Goal: Task Accomplishment & Management: Use online tool/utility

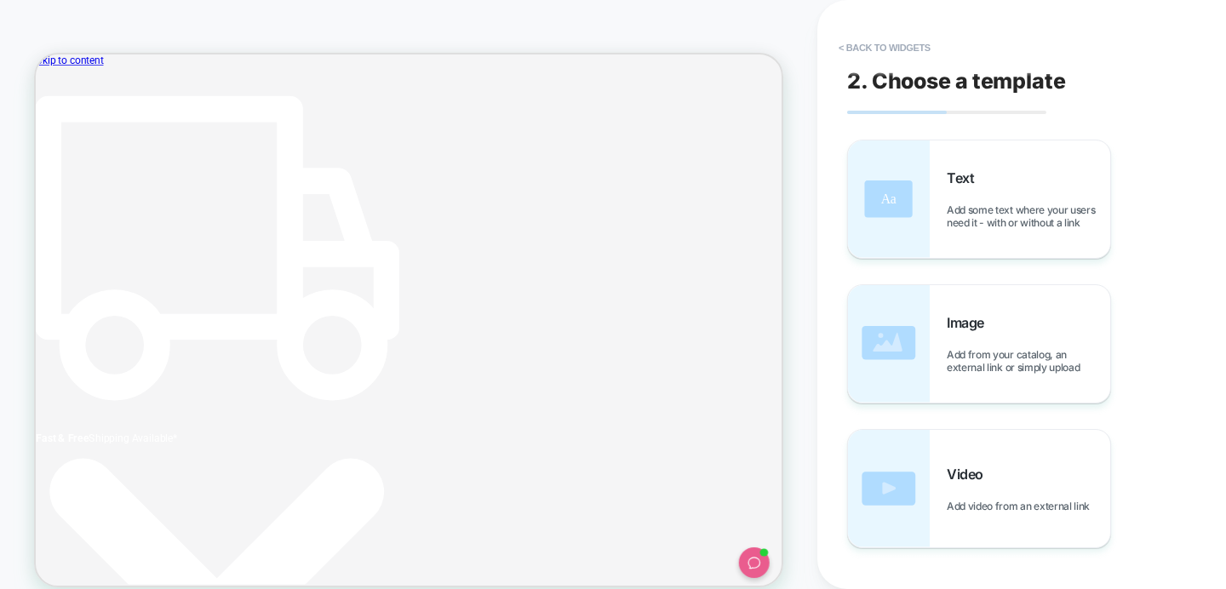
scroll to position [0, 97]
click at [854, 38] on button "< Back to widgets" at bounding box center [884, 47] width 109 height 27
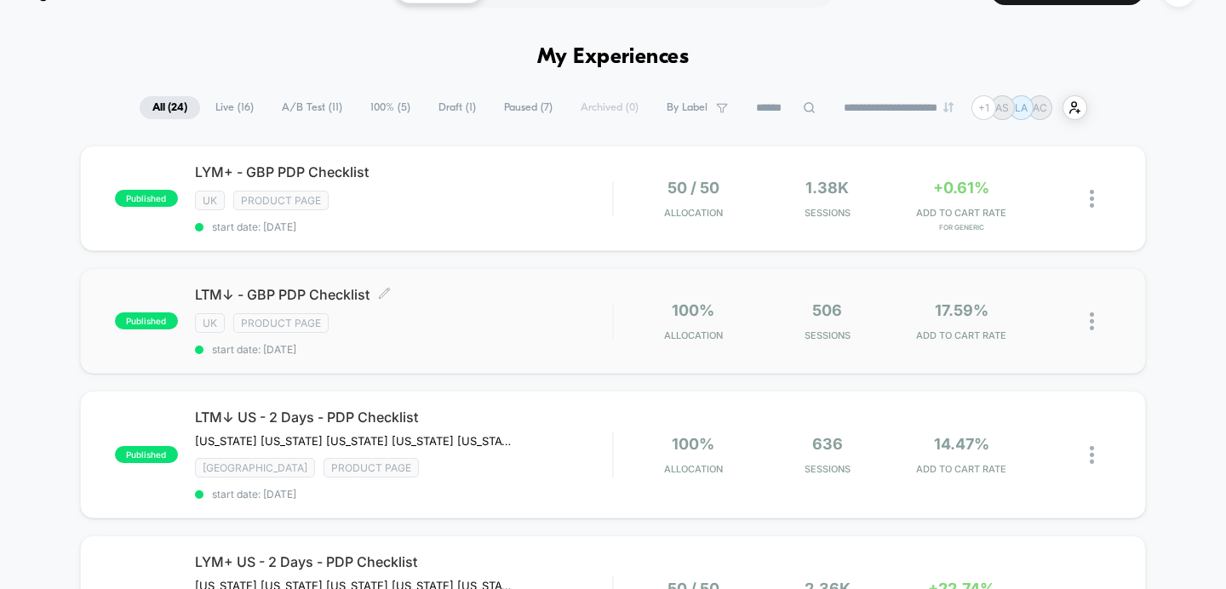
scroll to position [26, 0]
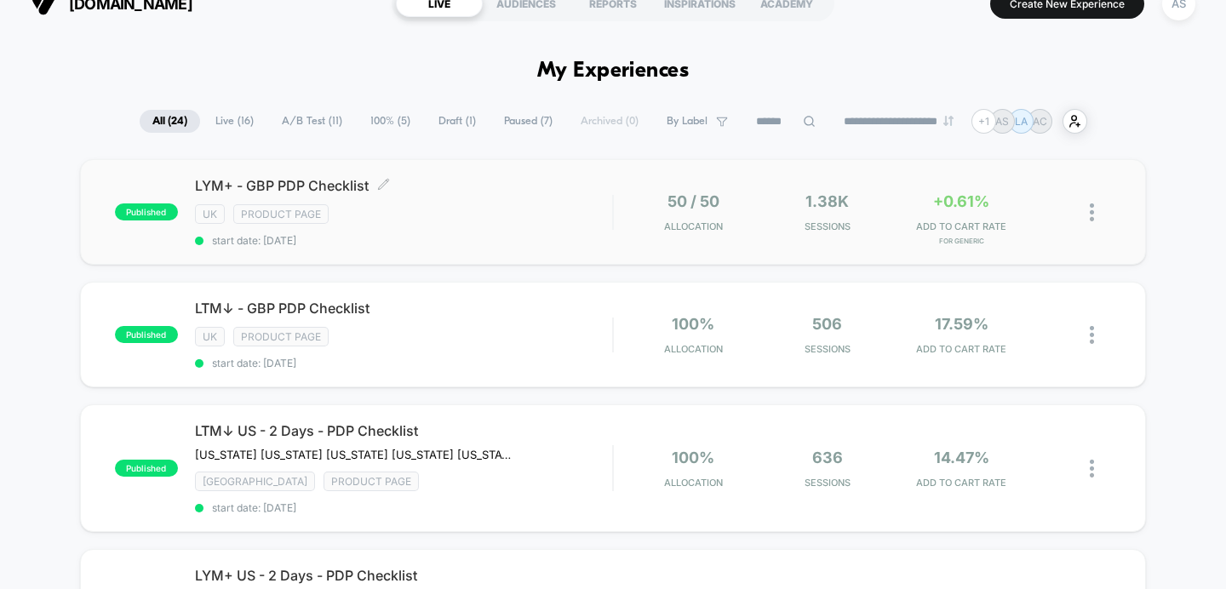
click at [483, 209] on div "UK Product Page" at bounding box center [404, 214] width 418 height 20
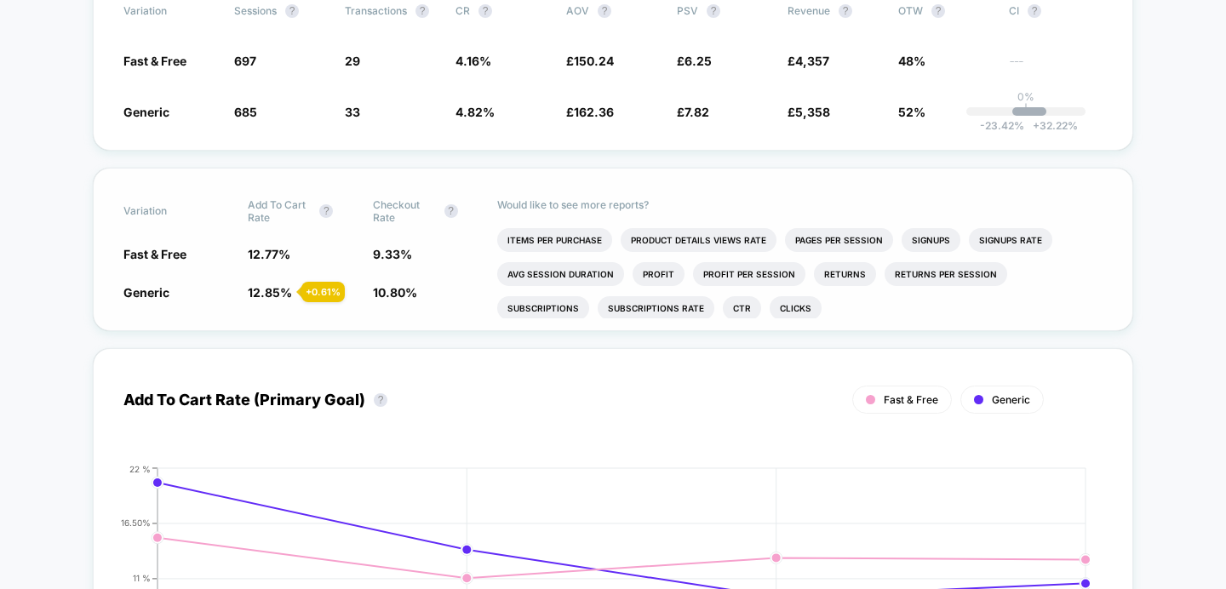
scroll to position [250, 0]
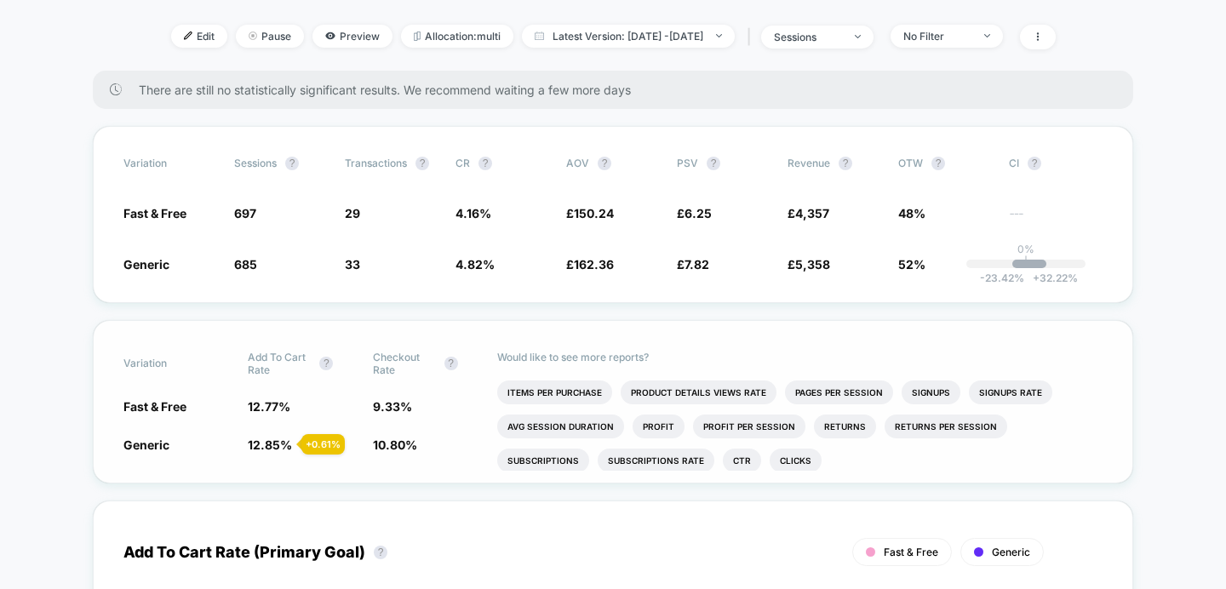
click at [156, 399] on span "Fast & Free" at bounding box center [154, 406] width 63 height 14
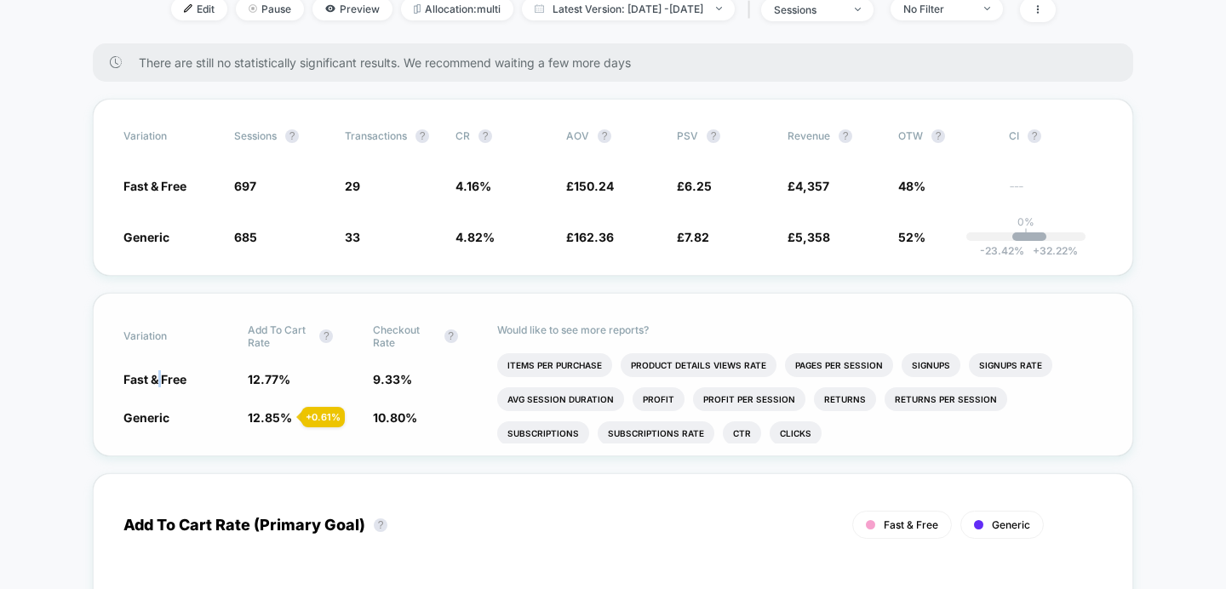
scroll to position [303, 0]
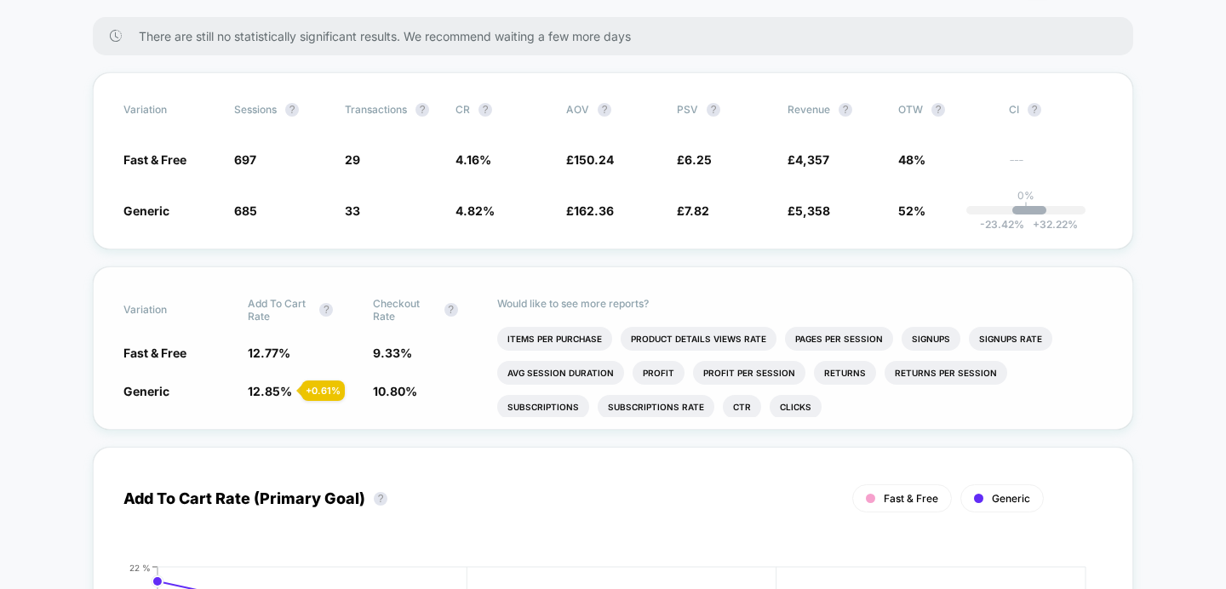
click at [142, 384] on span "Generic" at bounding box center [146, 391] width 46 height 14
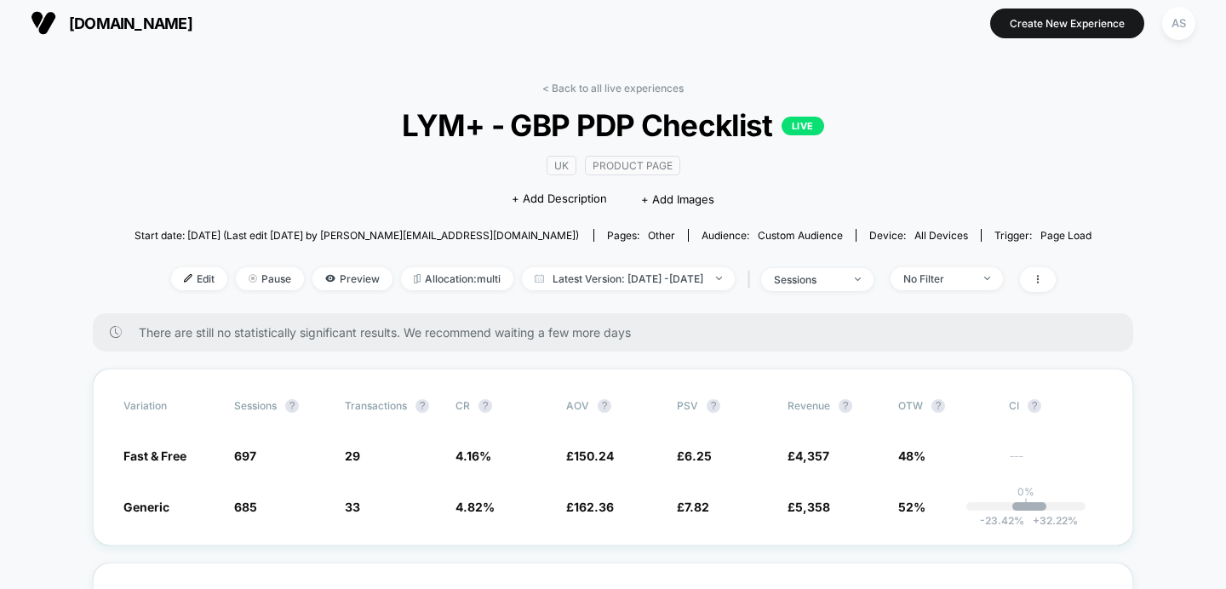
scroll to position [0, 0]
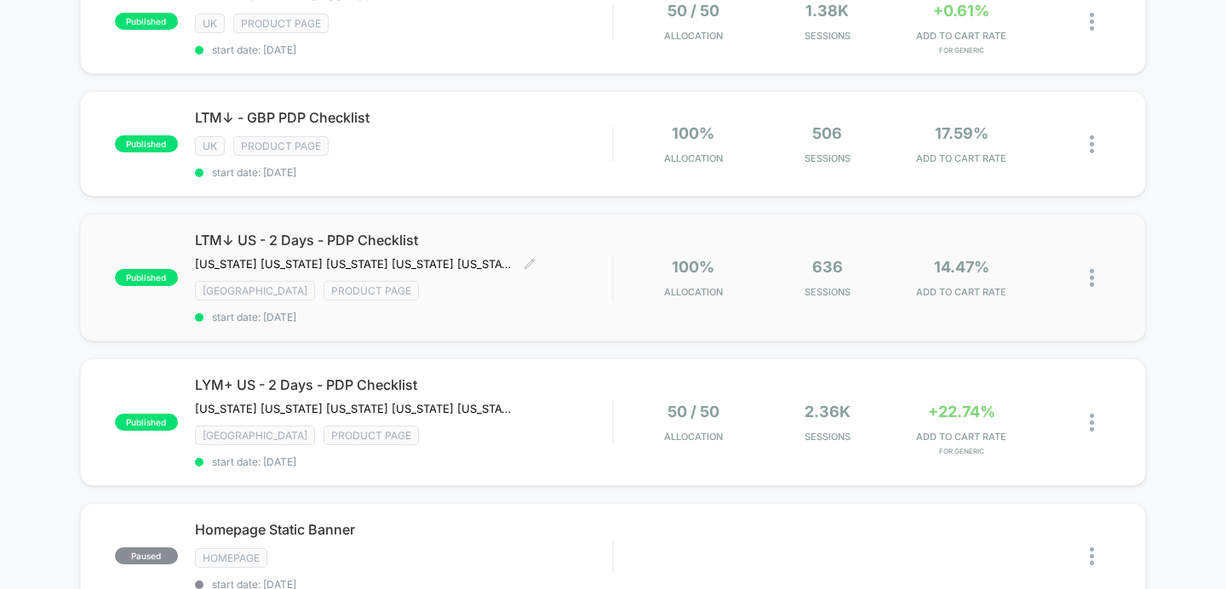
scroll to position [207, 0]
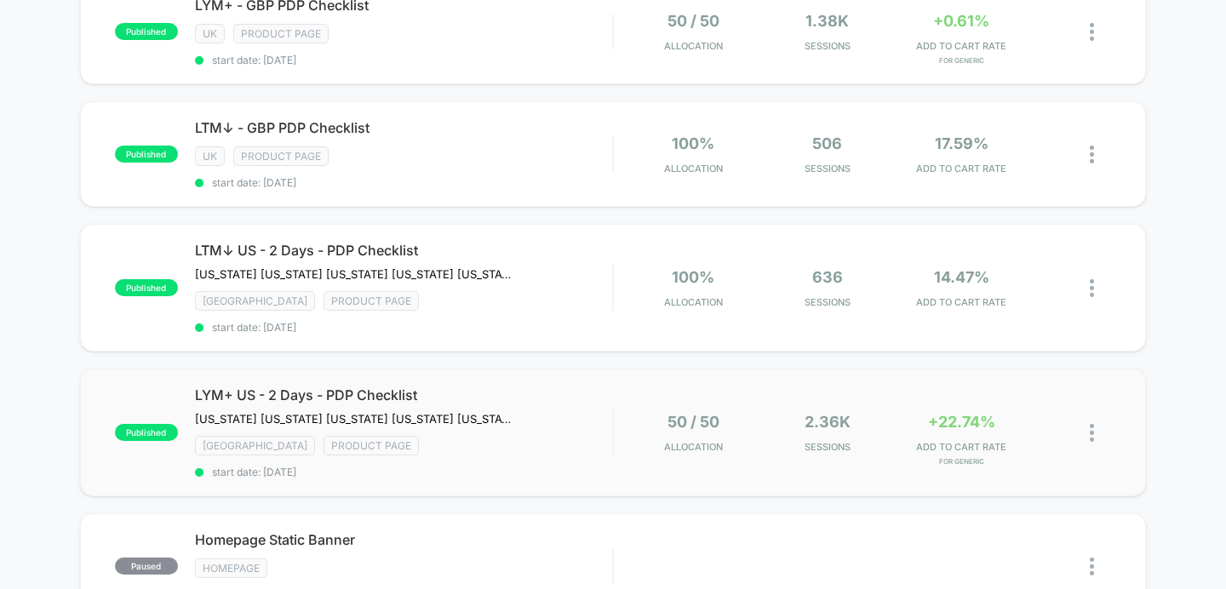
click at [633, 388] on div "published LYM+ US - 2 Days - PDP Checklist California Florida Texas New Jersey …" at bounding box center [613, 433] width 1067 height 128
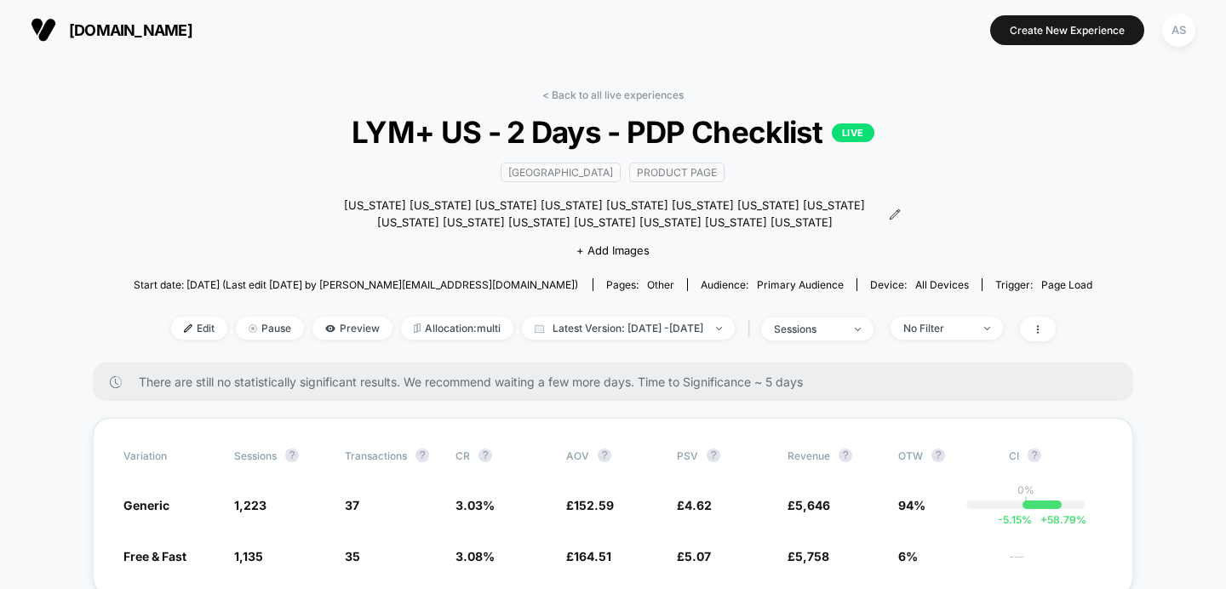
click at [590, 313] on div "< Back to all live experiences LYM+ US - 2 Days - PDP Checklist LIVE USA Produc…" at bounding box center [614, 226] width 960 height 274
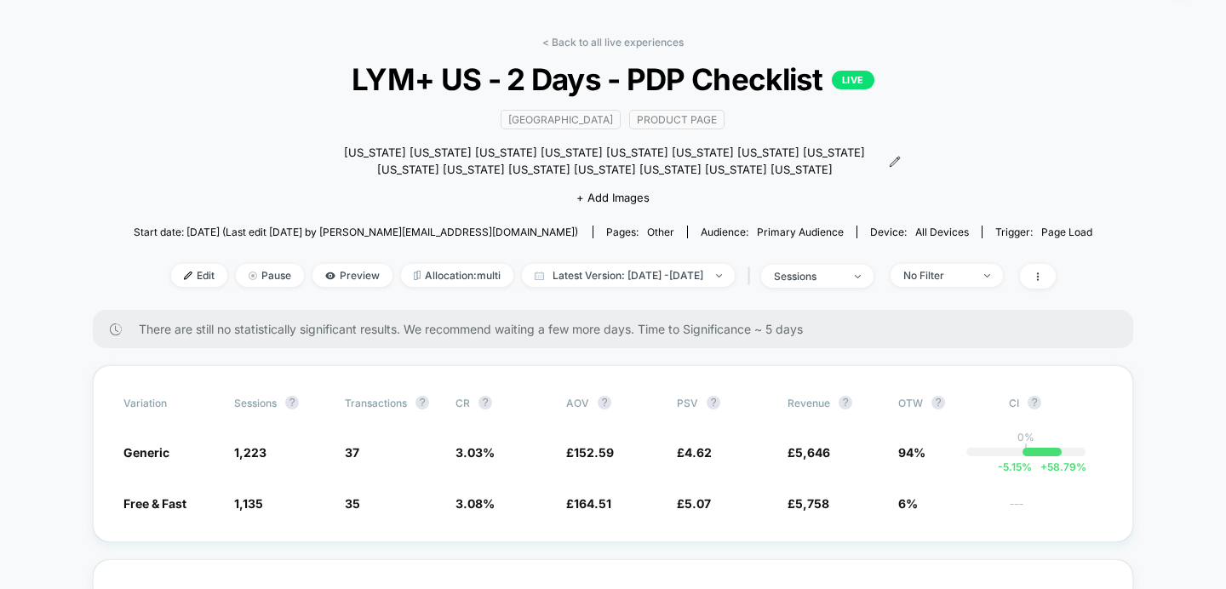
scroll to position [54, 0]
click at [640, 274] on span "Latest Version: Oct 10, 2025 - Oct 13, 2025" at bounding box center [628, 274] width 213 height 23
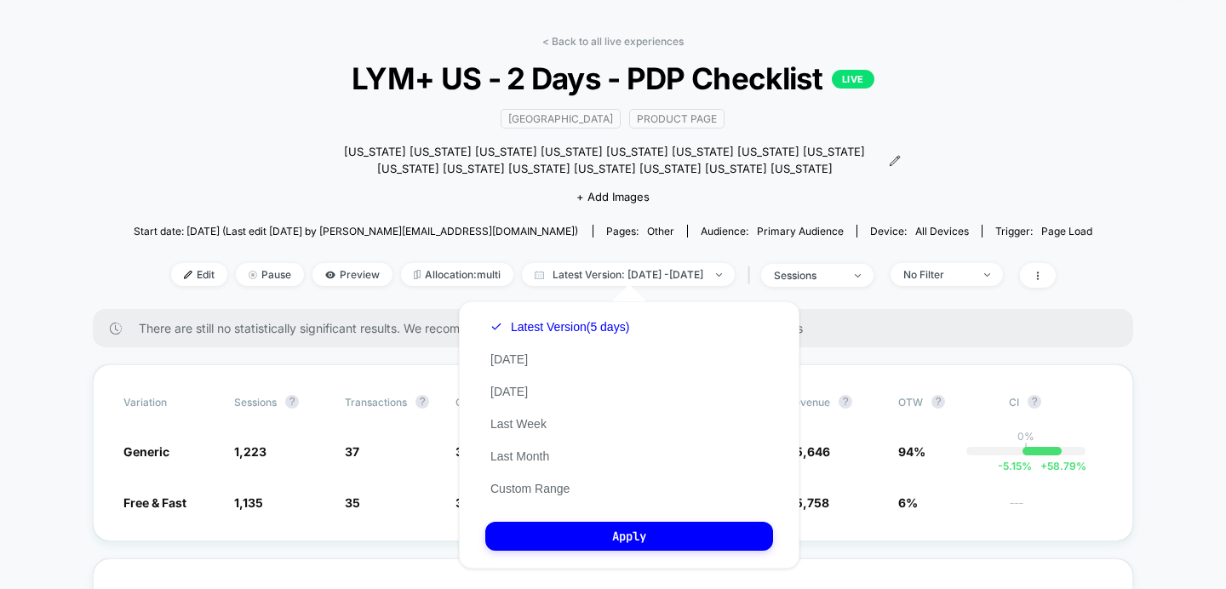
click at [537, 363] on div "Latest Version (5 days) Today Yesterday Last Week Last Month Custom Range" at bounding box center [559, 408] width 149 height 194
click at [488, 355] on button "Today" at bounding box center [509, 359] width 48 height 15
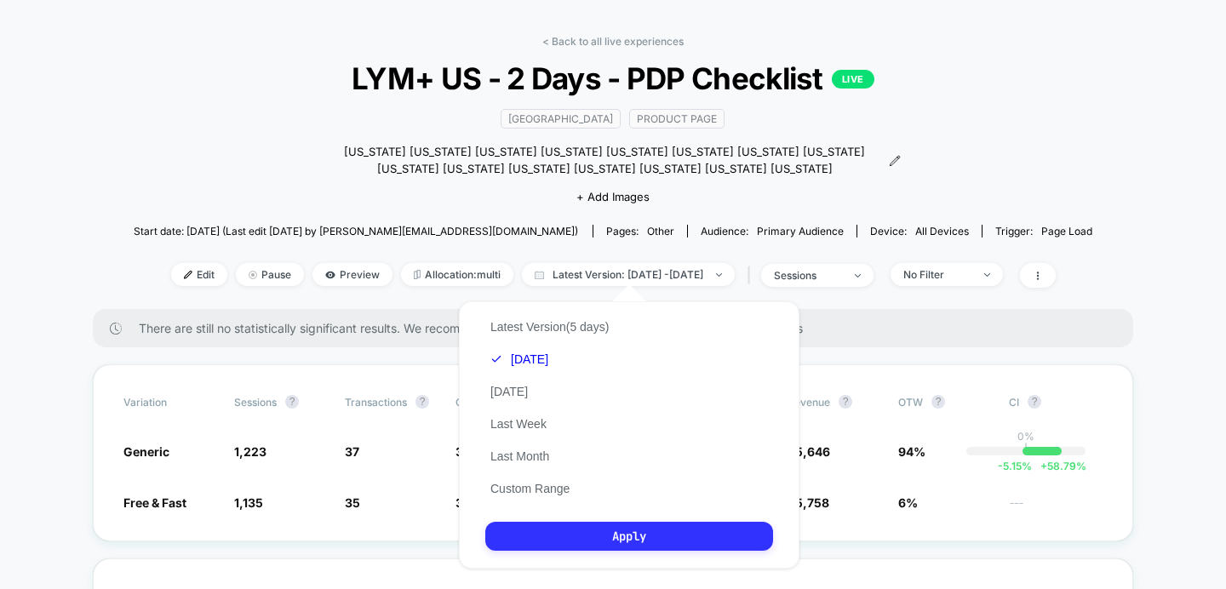
click at [548, 532] on button "Apply" at bounding box center [629, 536] width 288 height 29
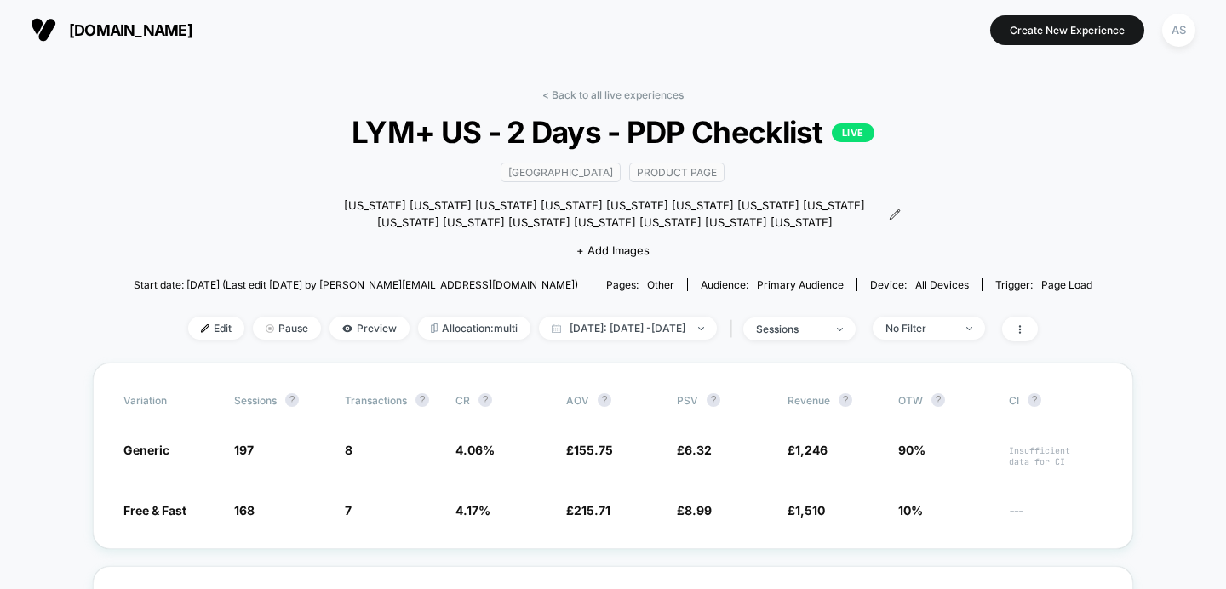
click at [580, 114] on span "LYM+ US - 2 Days - PDP Checklist LIVE" at bounding box center [613, 132] width 864 height 36
click at [564, 91] on link "< Back to all live experiences" at bounding box center [613, 95] width 141 height 13
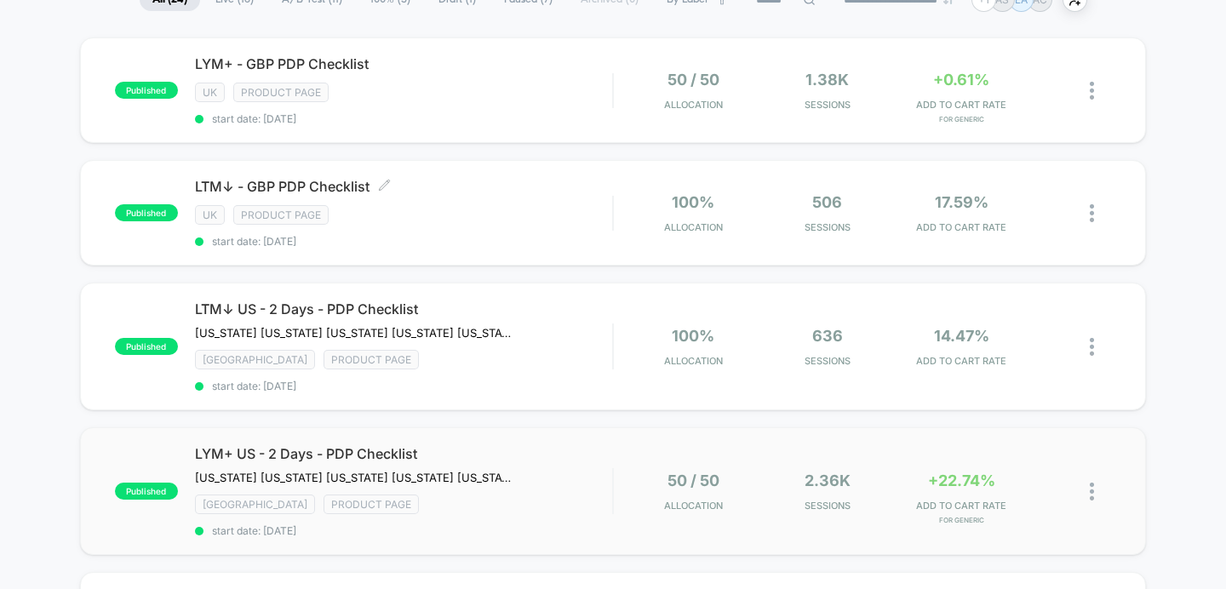
scroll to position [82, 0]
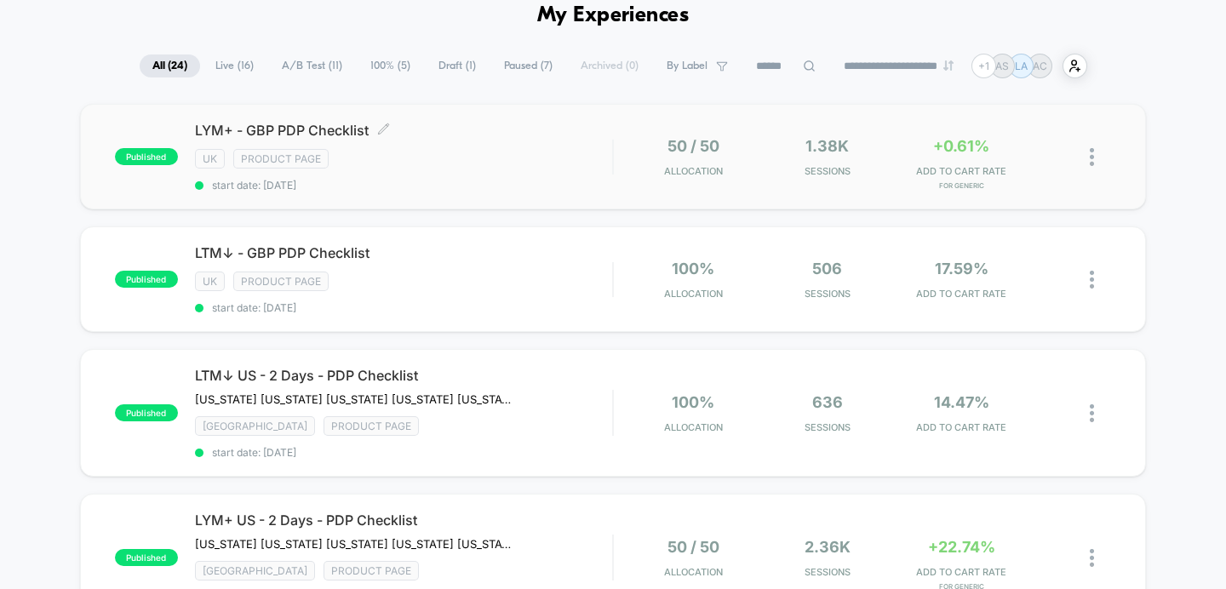
click at [545, 177] on div "LYM+ - GBP PDP Checklist Click to edit experience details Click to edit experie…" at bounding box center [404, 157] width 418 height 70
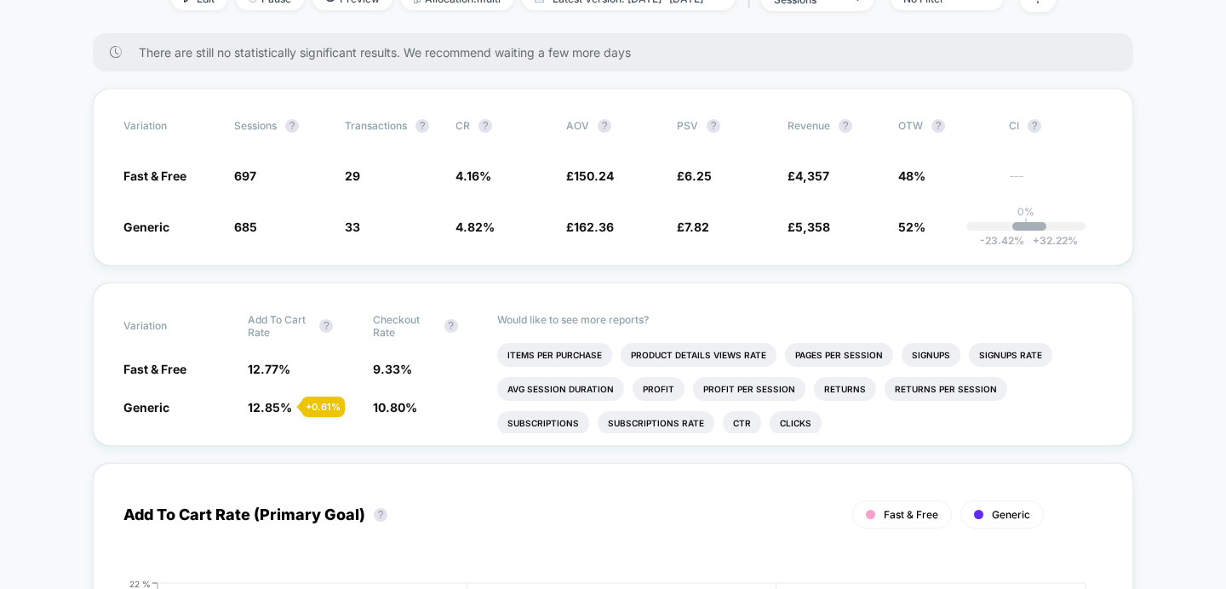
click at [545, 177] on span "4.16 %" at bounding box center [503, 175] width 94 height 17
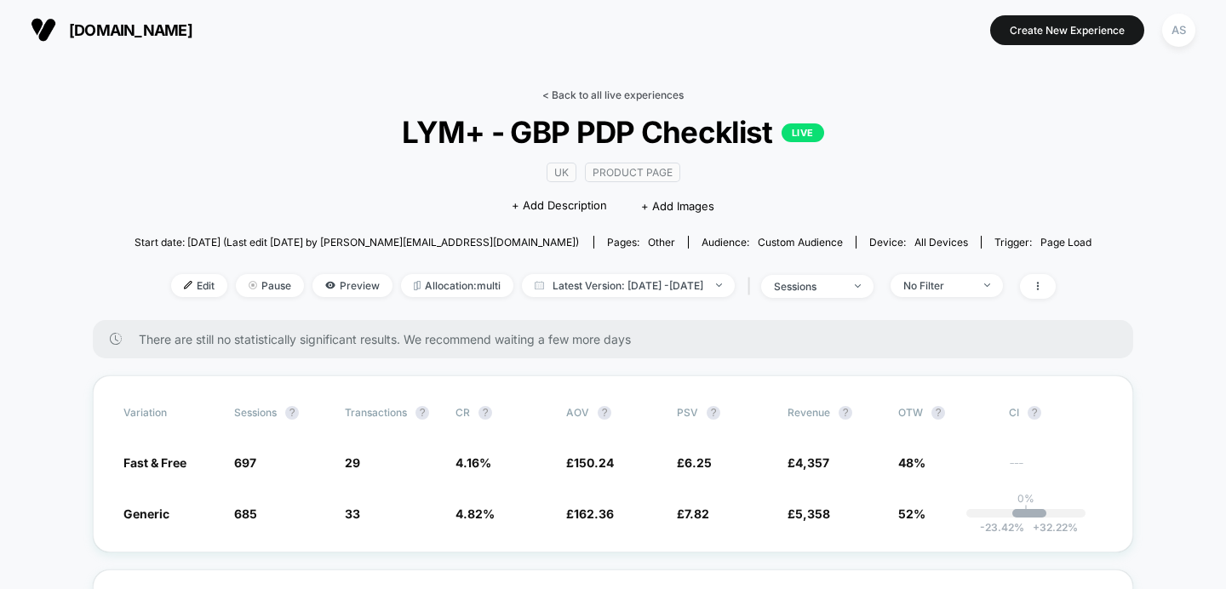
click at [559, 89] on link "< Back to all live experiences" at bounding box center [613, 95] width 141 height 13
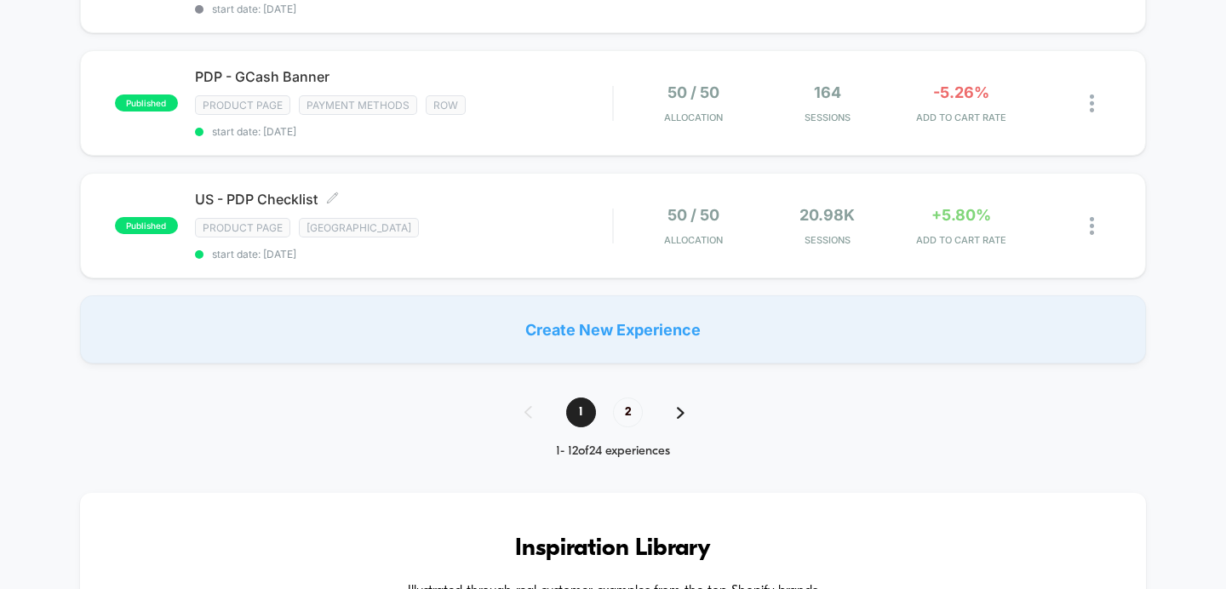
scroll to position [1396, 0]
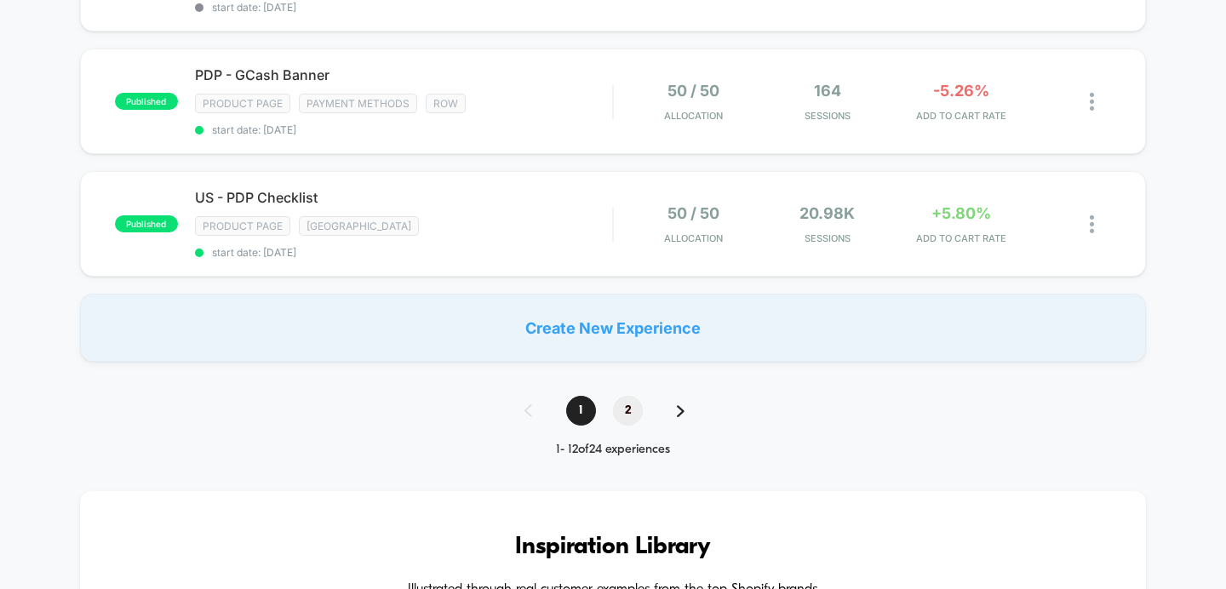
click at [626, 396] on span "2" at bounding box center [628, 411] width 30 height 30
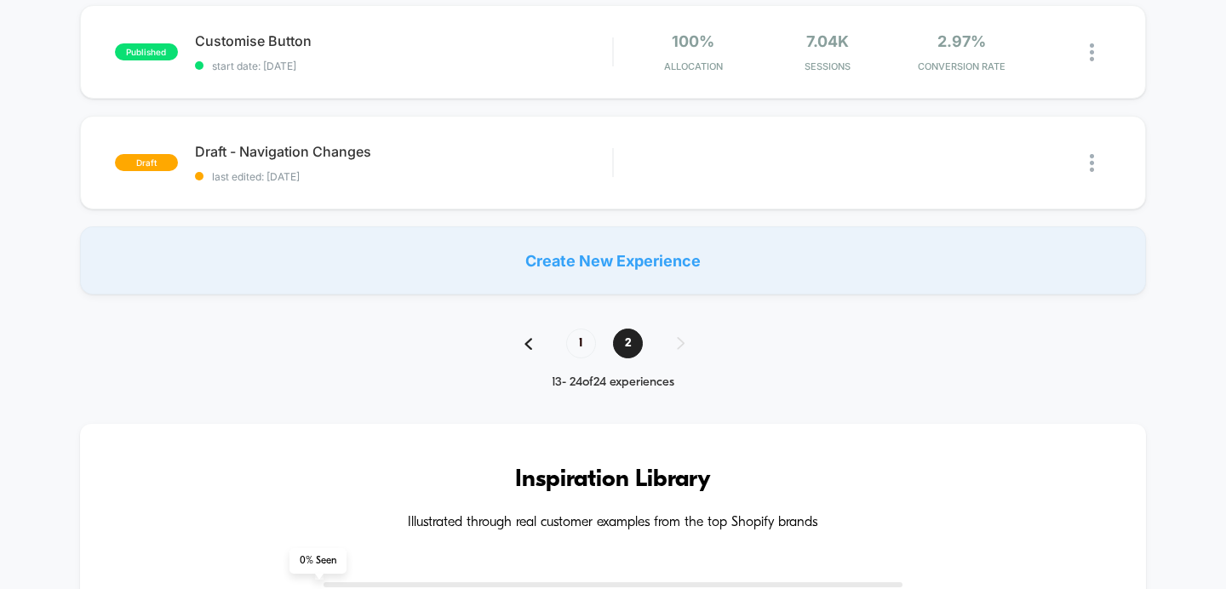
scroll to position [1605, 0]
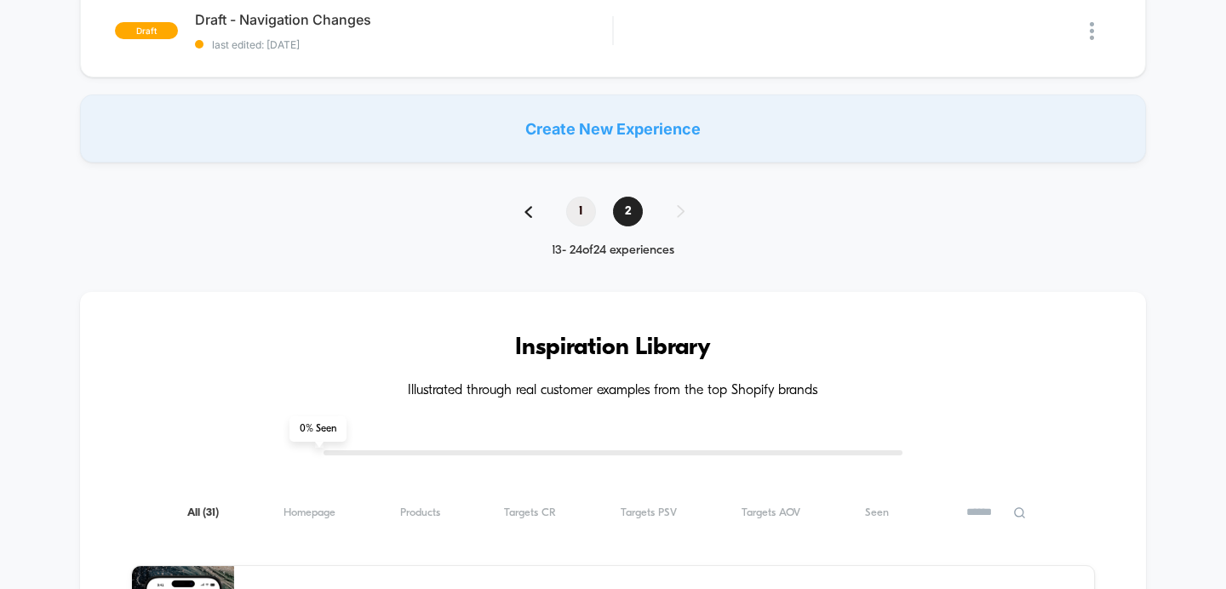
click at [573, 197] on span "1" at bounding box center [581, 212] width 30 height 30
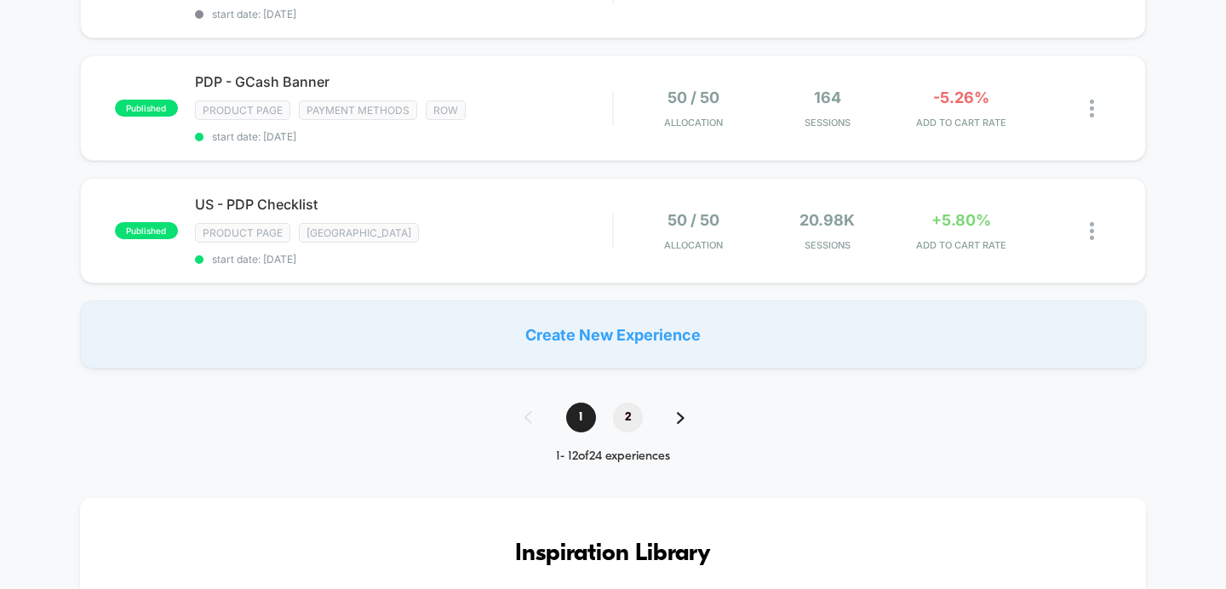
click at [621, 403] on span "2" at bounding box center [628, 418] width 30 height 30
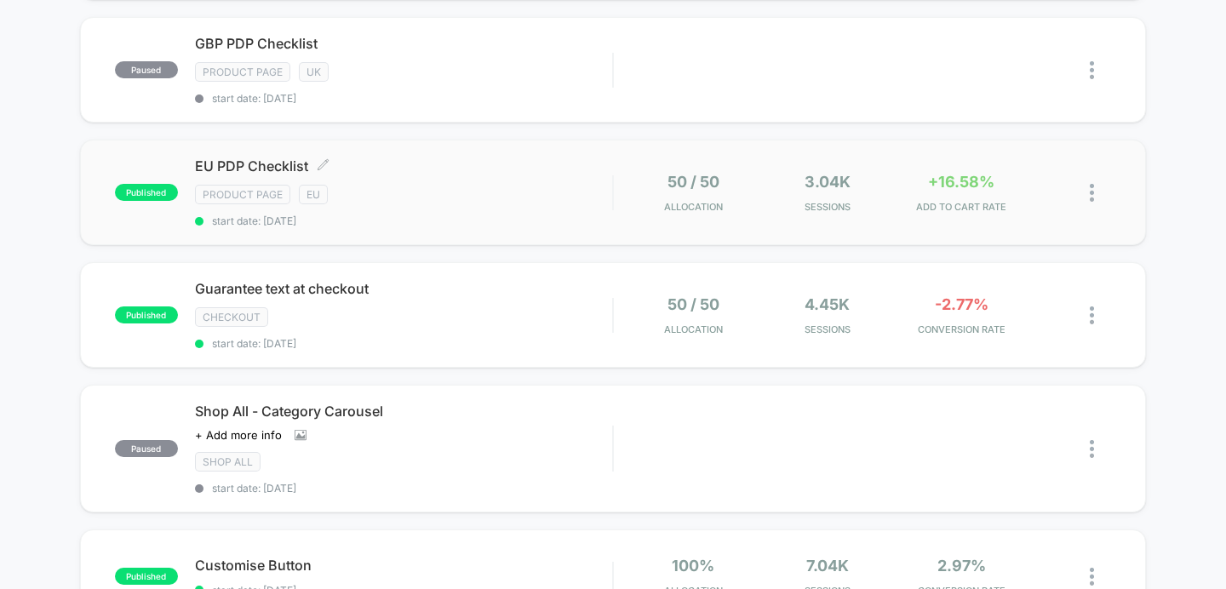
scroll to position [944, 0]
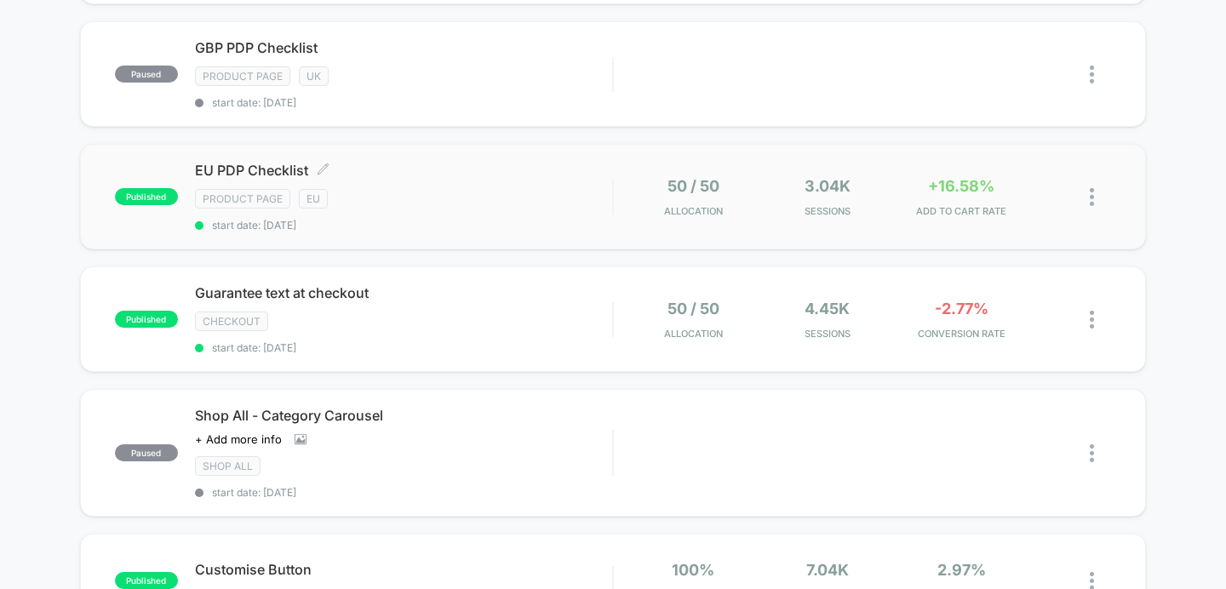
click at [543, 162] on span "EU PDP Checklist Click to edit experience details" at bounding box center [404, 170] width 418 height 17
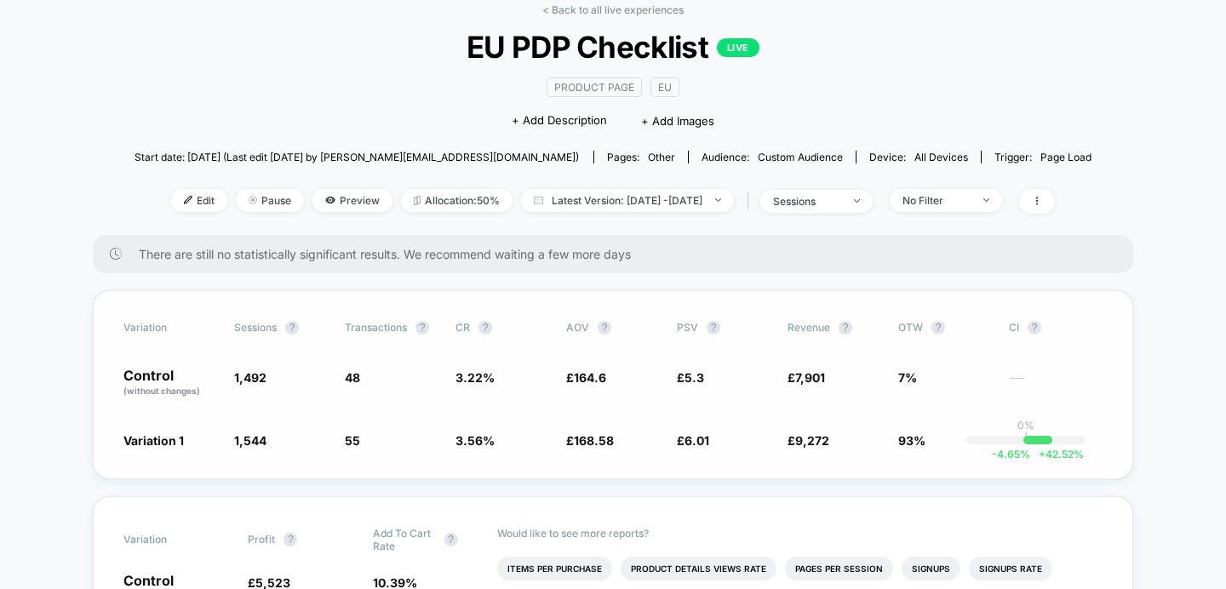
scroll to position [4, 0]
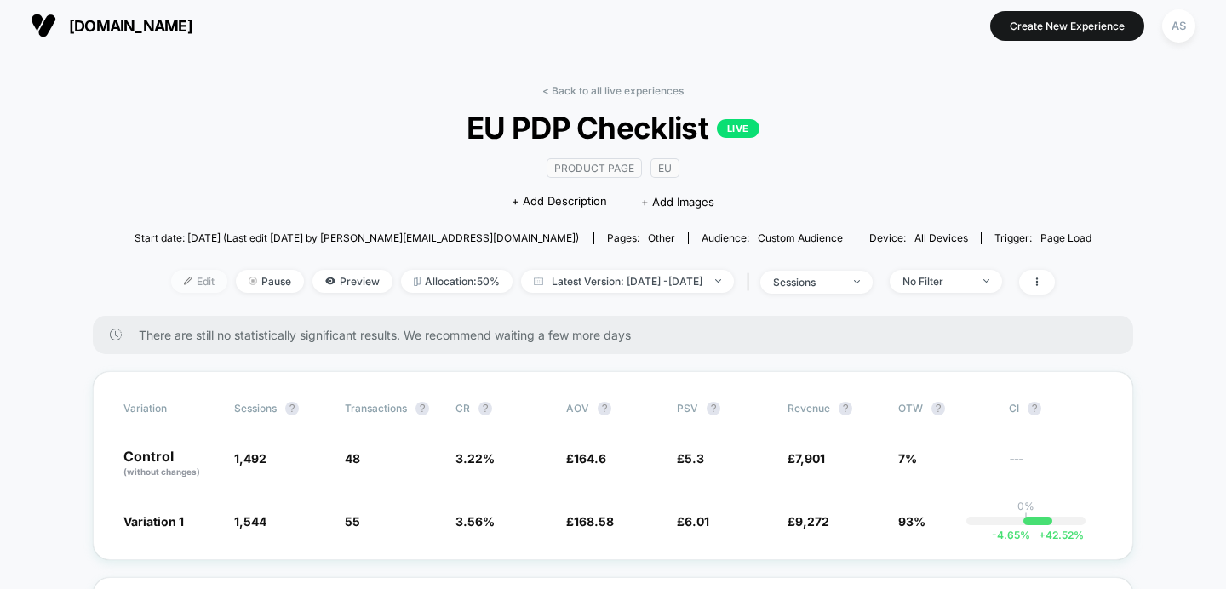
click at [171, 287] on span "Edit" at bounding box center [199, 281] width 56 height 23
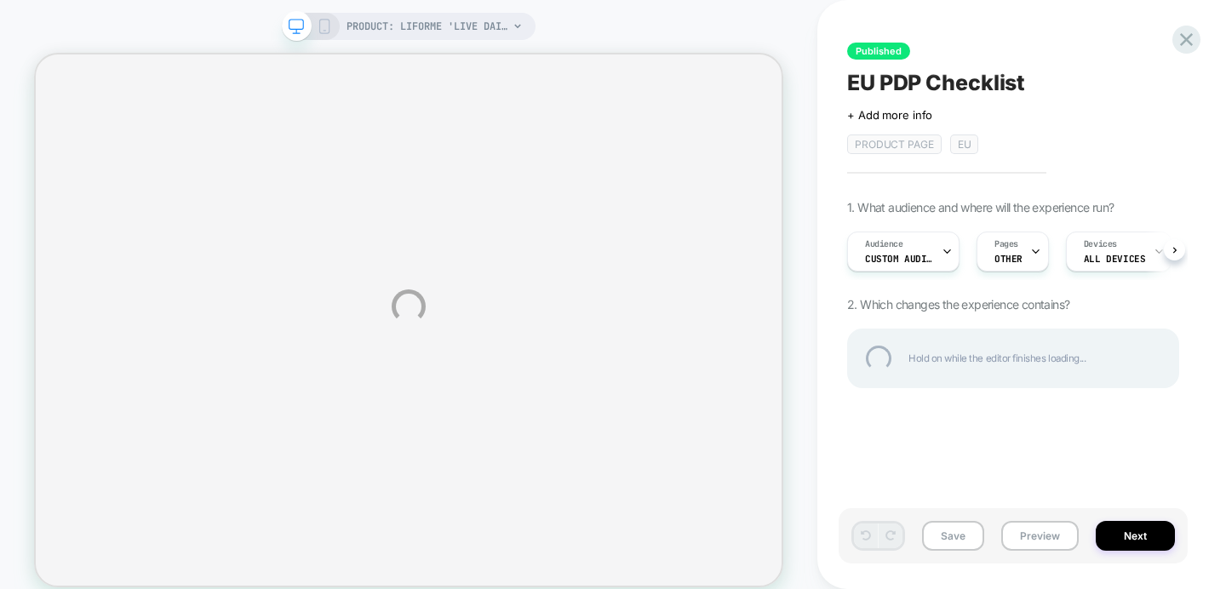
click at [930, 252] on div "PRODUCT: Liforme 'LIVE DAILY' Yoga Mat PRODUCT: Liforme 'LIVE DAILY' Yoga Mat P…" at bounding box center [613, 306] width 1226 height 613
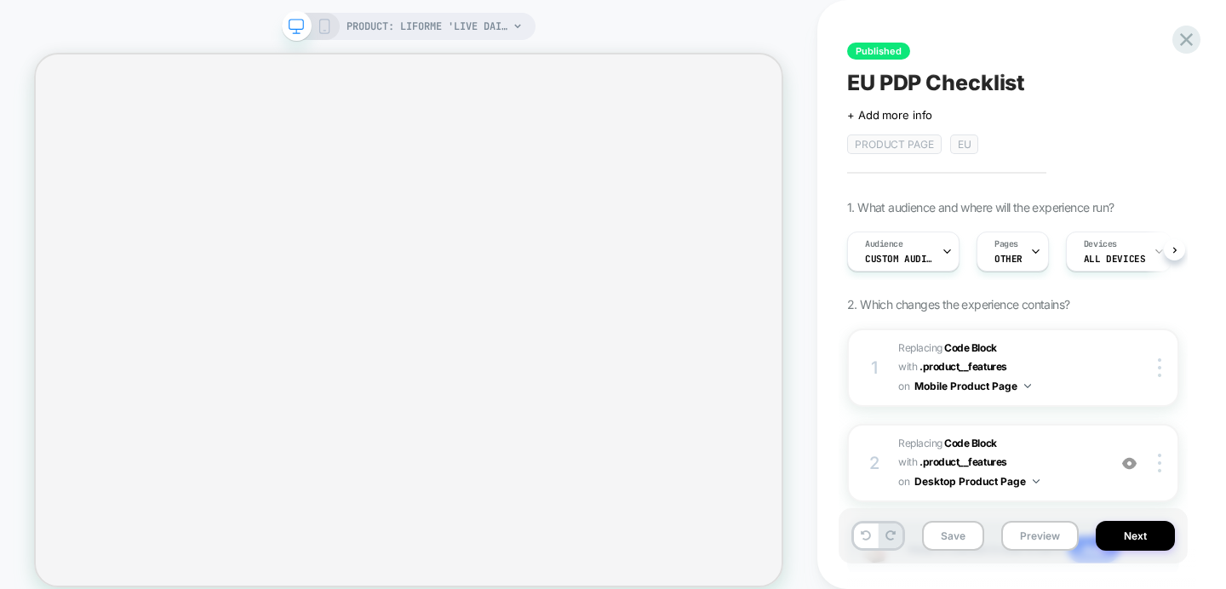
scroll to position [0, 1]
click at [945, 253] on icon at bounding box center [946, 251] width 11 height 11
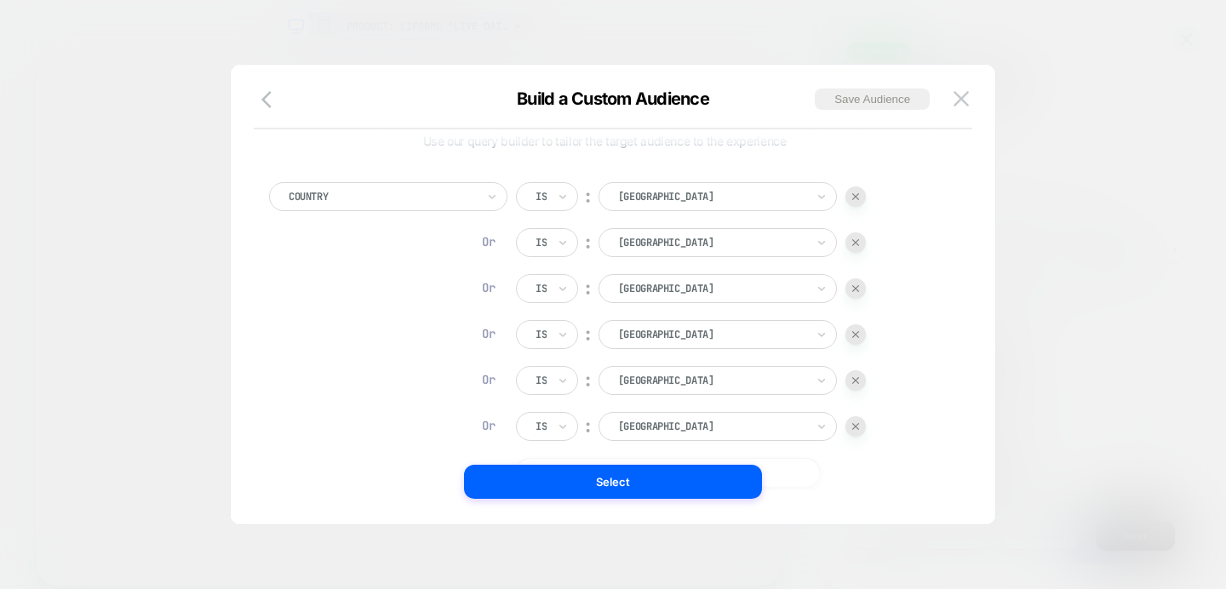
scroll to position [0, 0]
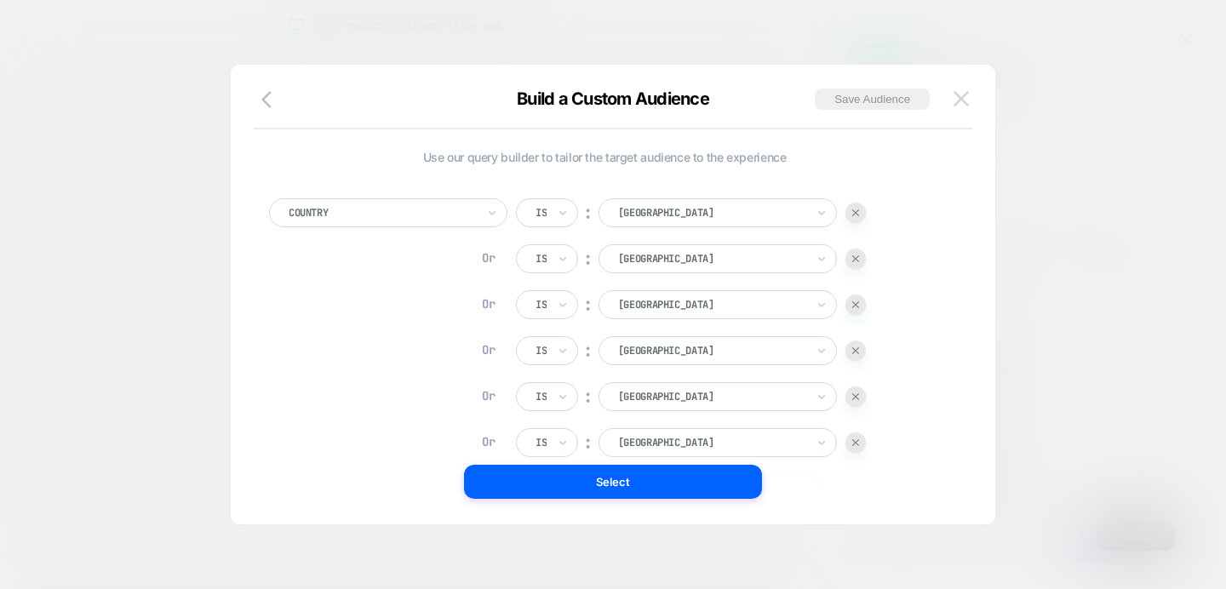
click at [968, 89] on button at bounding box center [962, 99] width 26 height 26
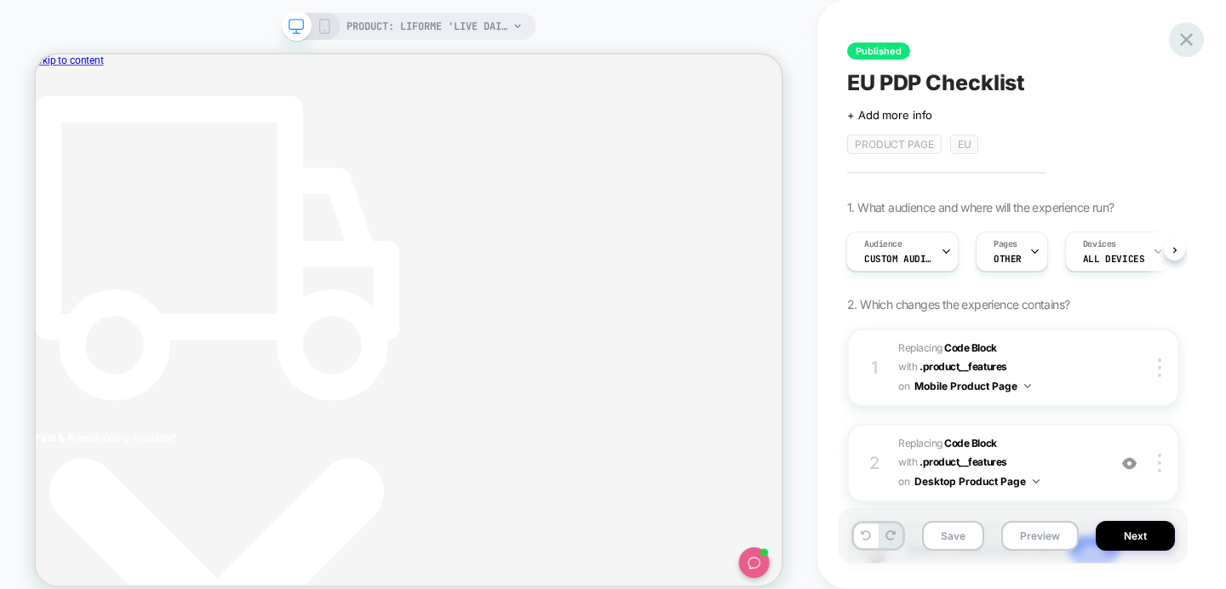
click at [1187, 44] on icon at bounding box center [1186, 39] width 23 height 23
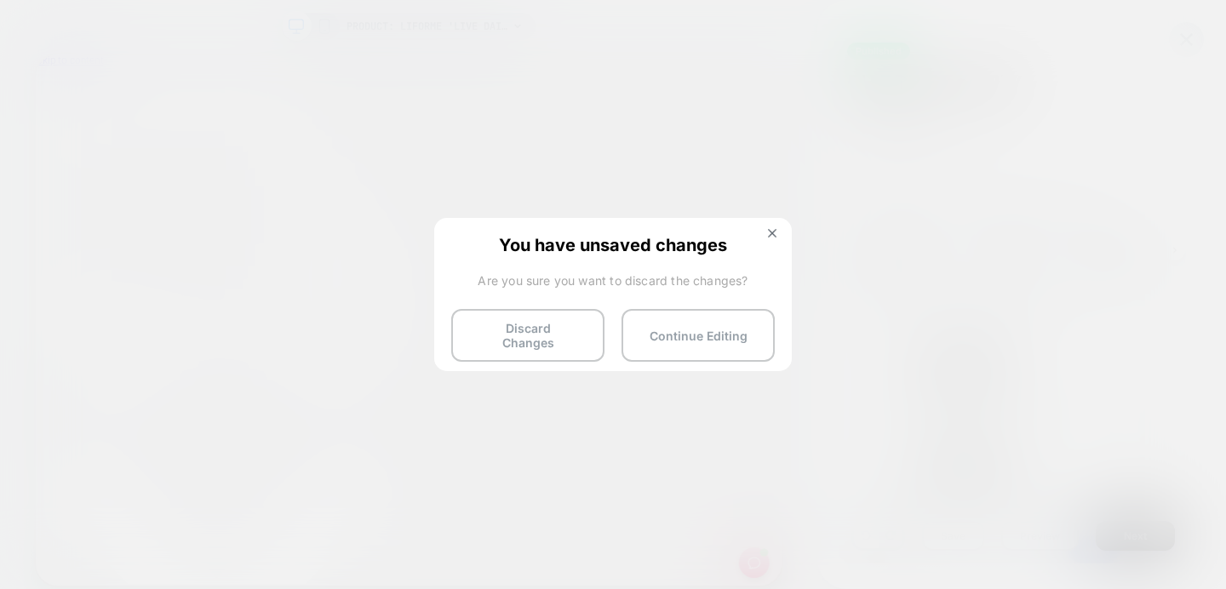
scroll to position [0, 463]
click at [504, 331] on button "Discard Changes" at bounding box center [527, 335] width 153 height 53
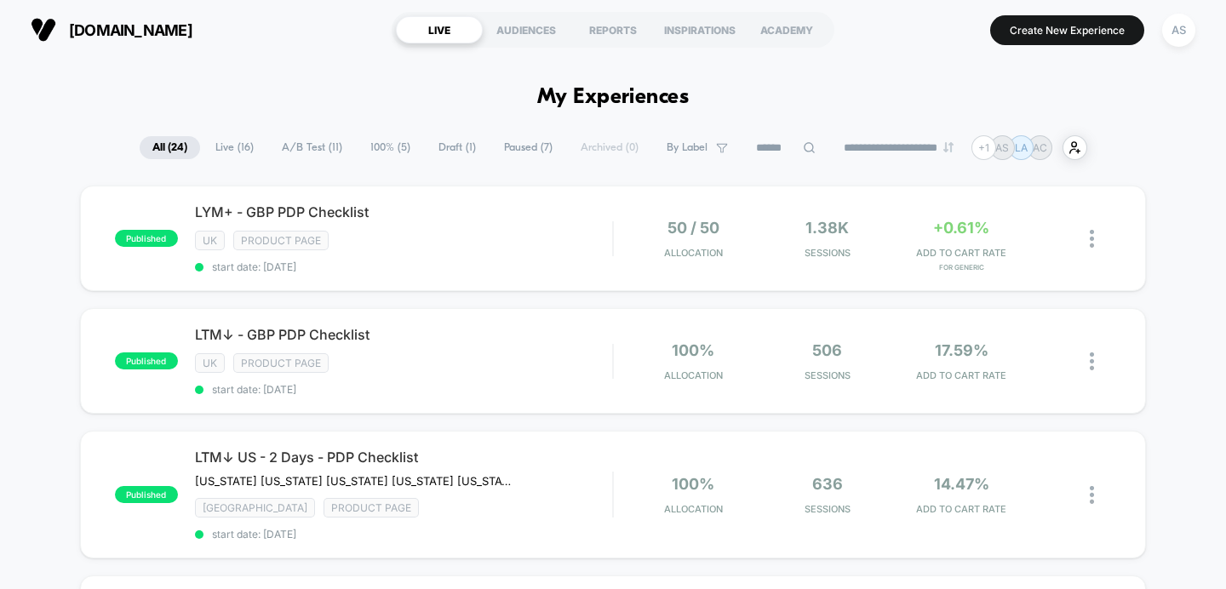
click at [784, 151] on input at bounding box center [785, 148] width 85 height 20
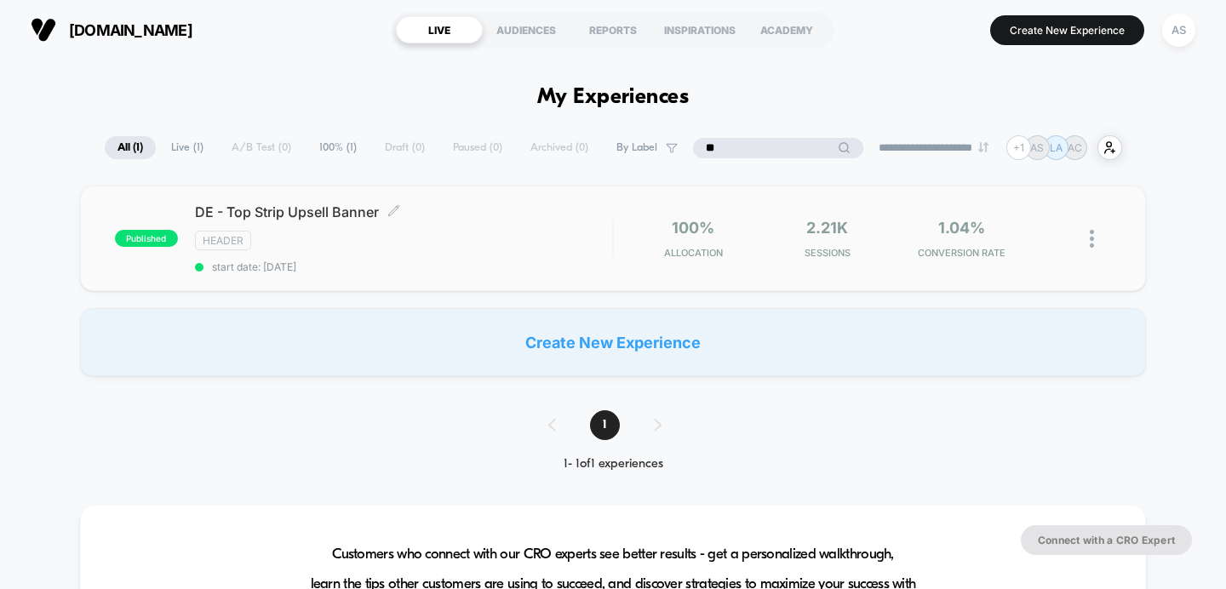
type input "**"
click at [339, 212] on span "DE - Top Strip Upsell Banner Click to edit experience details" at bounding box center [404, 212] width 418 height 17
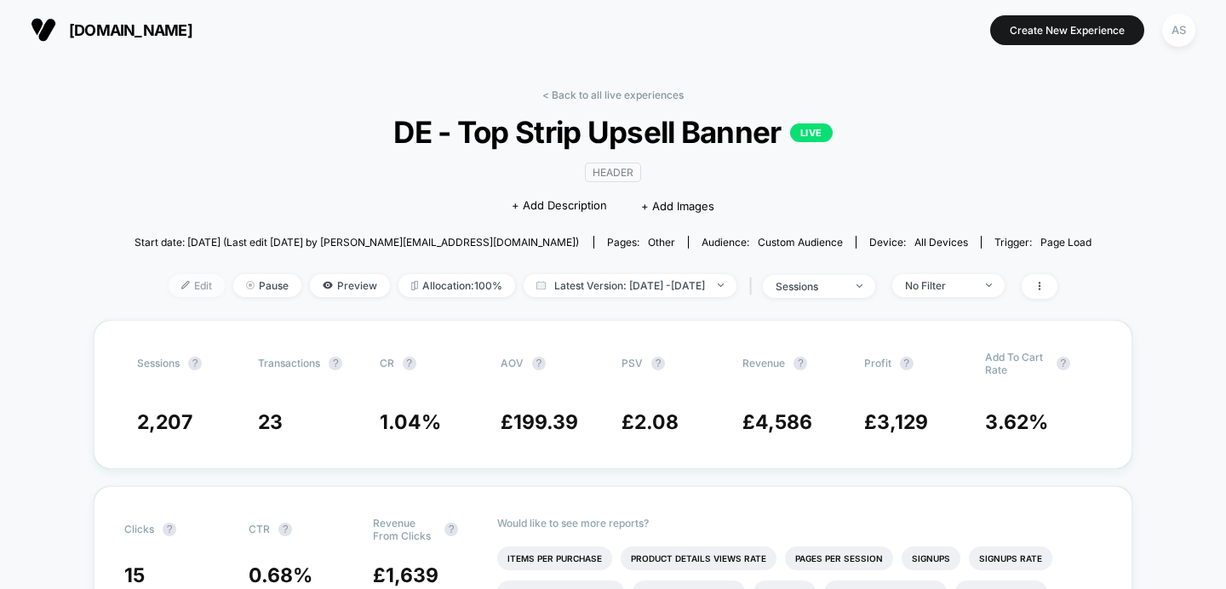
click at [169, 287] on span "Edit" at bounding box center [197, 285] width 56 height 23
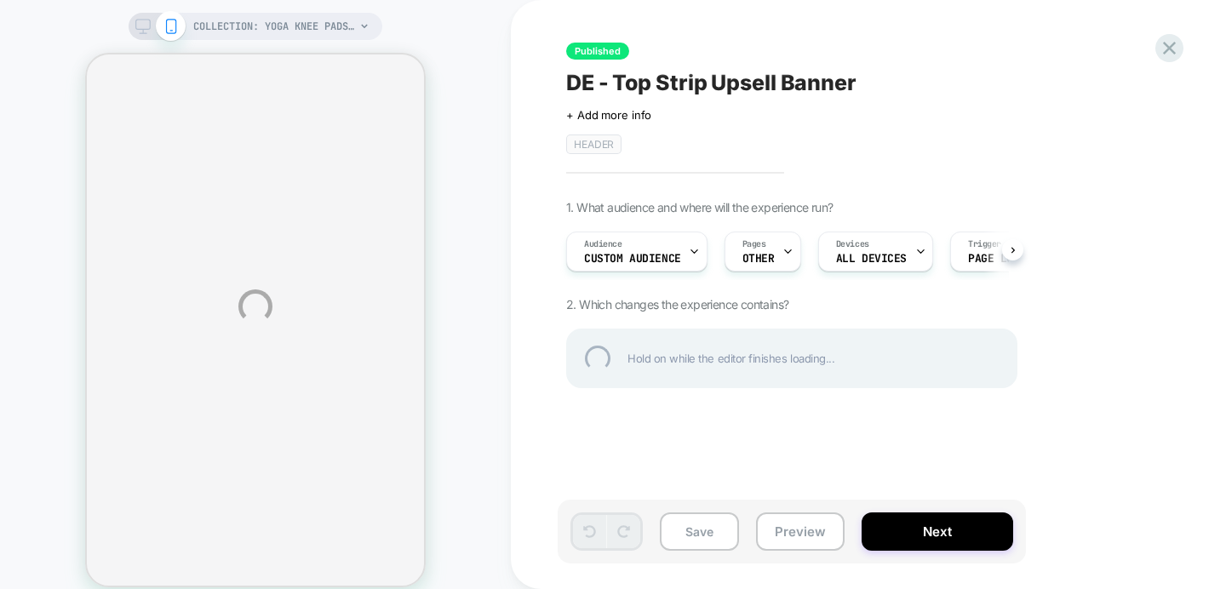
click at [666, 254] on div "COLLECTION: Yoga Knee Pads (Category) COLLECTION: Yoga Knee Pads (Category) Pub…" at bounding box center [613, 306] width 1226 height 613
click at [675, 254] on div "COLLECTION: Yoga Knee Pads (Category) COLLECTION: Yoga Knee Pads (Category) Pub…" at bounding box center [613, 306] width 1226 height 613
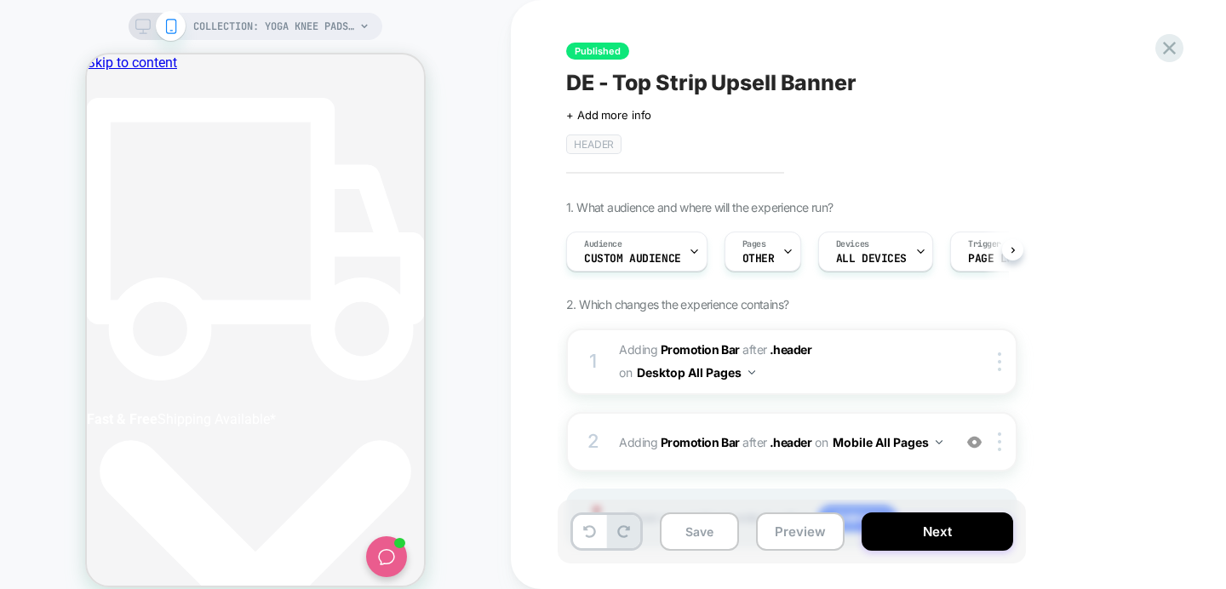
scroll to position [0, 1]
click at [690, 250] on icon at bounding box center [693, 251] width 11 height 11
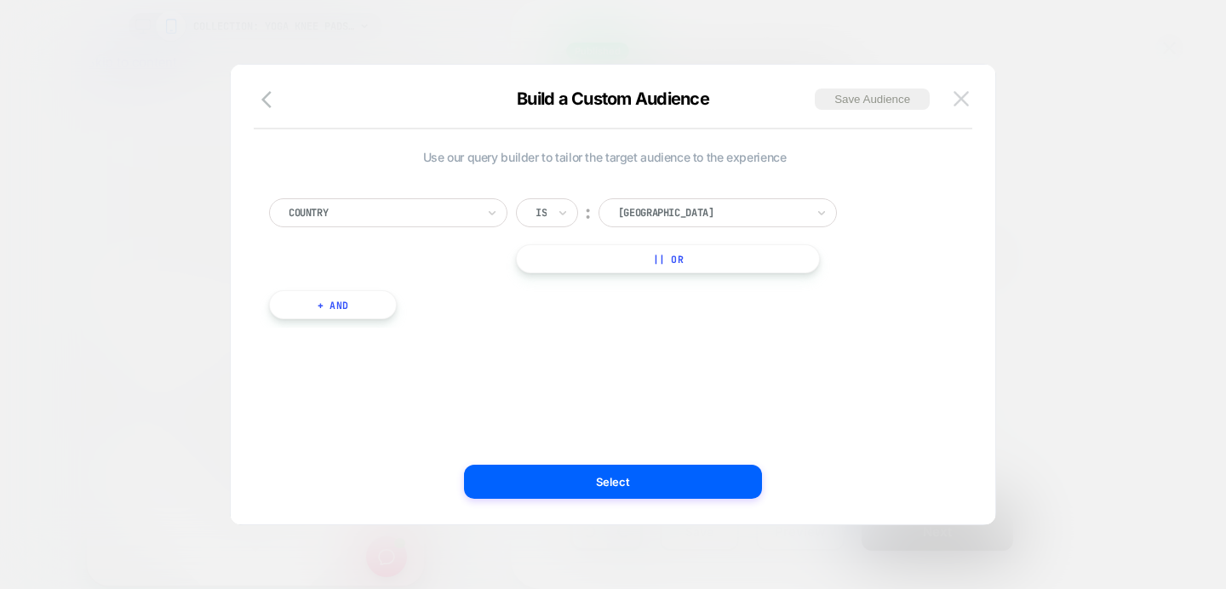
click at [967, 99] on img at bounding box center [961, 98] width 15 height 14
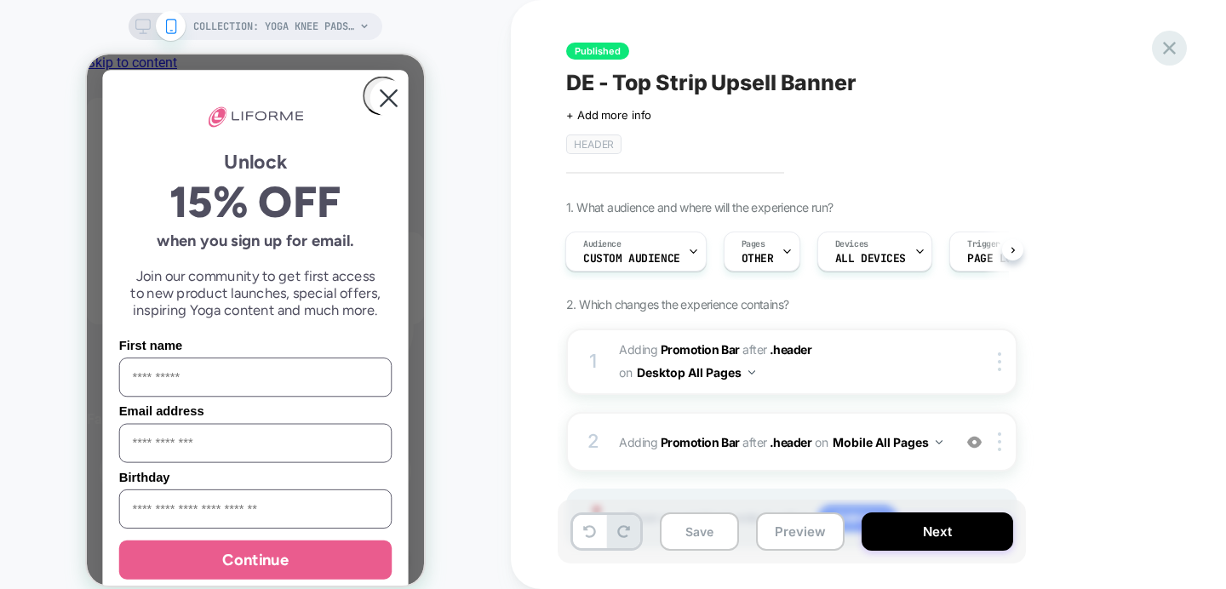
scroll to position [0, 320]
click at [1171, 49] on icon at bounding box center [1169, 48] width 13 height 13
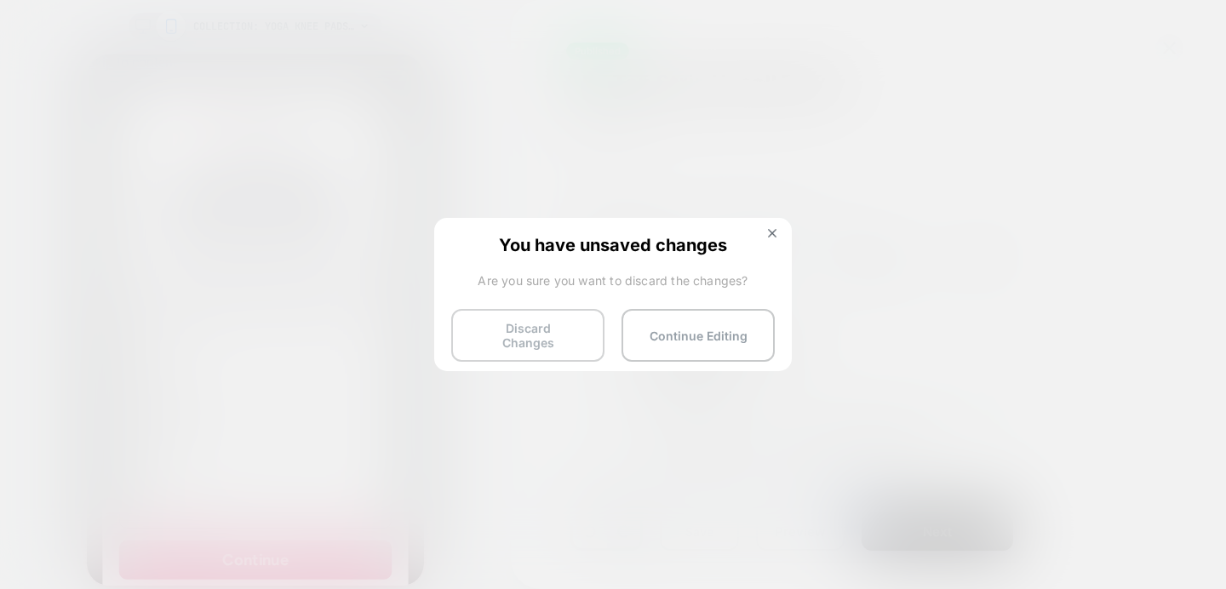
click at [526, 331] on button "Discard Changes" at bounding box center [527, 335] width 153 height 53
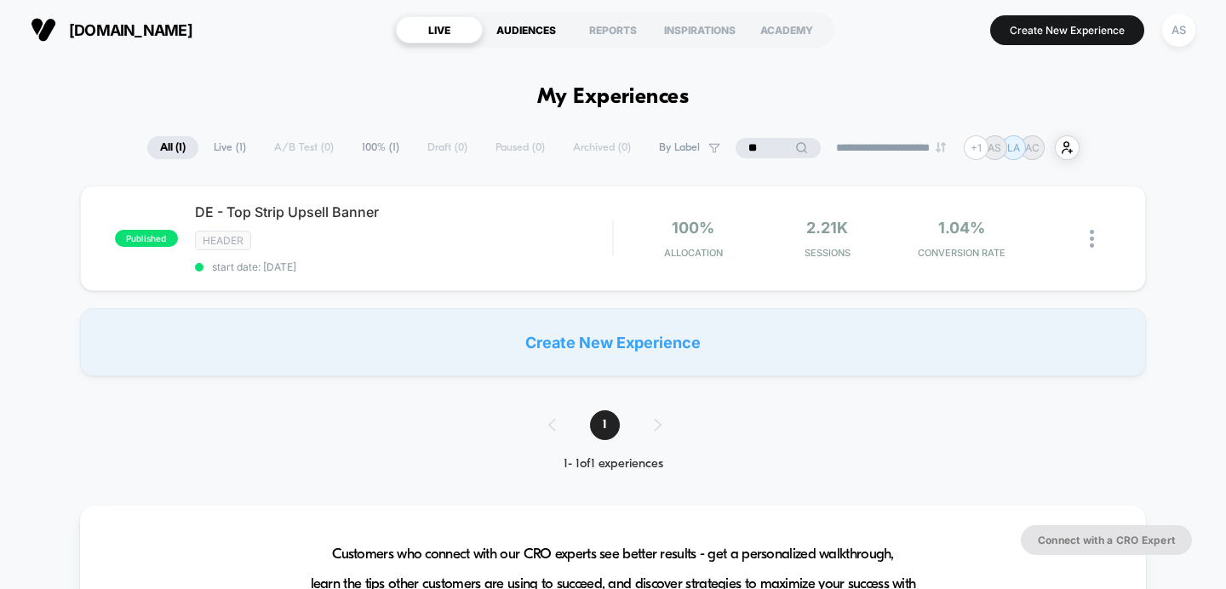
click at [525, 26] on div "AUDIENCES" at bounding box center [526, 29] width 87 height 27
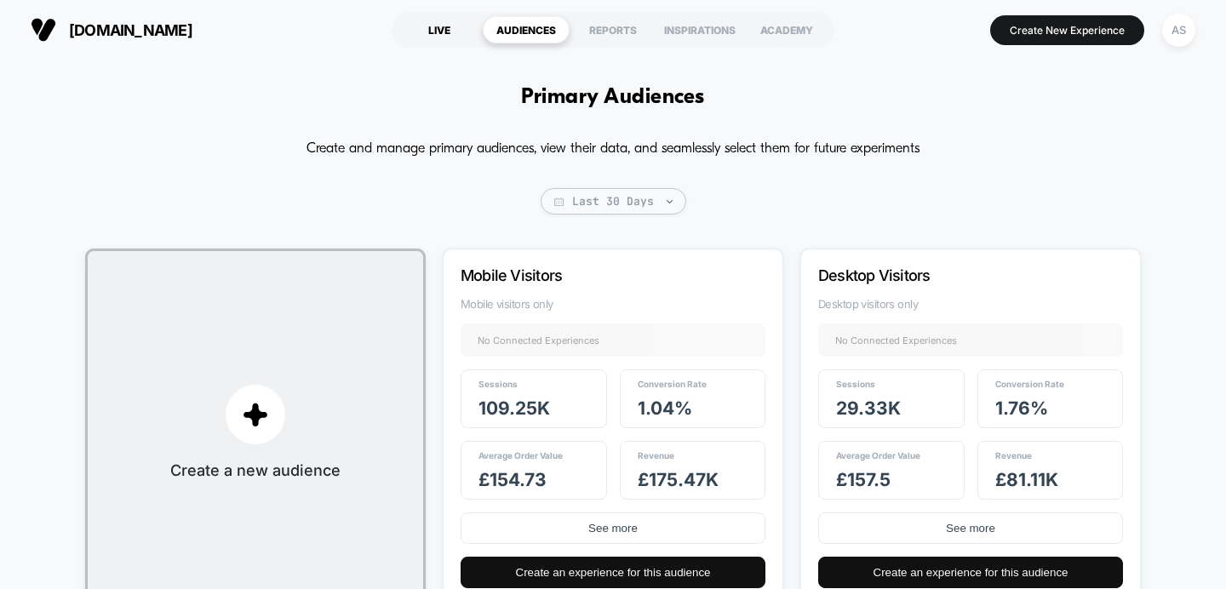
click at [435, 34] on div "LIVE" at bounding box center [439, 29] width 87 height 27
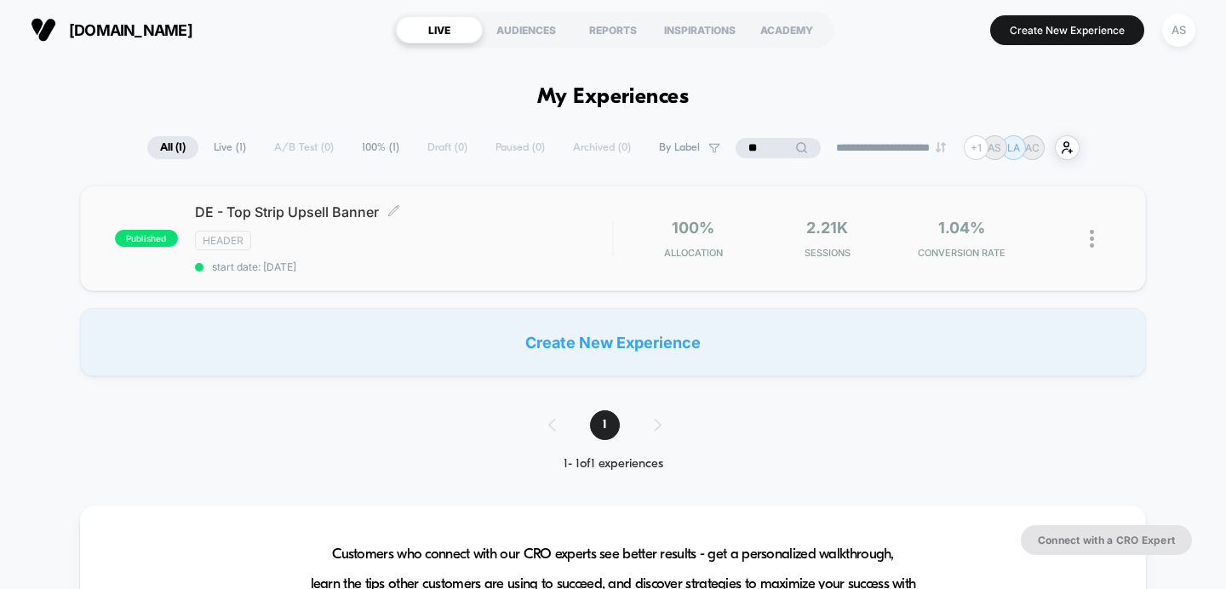
drag, startPoint x: 523, startPoint y: 177, endPoint x: 537, endPoint y: 204, distance: 29.7
click at [537, 204] on div "published DE - Top Strip Upsell Banner Click to edit experience details Click t…" at bounding box center [613, 239] width 1067 height 106
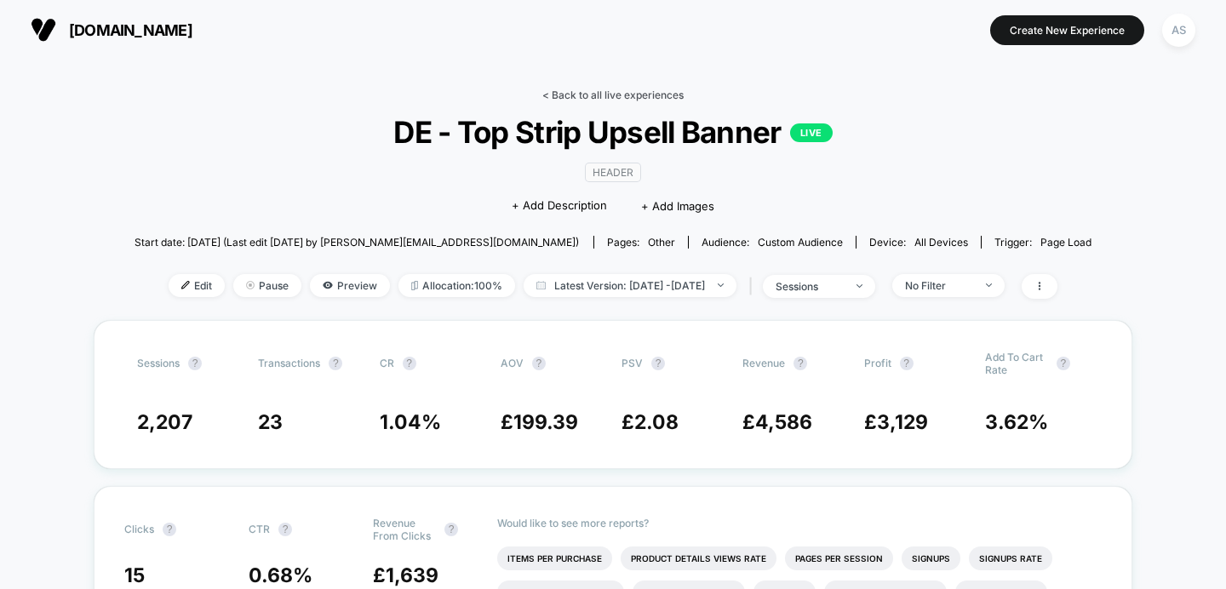
click at [606, 95] on link "< Back to all live experiences" at bounding box center [613, 95] width 141 height 13
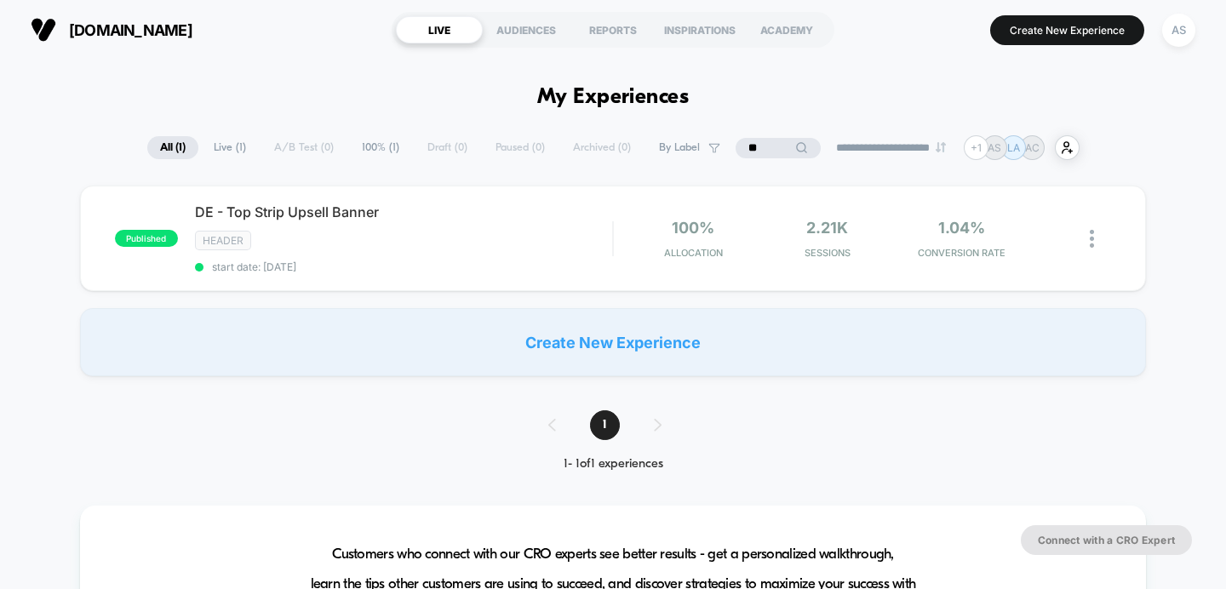
click at [558, 410] on div "1" at bounding box center [613, 425] width 164 height 30
click at [757, 150] on input "**" at bounding box center [778, 148] width 85 height 20
click at [757, 150] on input "**" at bounding box center [778, 148] width 170 height 20
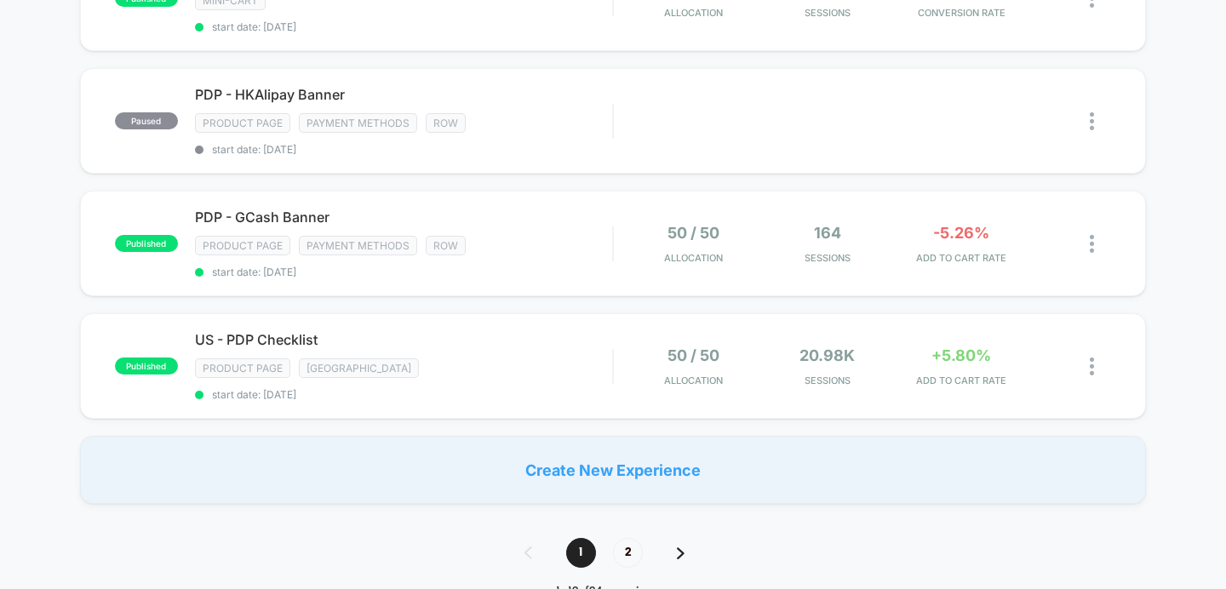
scroll to position [1345, 0]
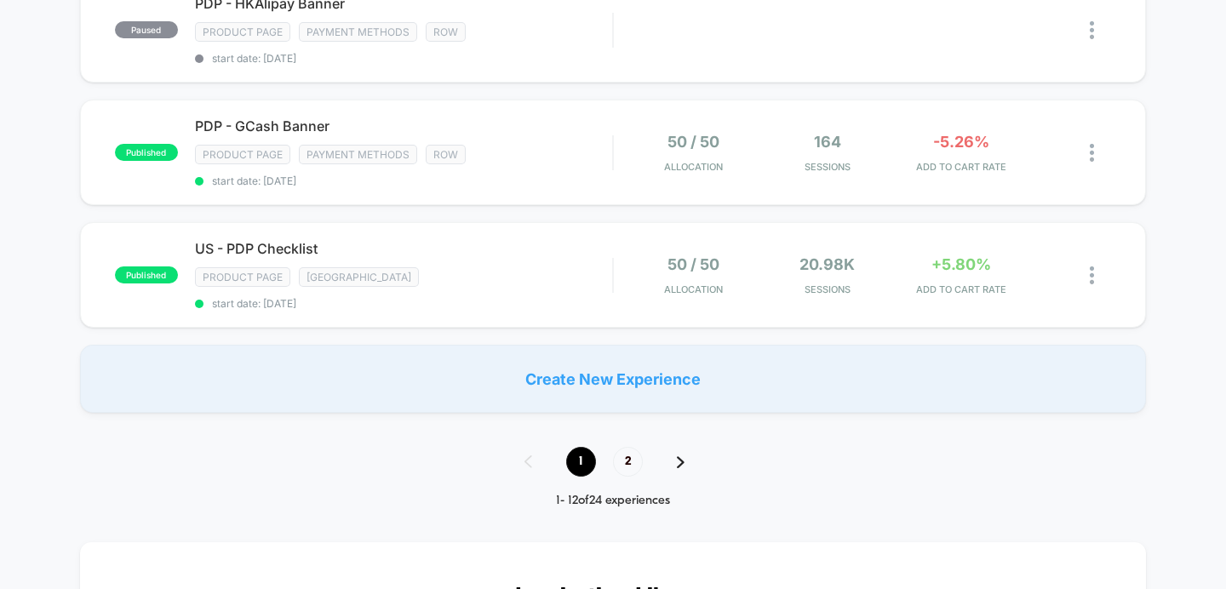
click at [577, 450] on span "1" at bounding box center [581, 462] width 30 height 30
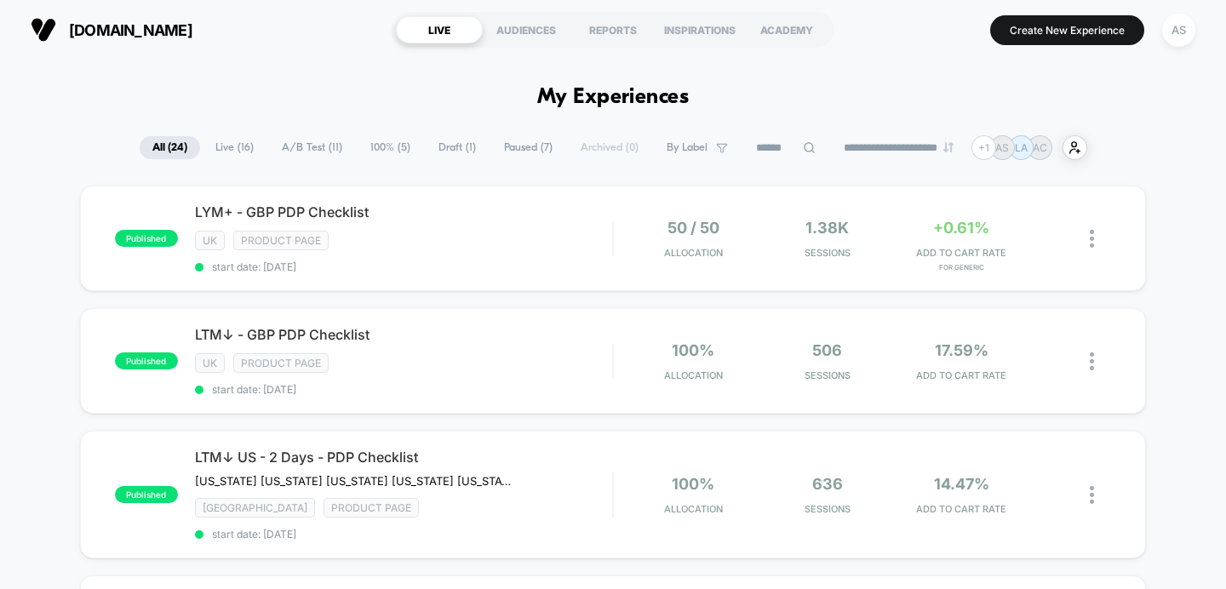
click at [1026, 45] on section "Create New Experience AS" at bounding box center [1023, 30] width 353 height 43
click at [1068, 15] on button "Create New Experience" at bounding box center [1067, 30] width 154 height 30
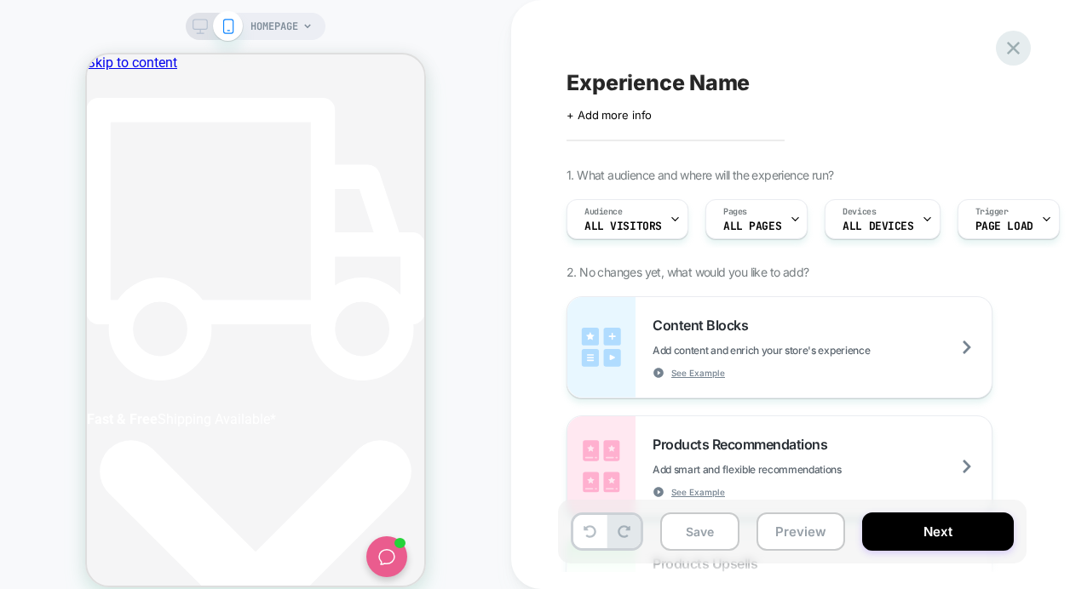
click at [1002, 49] on icon at bounding box center [1013, 48] width 23 height 23
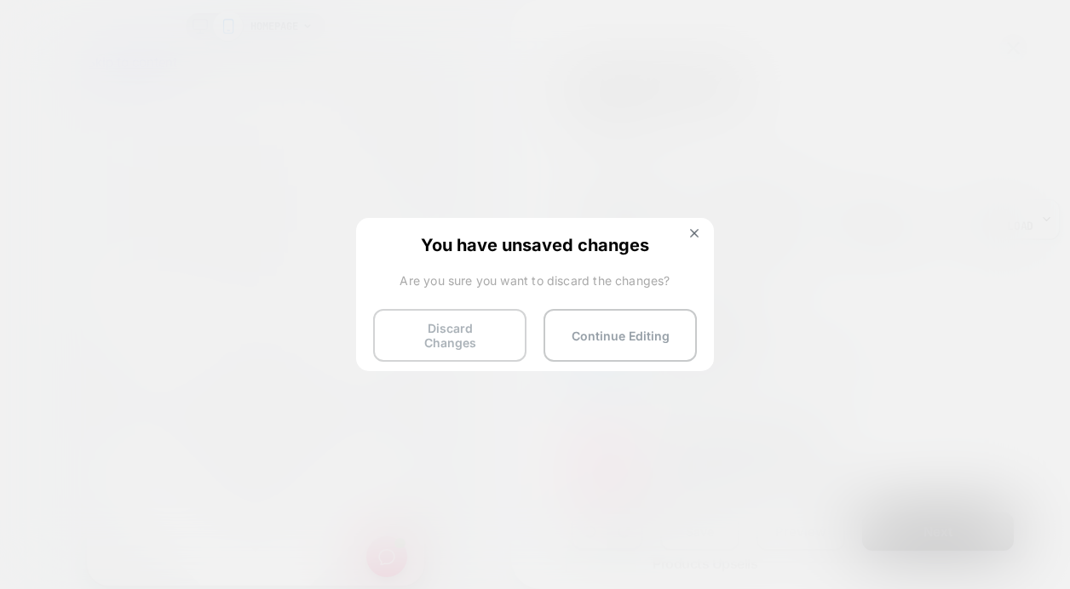
scroll to position [0, 5]
click at [422, 334] on button "Discard Changes" at bounding box center [449, 335] width 153 height 53
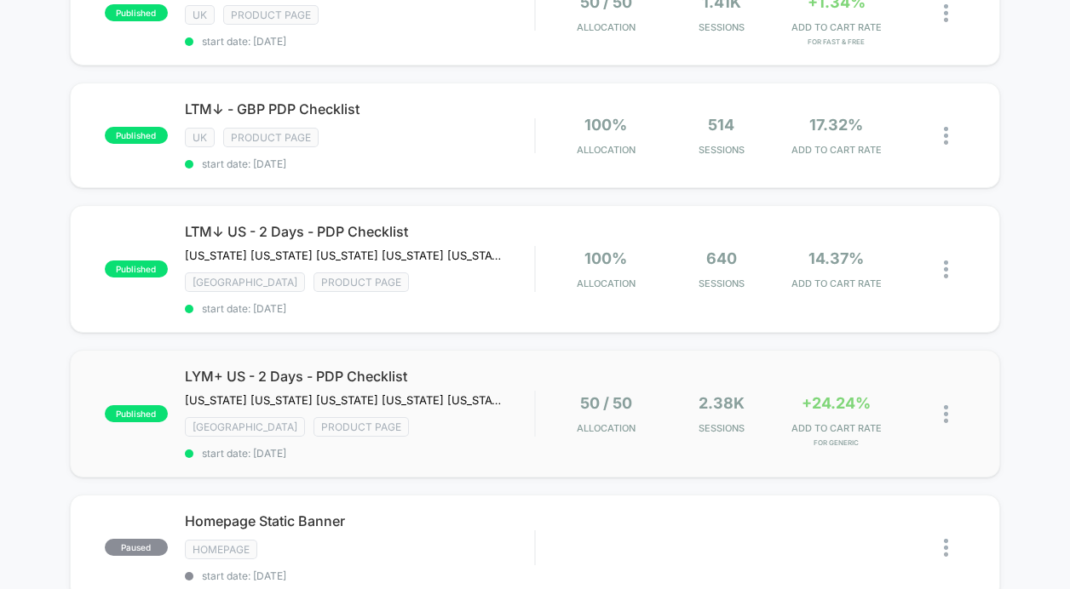
scroll to position [325, 0]
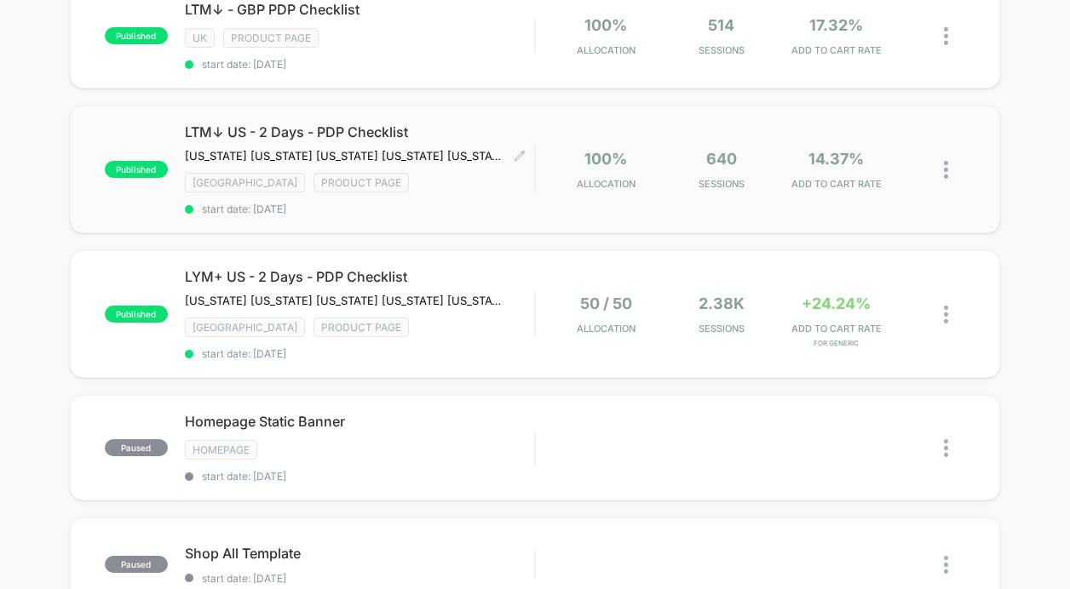
click at [462, 182] on div "USA Product Page" at bounding box center [360, 183] width 350 height 20
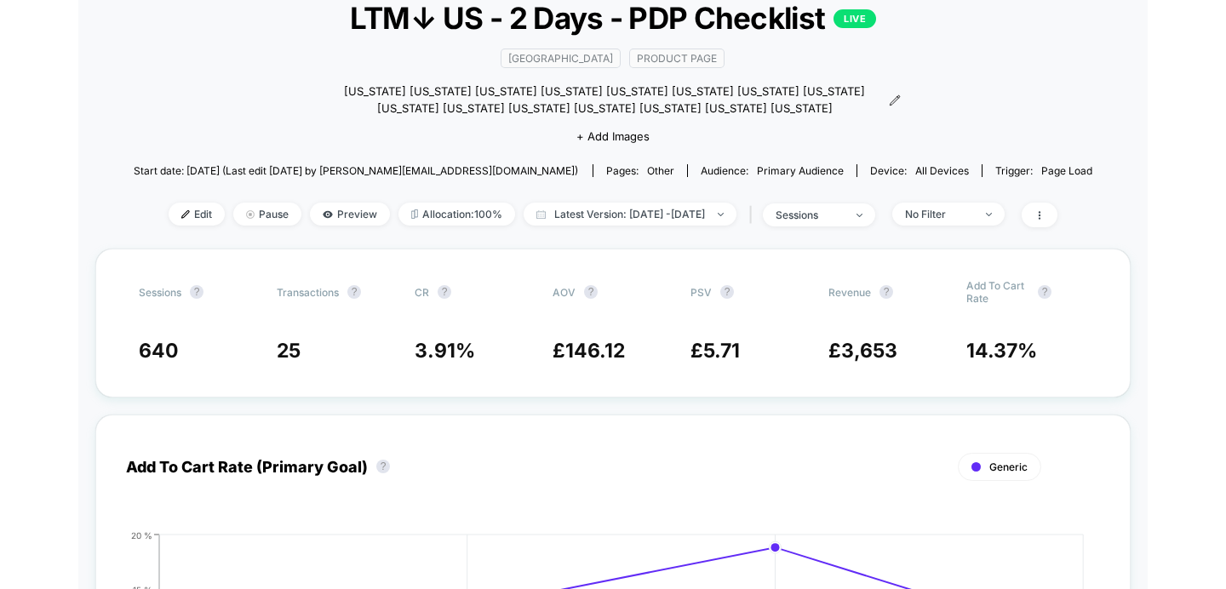
scroll to position [135, 0]
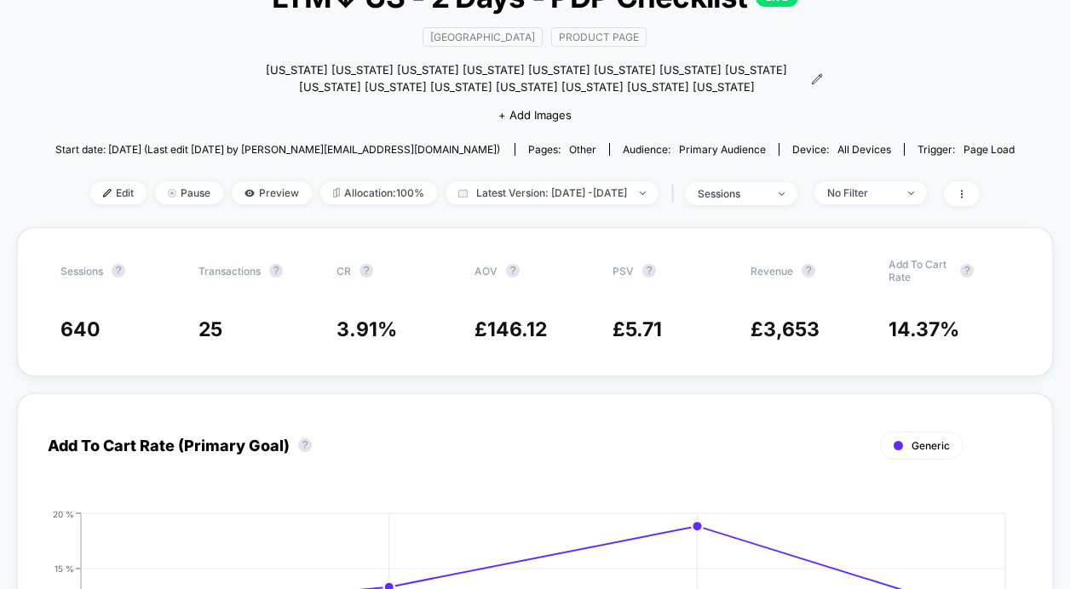
click at [117, 181] on div "Edit Pause Preview Allocation: 100% Latest Version: Oct 10, 2025 - Oct 13, 2025…" at bounding box center [535, 193] width 960 height 25
click at [90, 187] on span "Edit" at bounding box center [118, 192] width 56 height 23
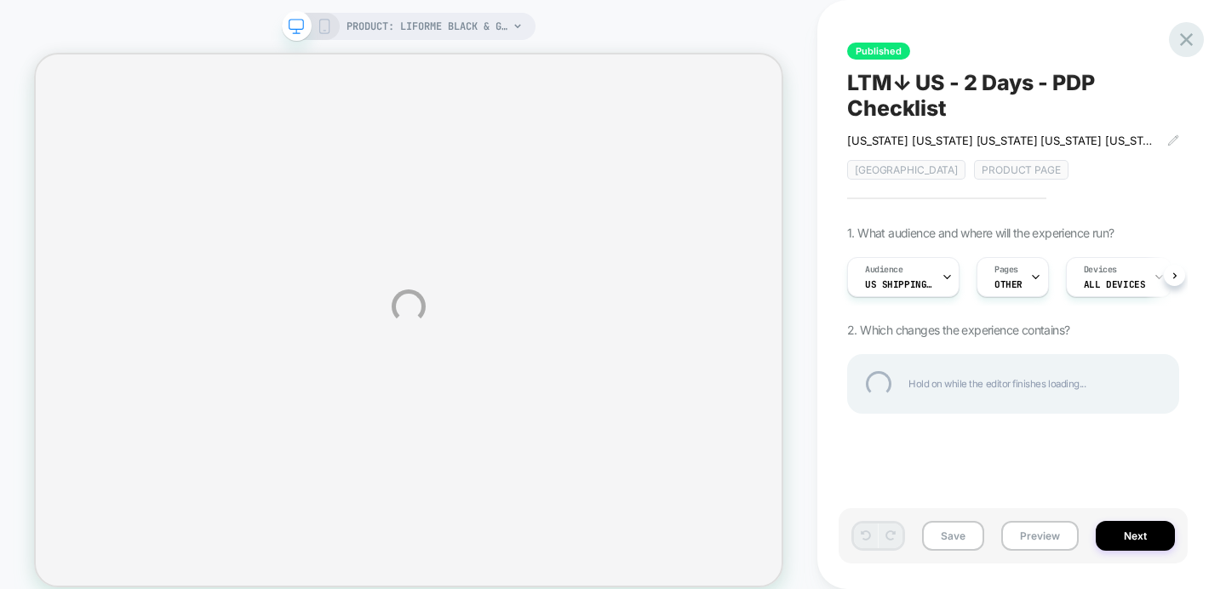
click at [1191, 46] on div at bounding box center [1186, 39] width 35 height 35
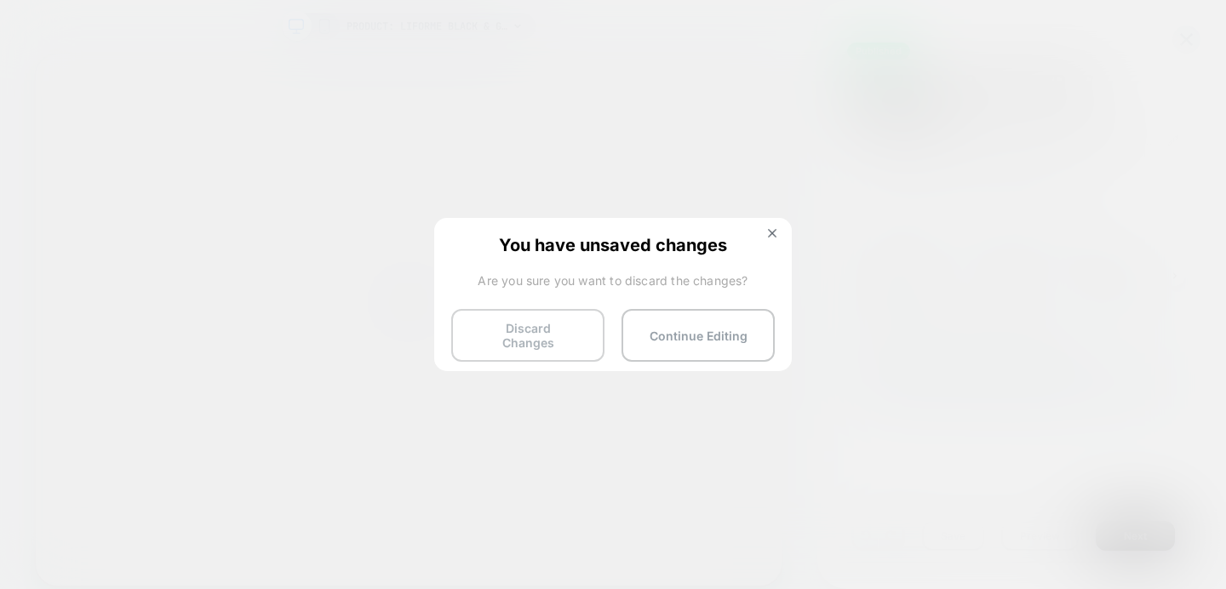
click at [510, 338] on button "Discard Changes" at bounding box center [527, 335] width 153 height 53
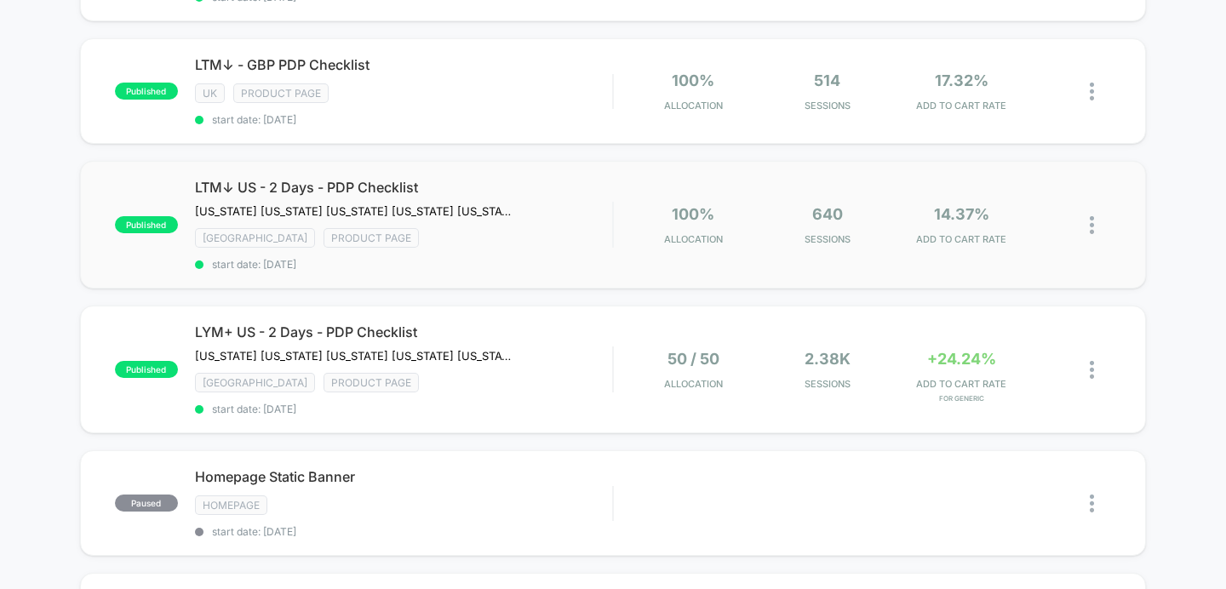
scroll to position [290, 0]
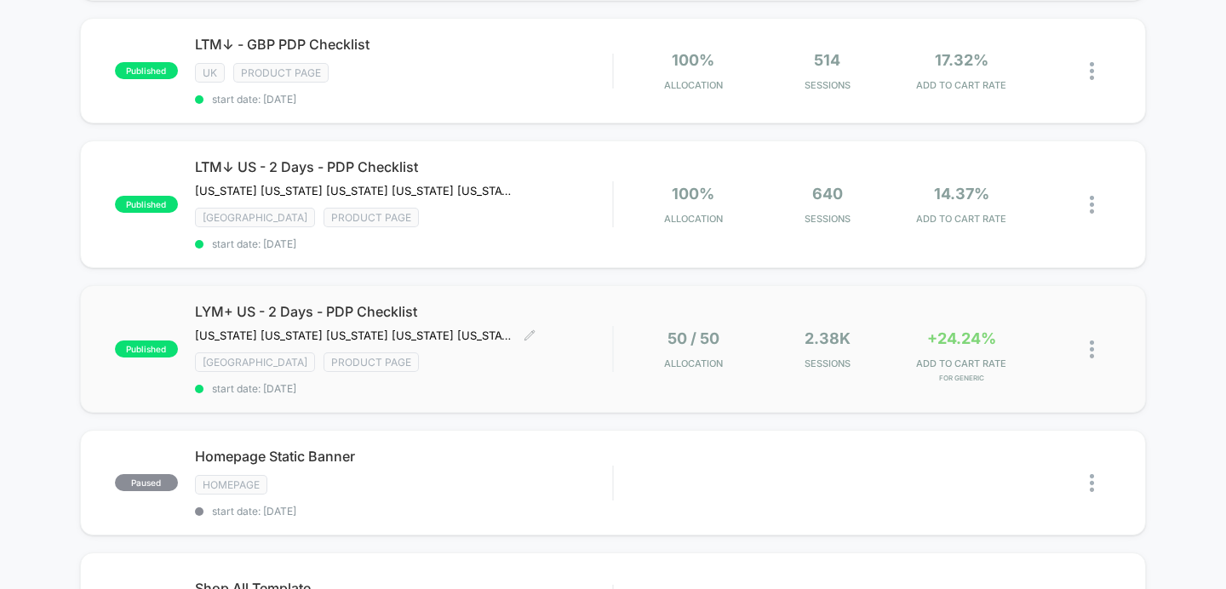
click at [517, 314] on span "LYM+ US - 2 Days - PDP Checklist" at bounding box center [404, 311] width 418 height 17
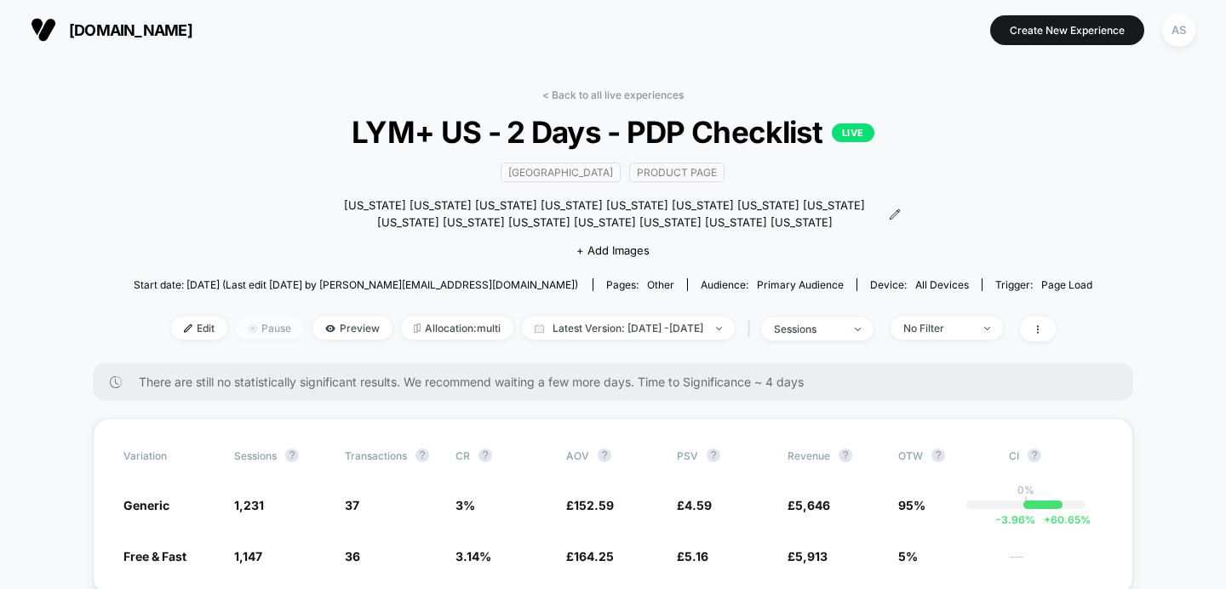
click at [236, 328] on span "Pause" at bounding box center [270, 328] width 68 height 23
click at [239, 327] on span "Pause" at bounding box center [270, 328] width 68 height 23
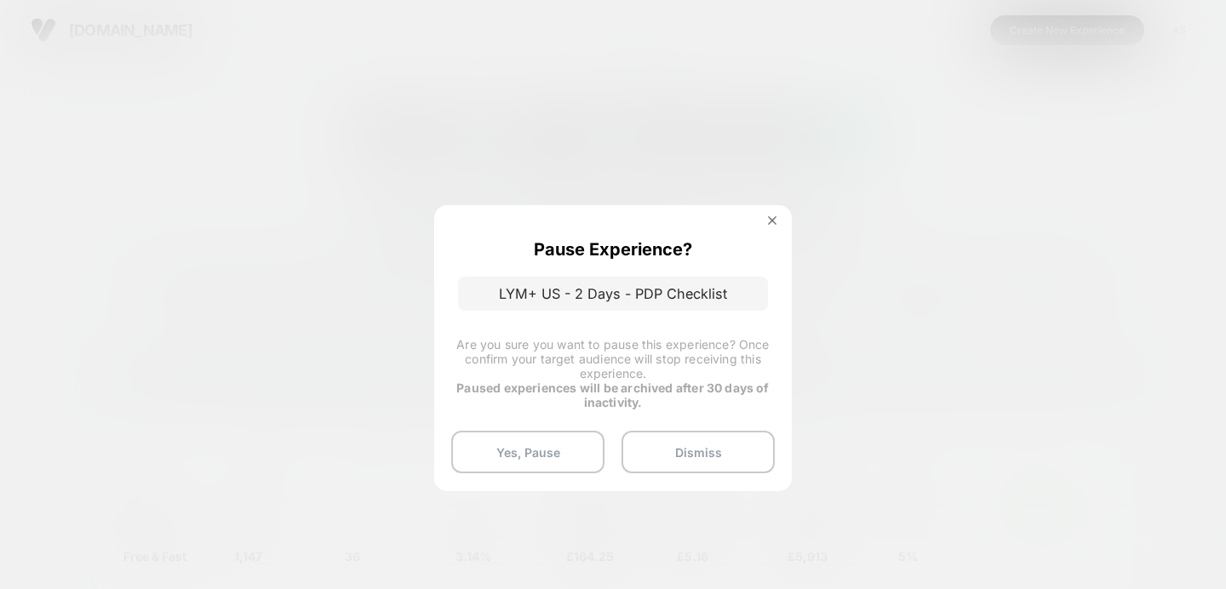
click at [772, 213] on div "Pause Experience? LYM+ US - 2 Days - PDP Checklist Are you sure you want to pau…" at bounding box center [613, 347] width 358 height 285
click at [772, 216] on img at bounding box center [772, 220] width 9 height 9
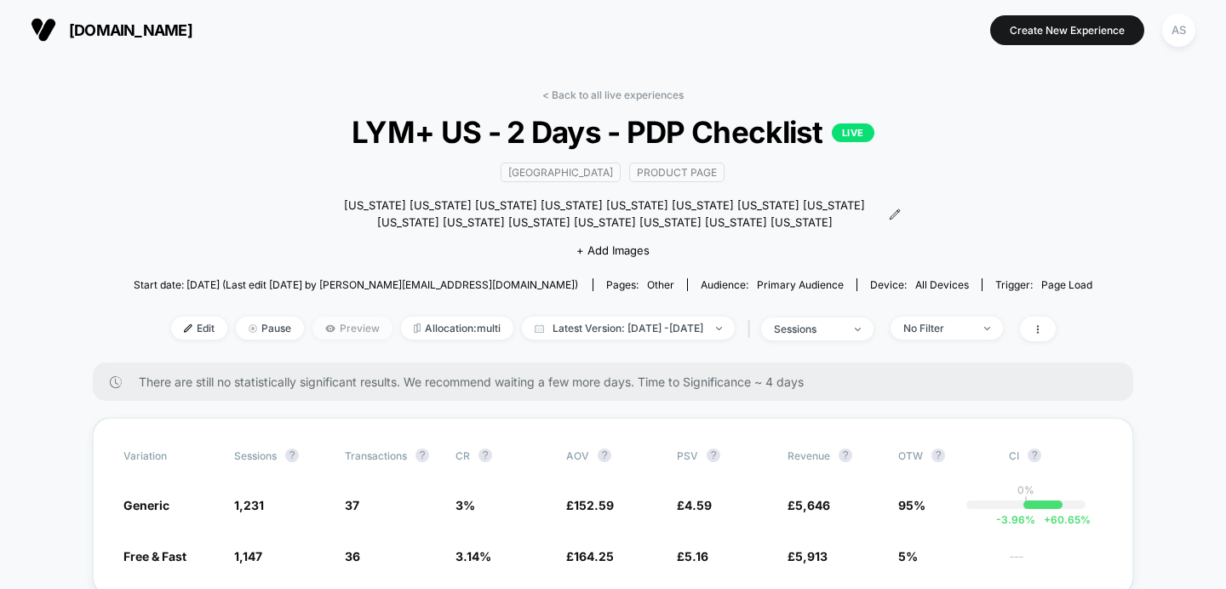
click at [313, 330] on span "Preview" at bounding box center [353, 328] width 80 height 23
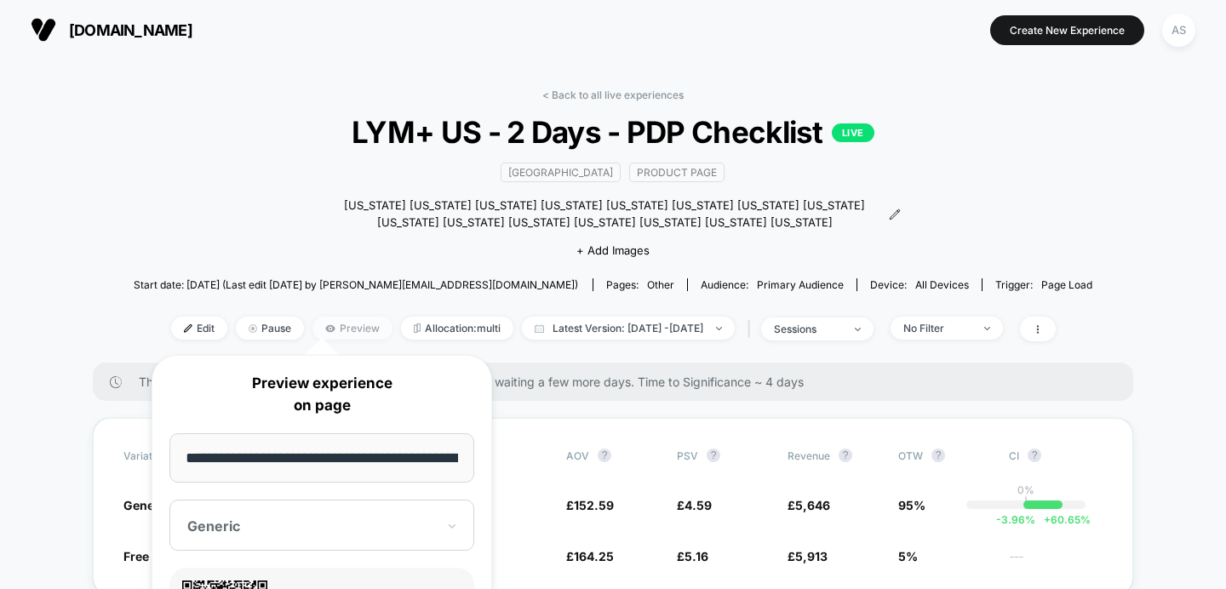
scroll to position [0, 170]
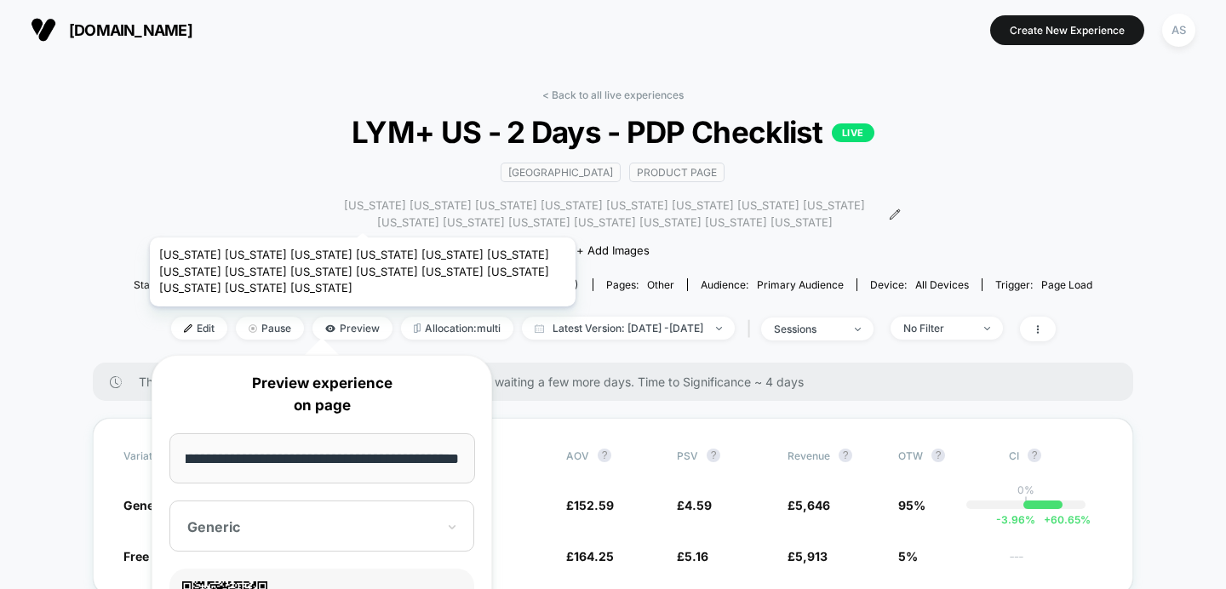
click at [363, 216] on span "California Florida Texas New Jersey Pennsylvania Illinois Virginia North Caroli…" at bounding box center [605, 214] width 560 height 33
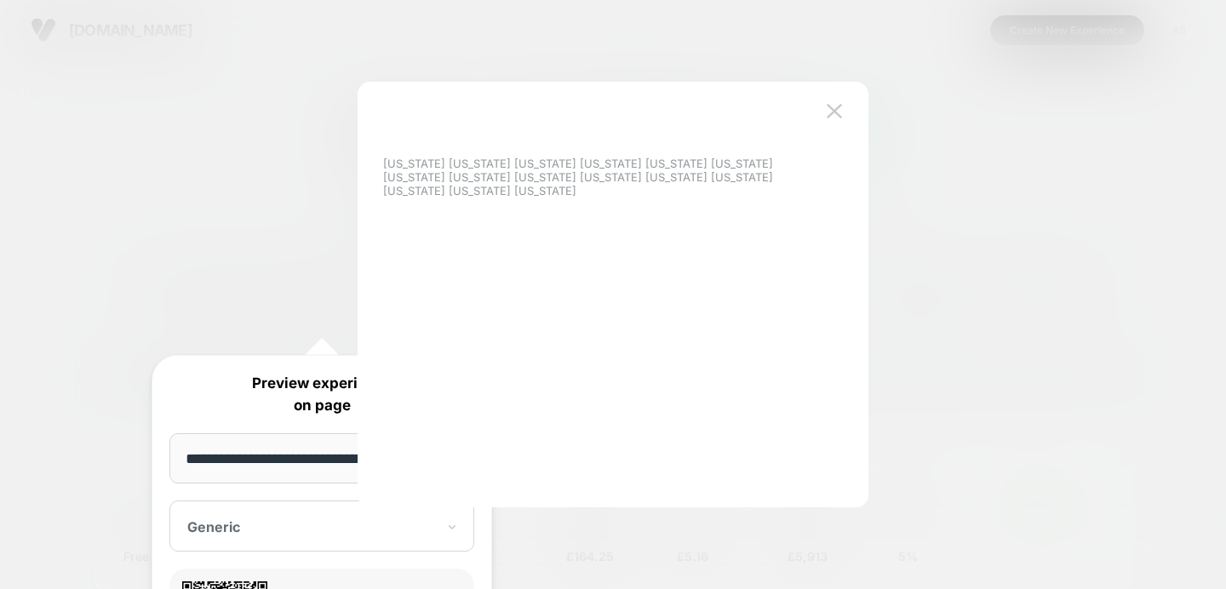
click at [224, 229] on div at bounding box center [613, 294] width 1226 height 589
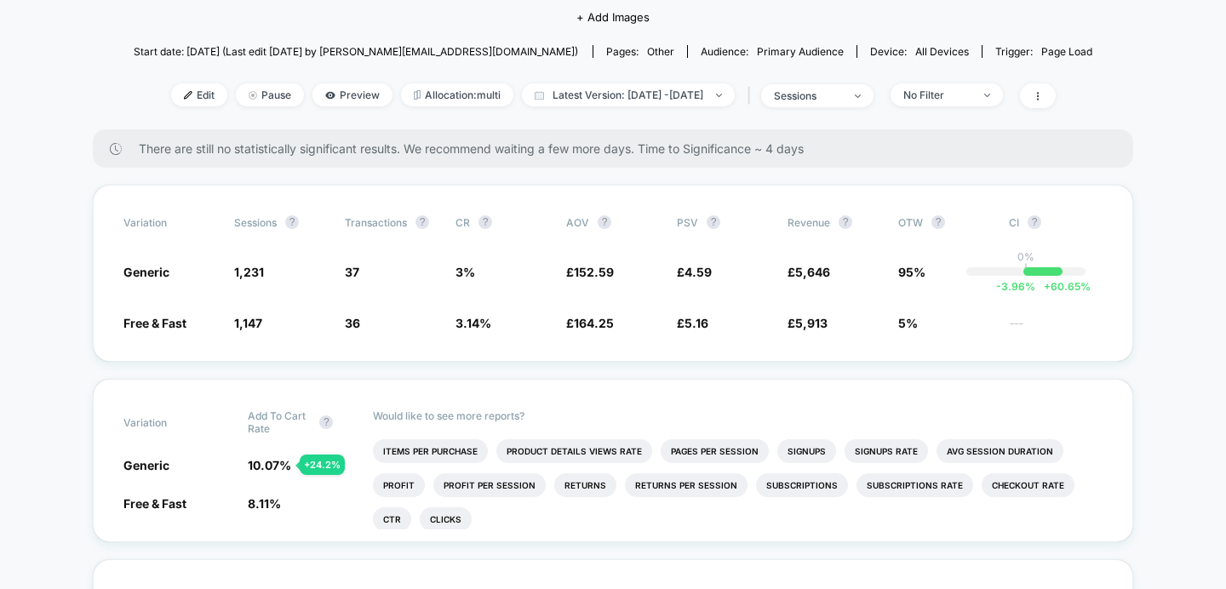
scroll to position [259, 0]
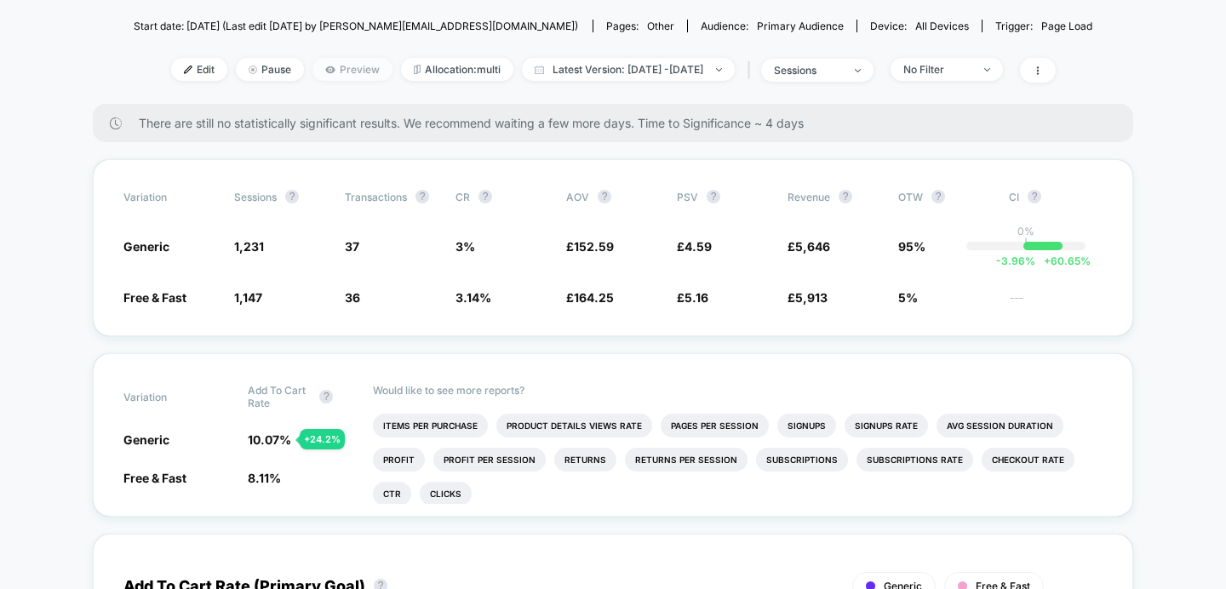
click at [314, 68] on span "Preview" at bounding box center [353, 69] width 80 height 23
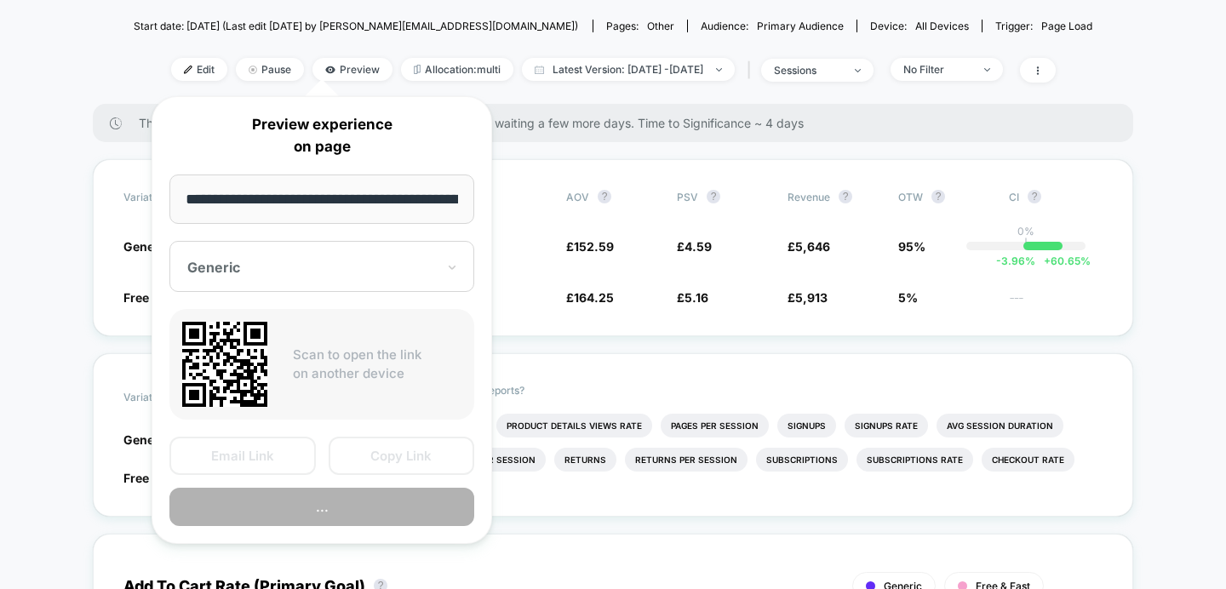
scroll to position [0, 170]
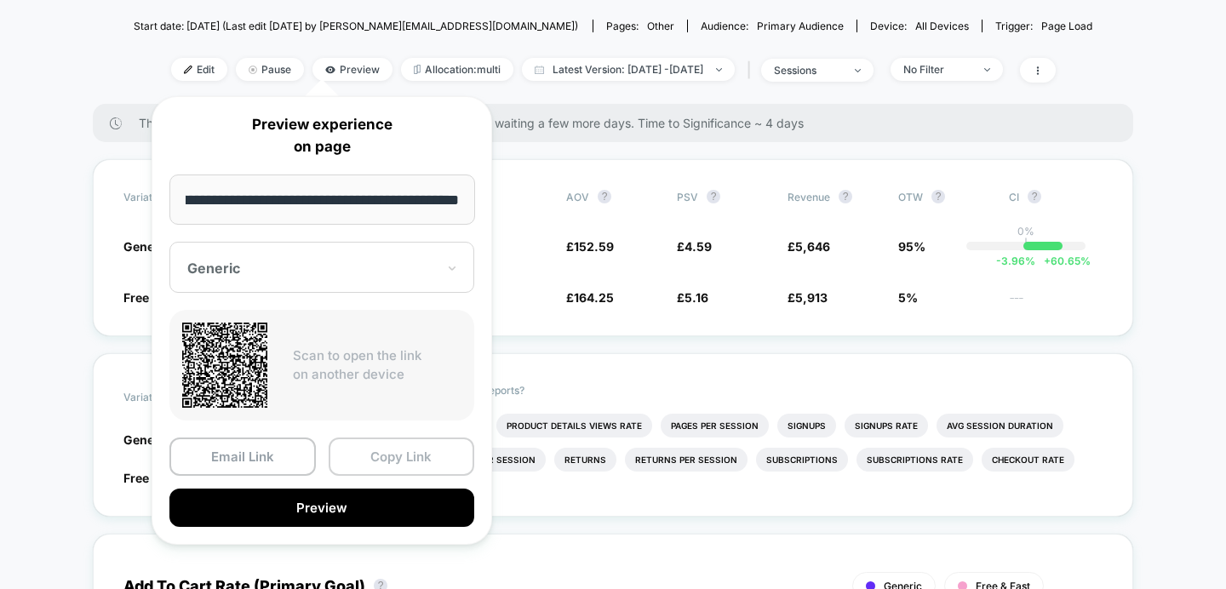
click at [393, 465] on button "Copy Link" at bounding box center [402, 457] width 146 height 38
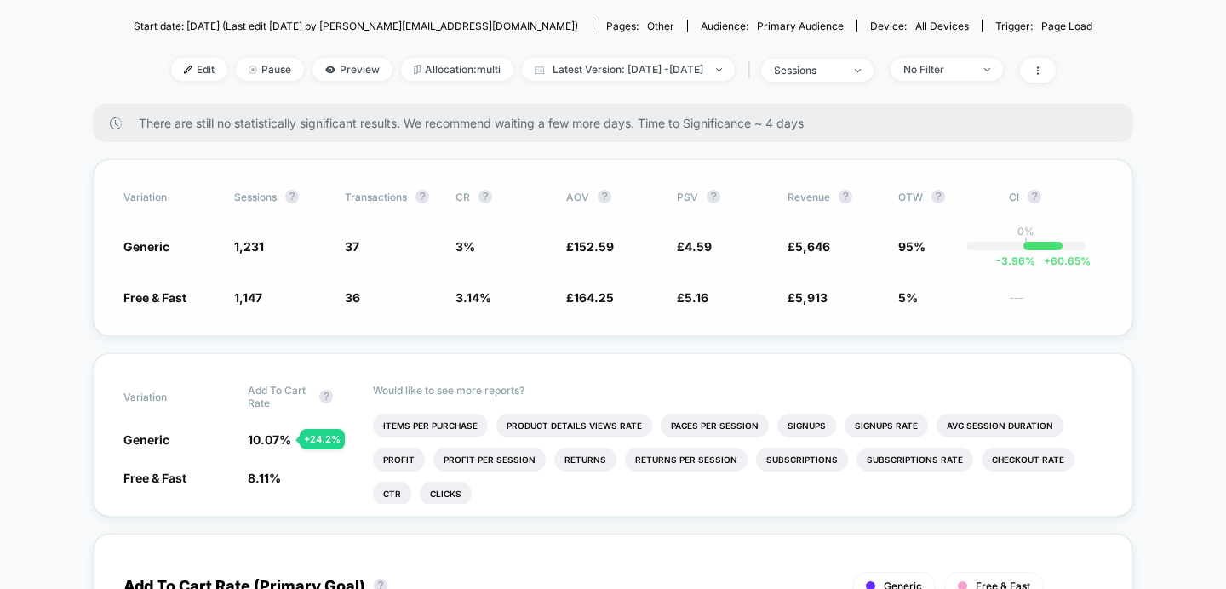
scroll to position [0, 0]
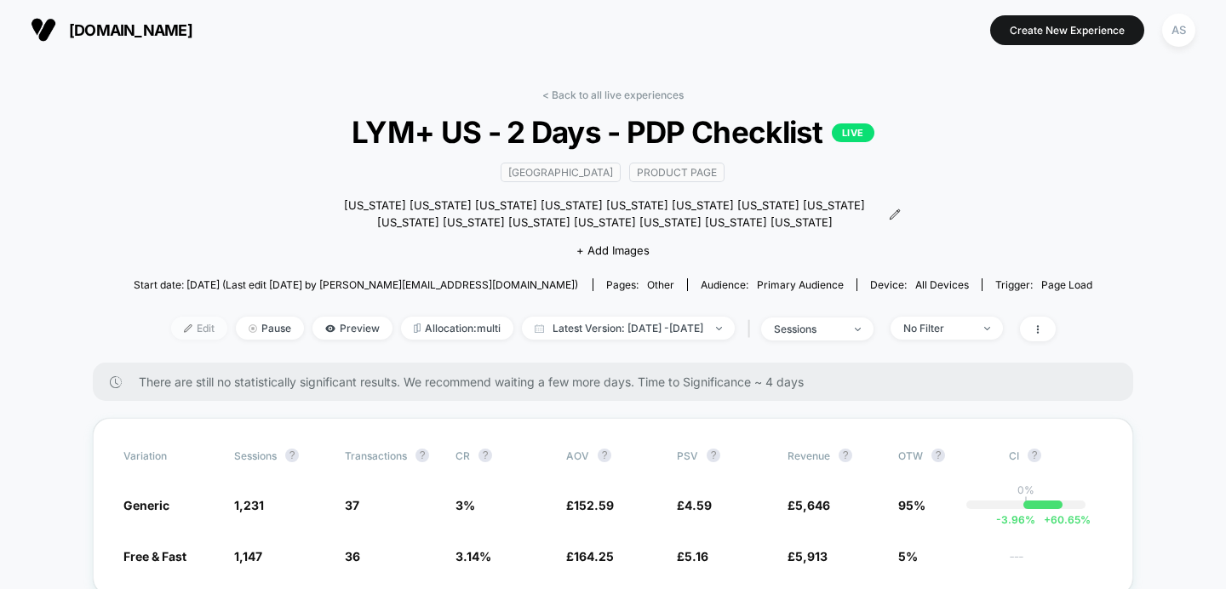
click at [171, 336] on span "Edit" at bounding box center [199, 328] width 56 height 23
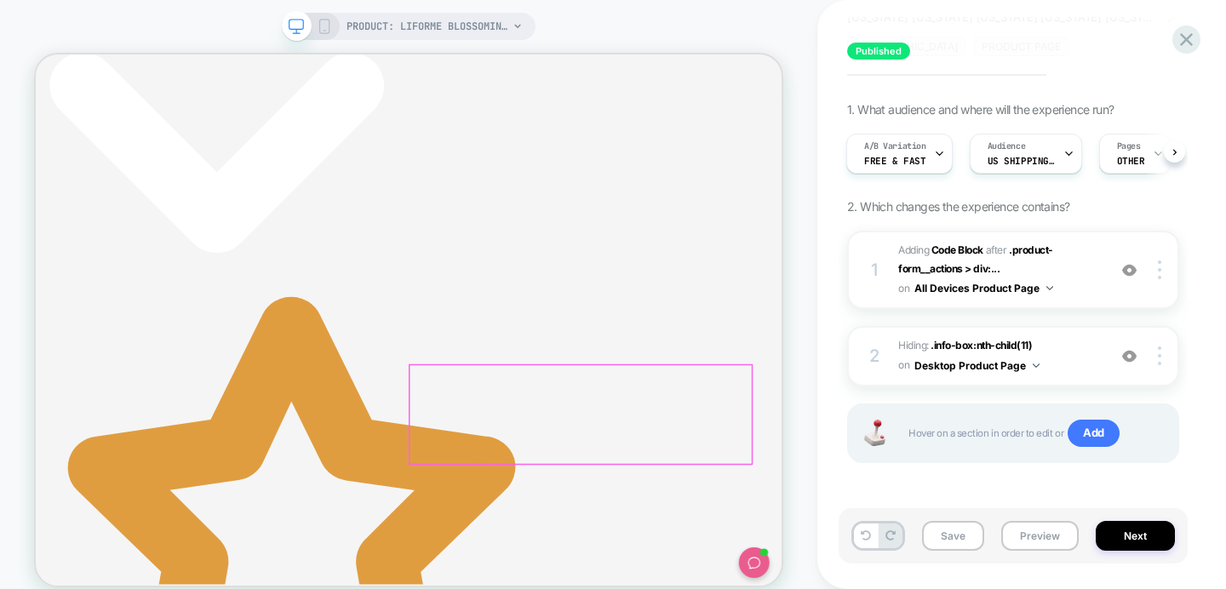
scroll to position [540, 0]
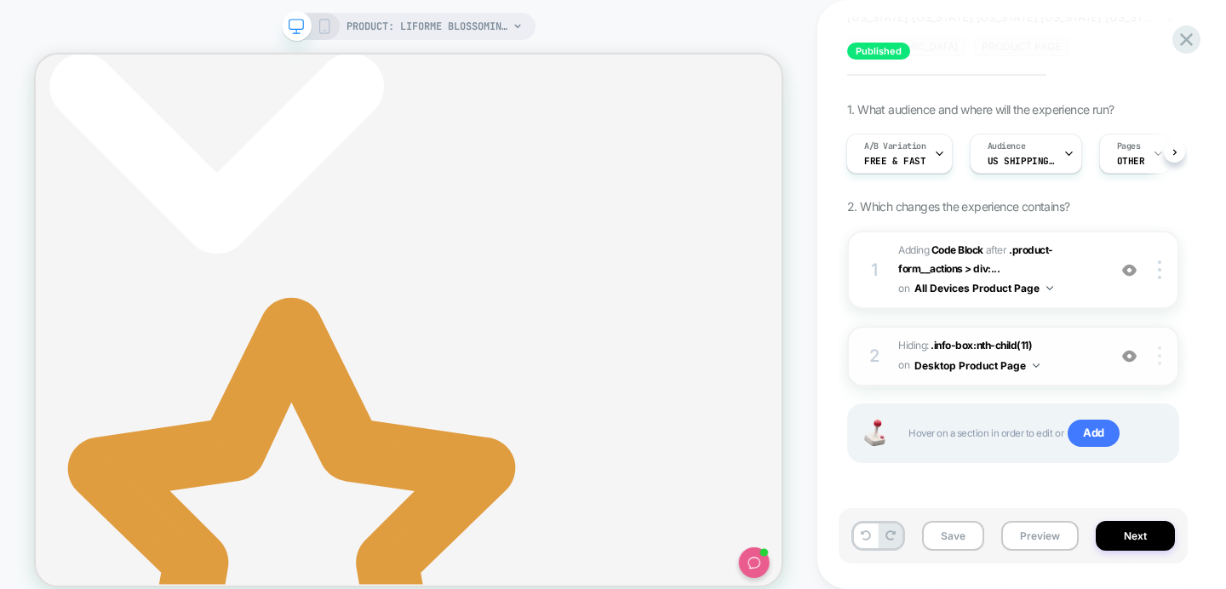
click at [1161, 353] on img at bounding box center [1159, 356] width 3 height 19
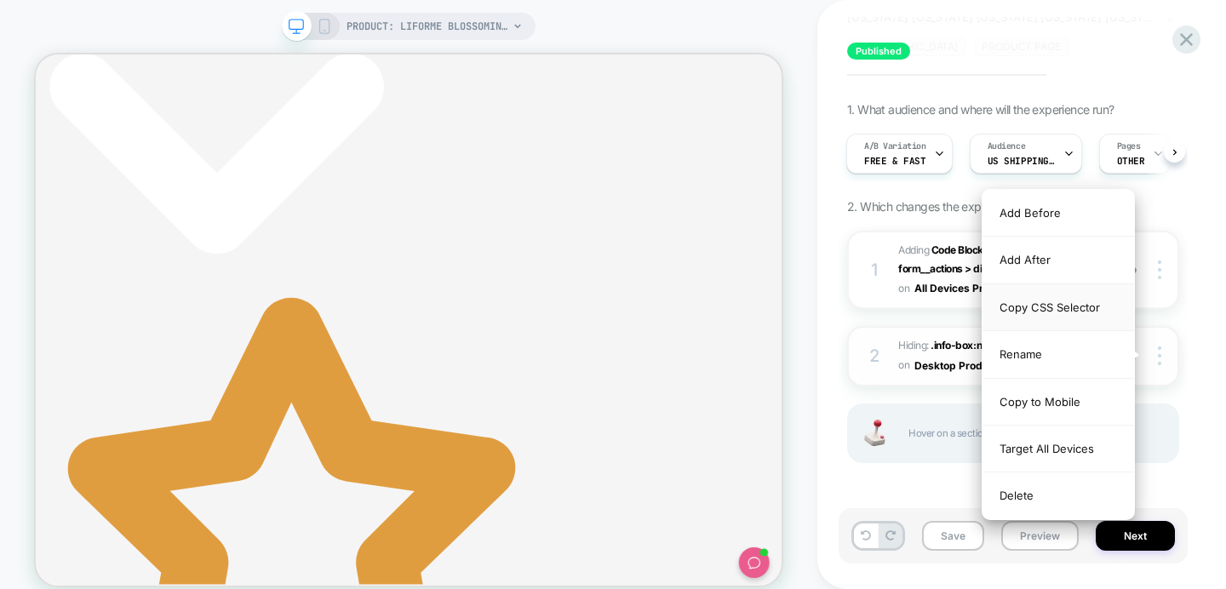
scroll to position [0, 0]
click at [893, 309] on div "1 Adding Code Block AFTER .product-form__actions > div:... .product-form__actio…" at bounding box center [1013, 368] width 332 height 275
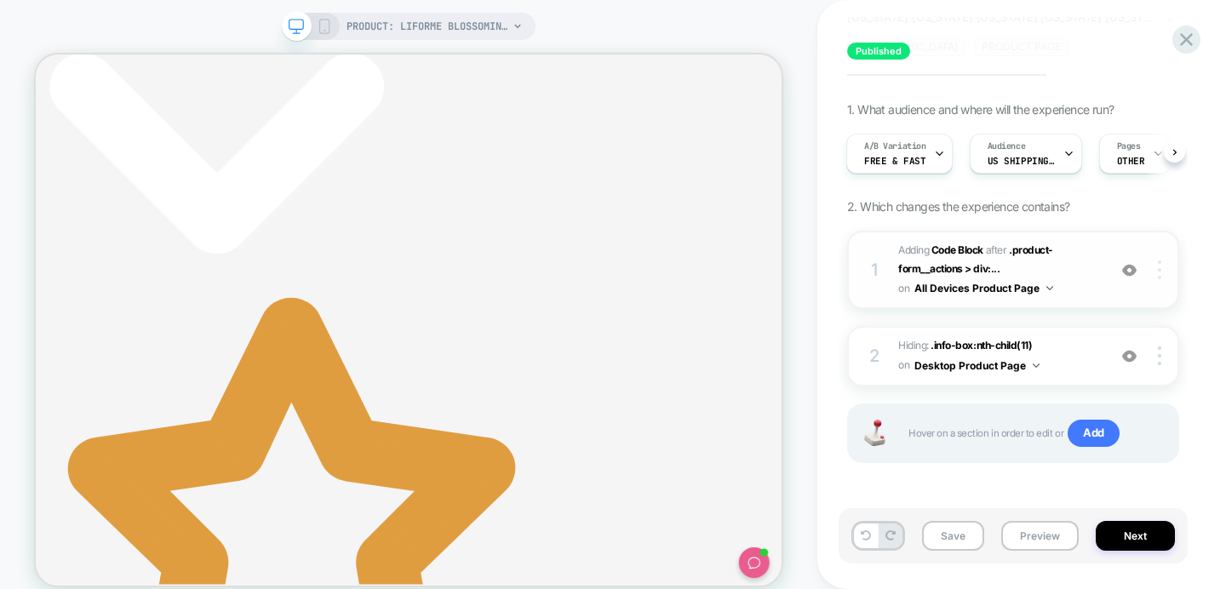
click at [1162, 271] on div at bounding box center [1162, 270] width 32 height 19
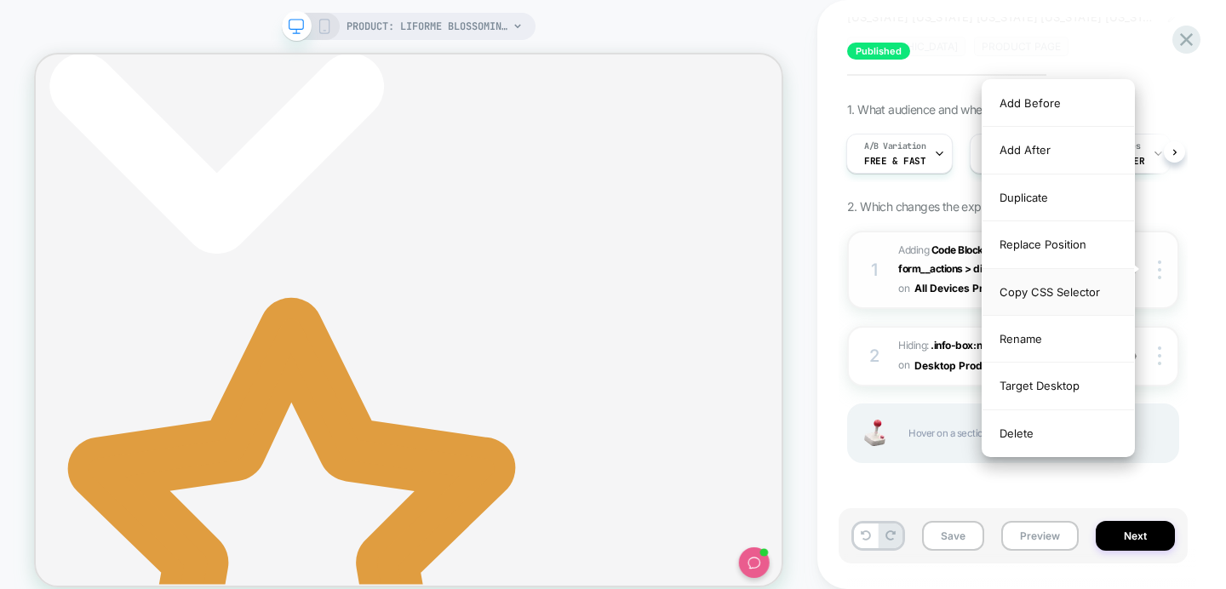
click at [1062, 281] on div "Copy CSS Selector" at bounding box center [1059, 292] width 152 height 47
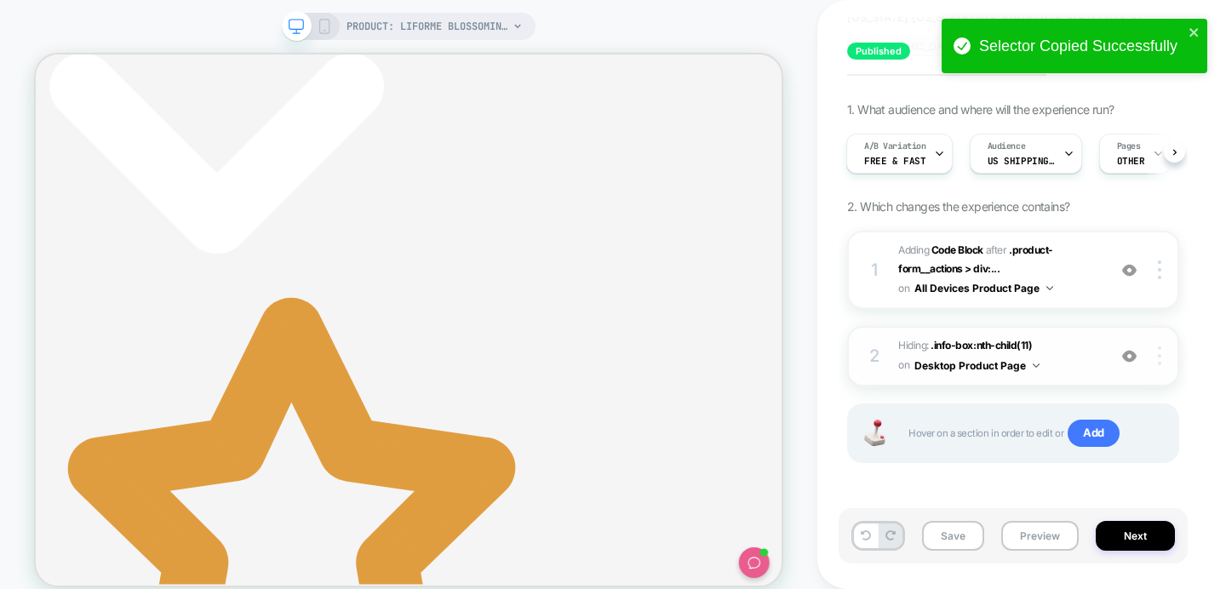
scroll to position [0, 463]
click at [1163, 351] on div at bounding box center [1162, 356] width 32 height 19
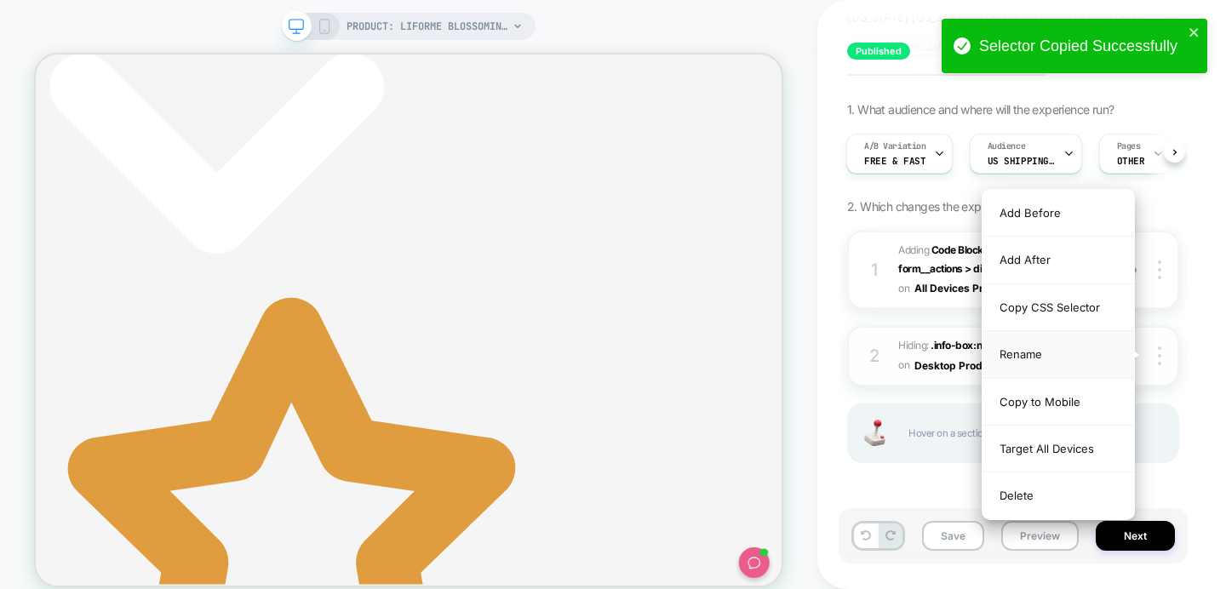
scroll to position [0, 0]
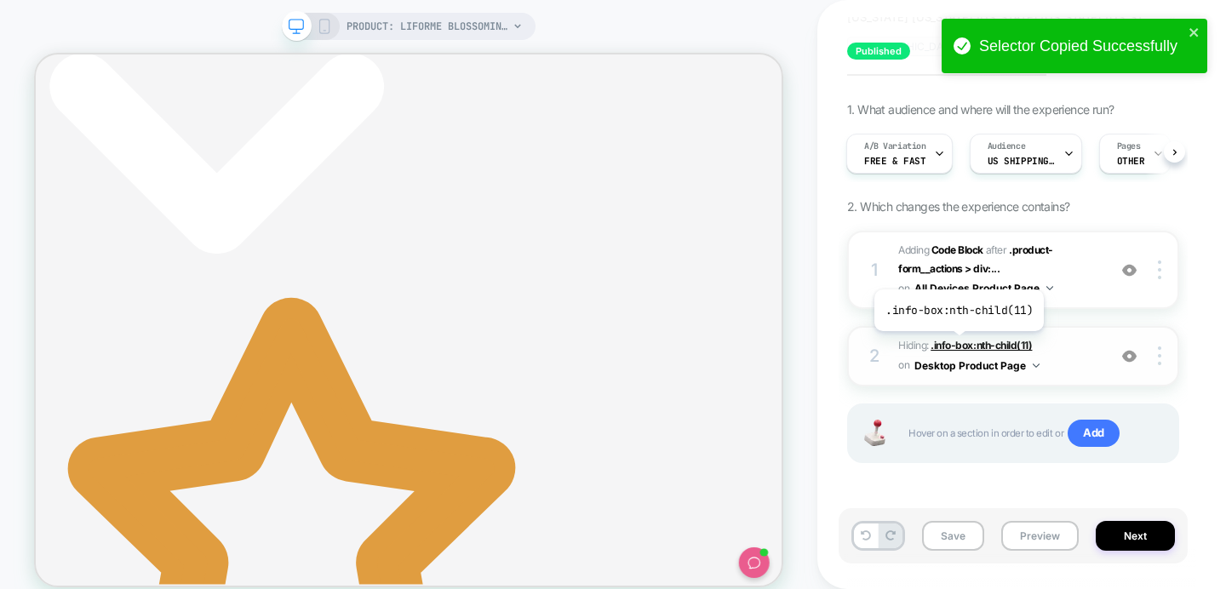
click at [957, 344] on span ".info-box:nth-child(11)" at bounding box center [981, 345] width 101 height 13
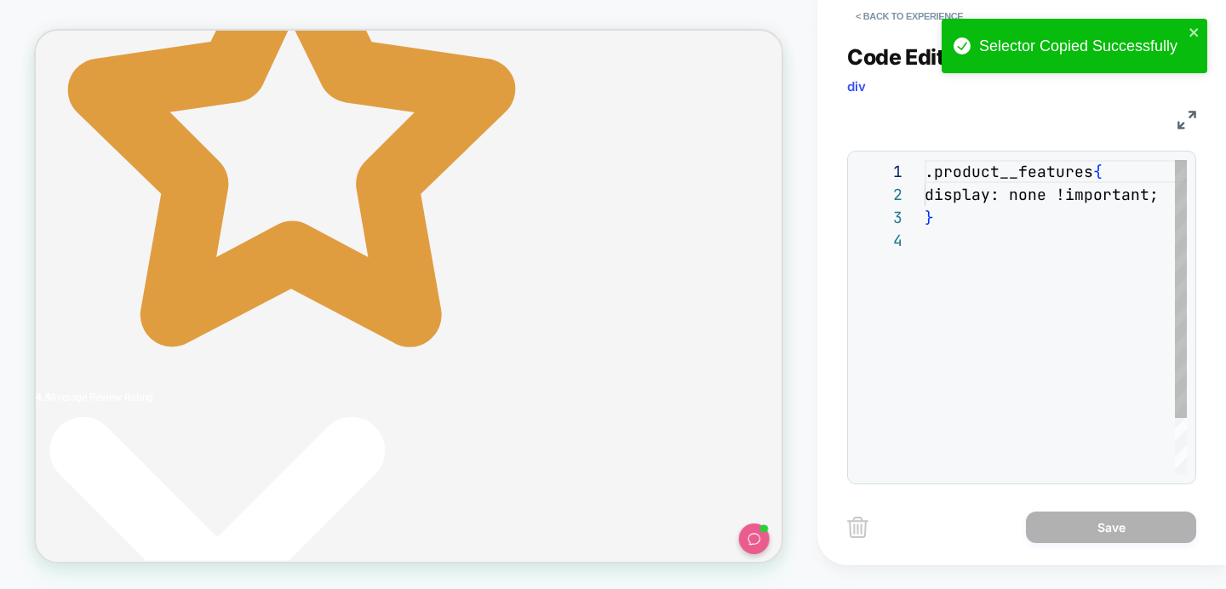
scroll to position [69, 0]
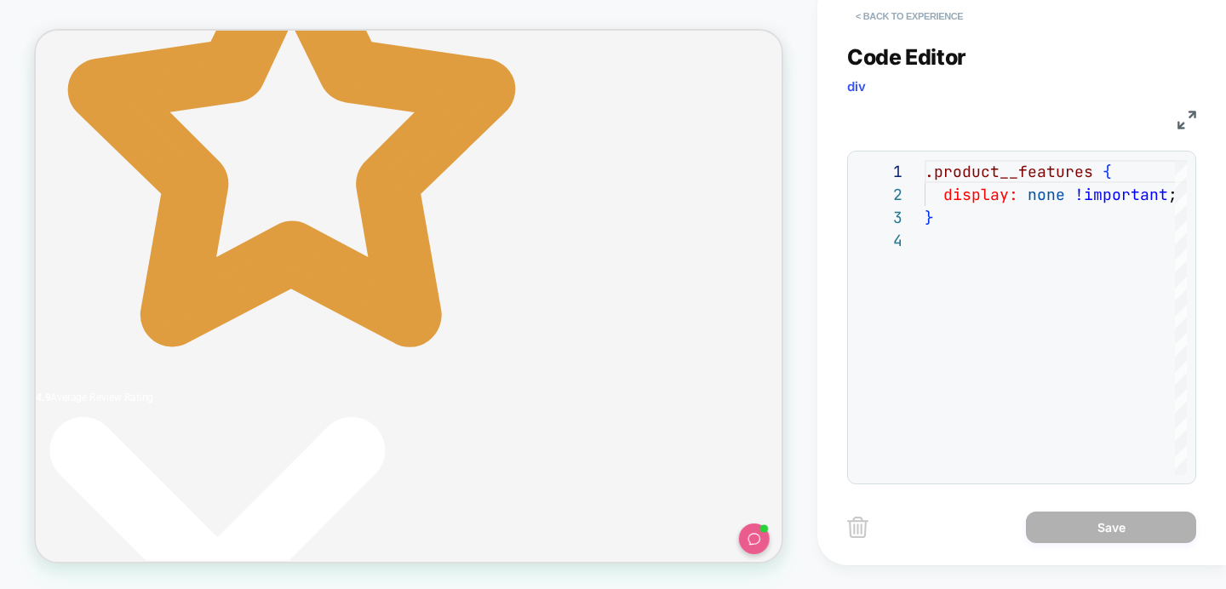
click at [870, 22] on button "< Back to experience" at bounding box center [909, 16] width 124 height 27
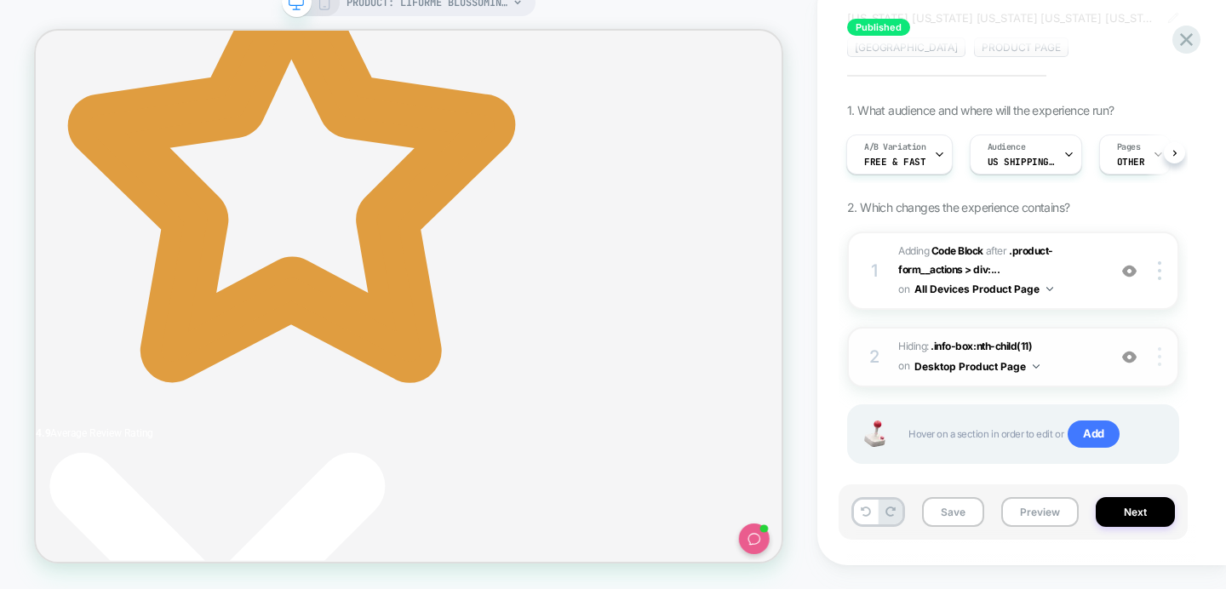
click at [1161, 349] on img at bounding box center [1159, 356] width 3 height 19
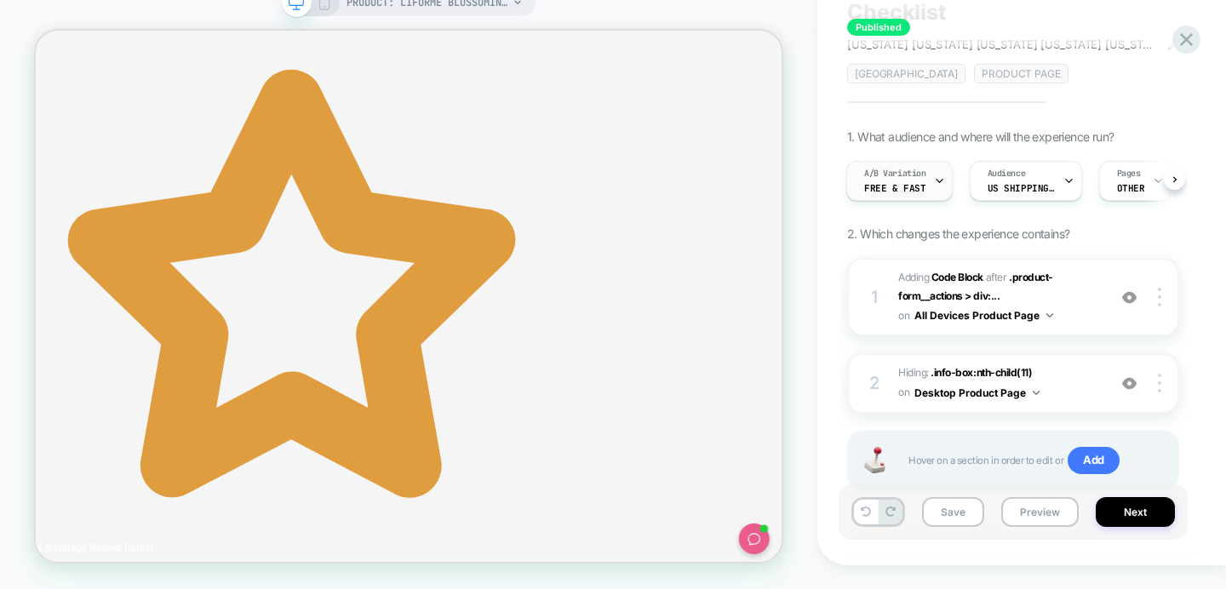
click at [887, 192] on span "Free & Fast" at bounding box center [894, 188] width 61 height 12
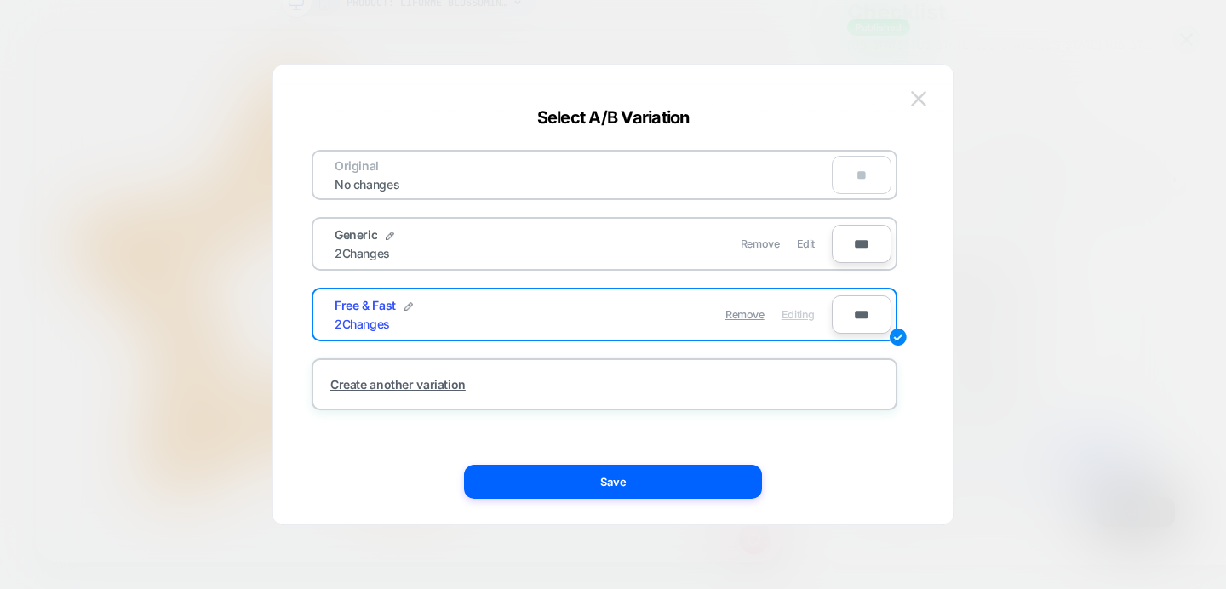
click at [923, 96] on img at bounding box center [918, 98] width 15 height 14
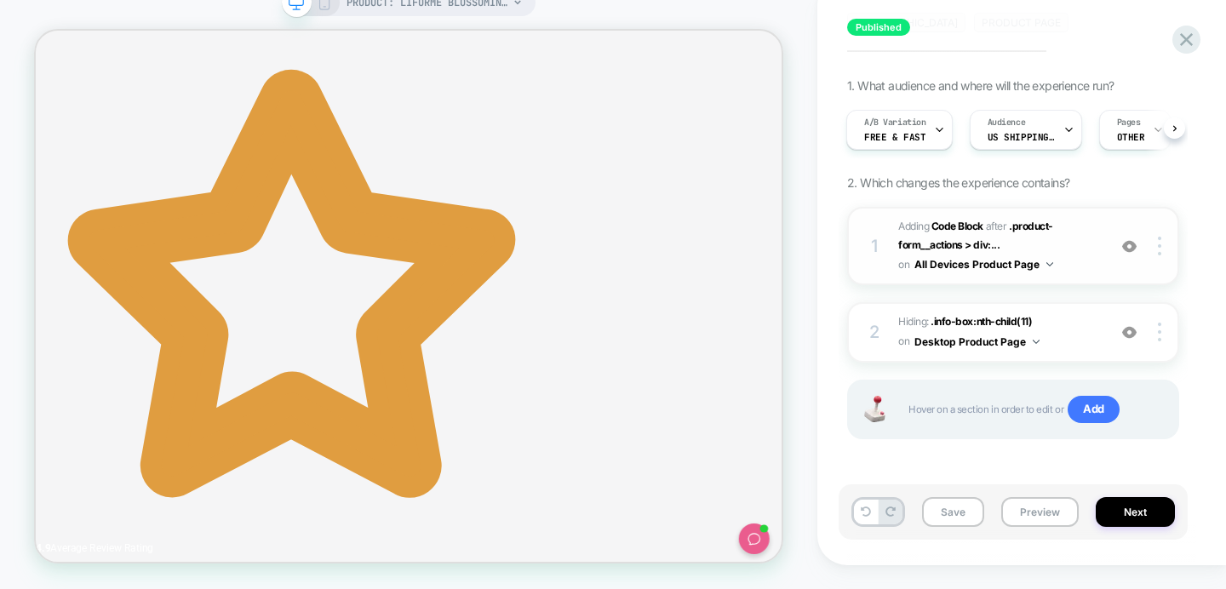
scroll to position [0, 0]
click at [1161, 238] on img at bounding box center [1159, 246] width 3 height 19
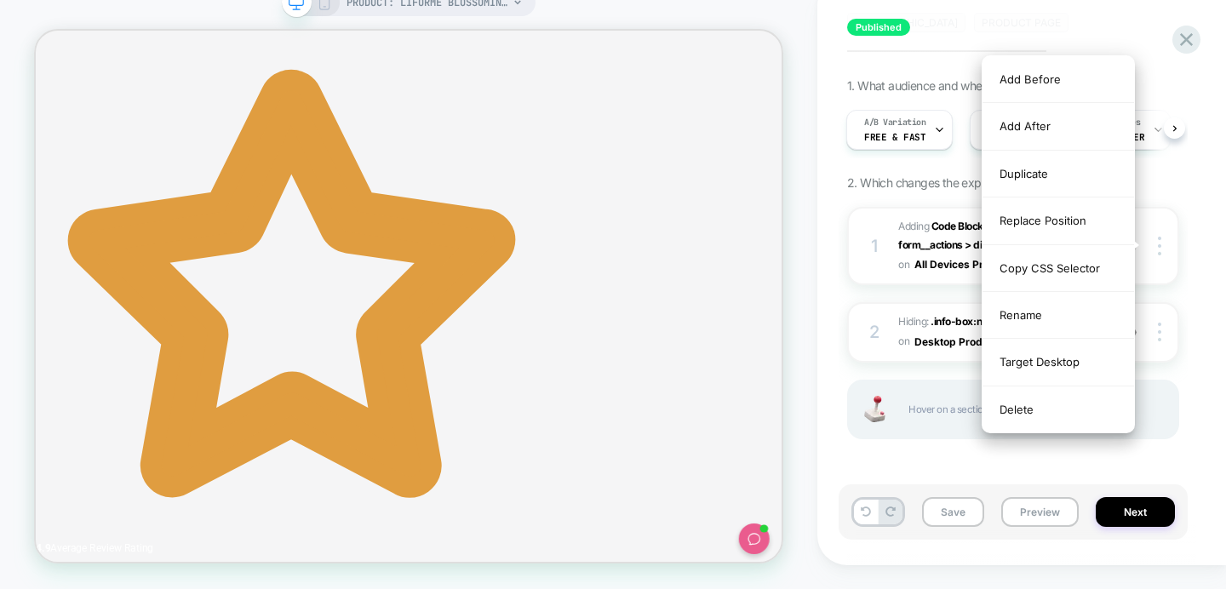
scroll to position [0, 463]
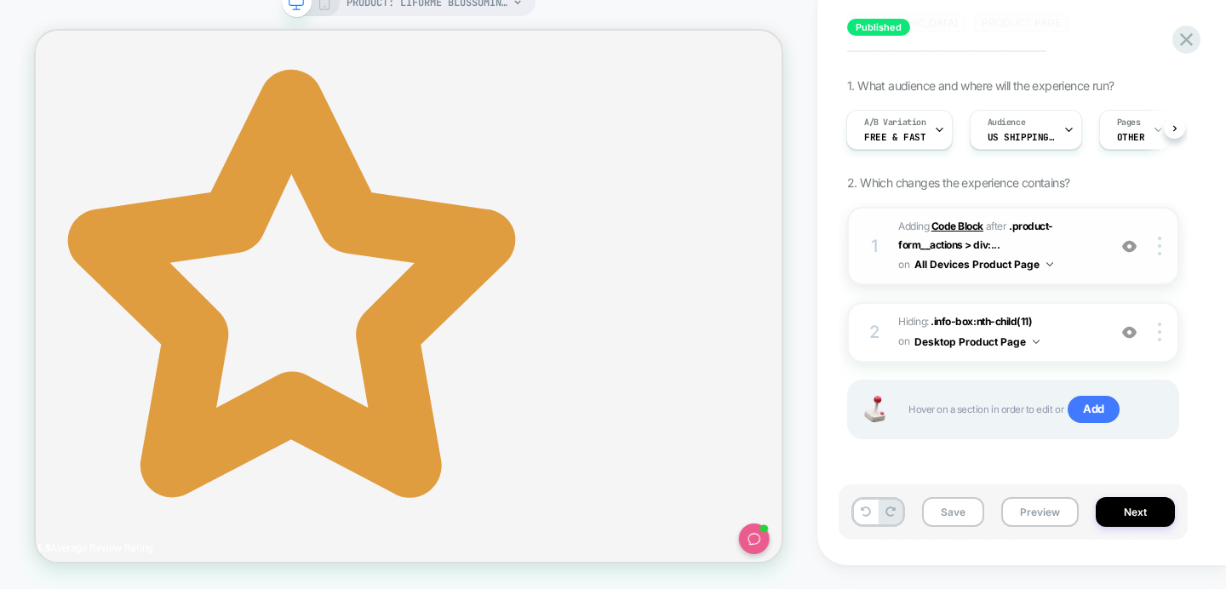
click at [947, 227] on b "Code Block" at bounding box center [958, 226] width 52 height 13
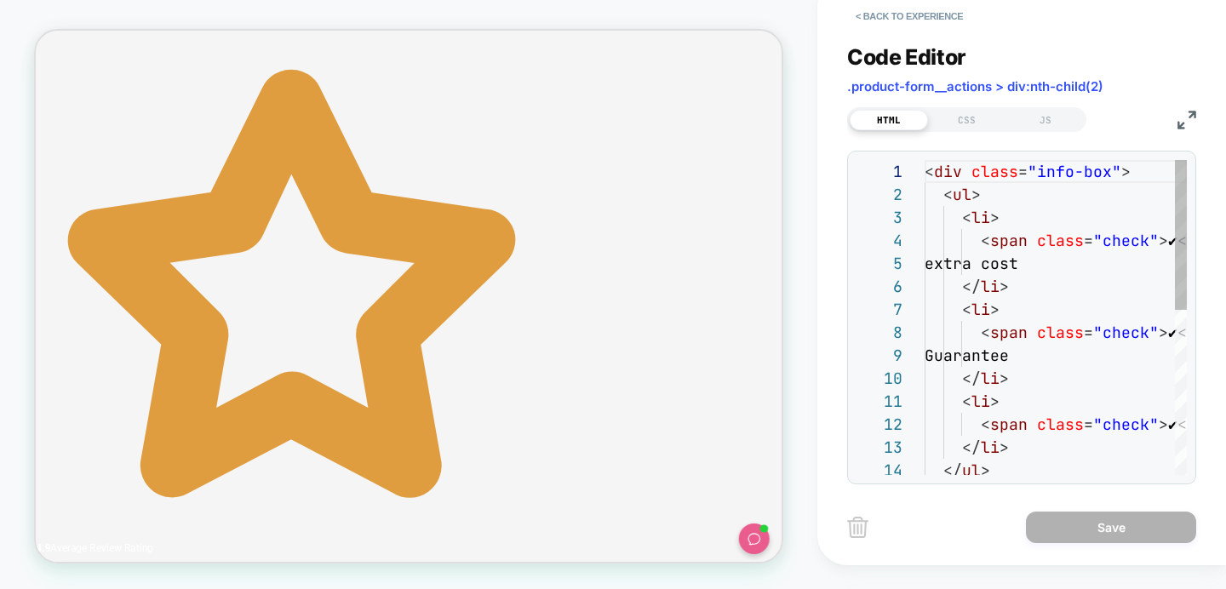
scroll to position [230, 0]
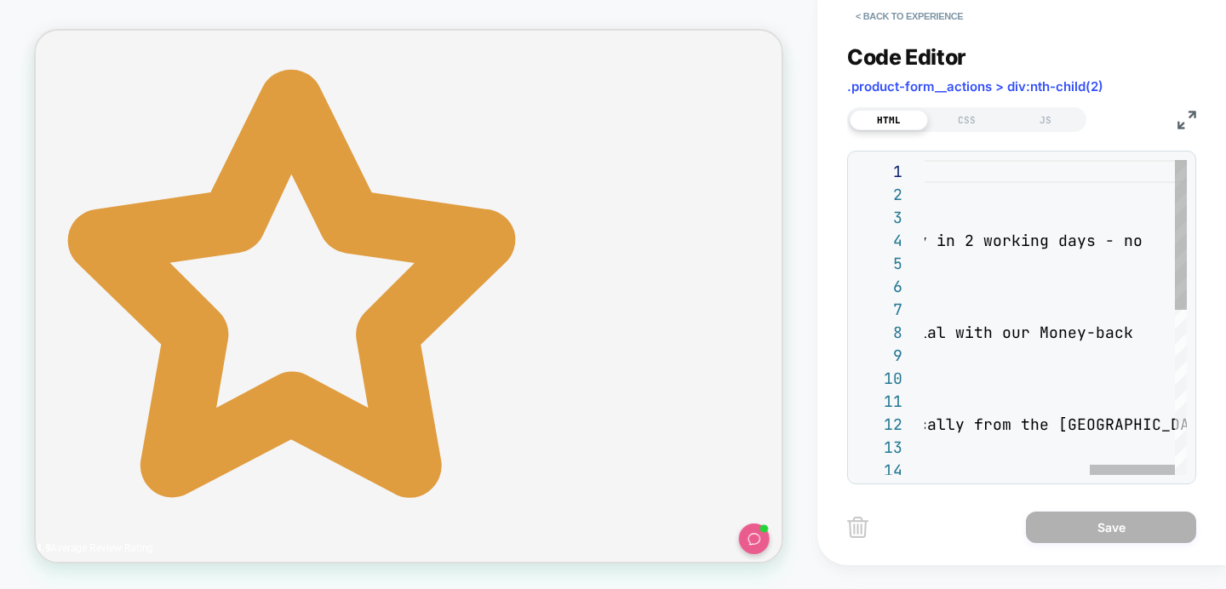
click at [1127, 430] on div "< div class = "info-box" > < ul > < li > < span class = "check" > ✔ </ span > F…" at bounding box center [805, 490] width 766 height 660
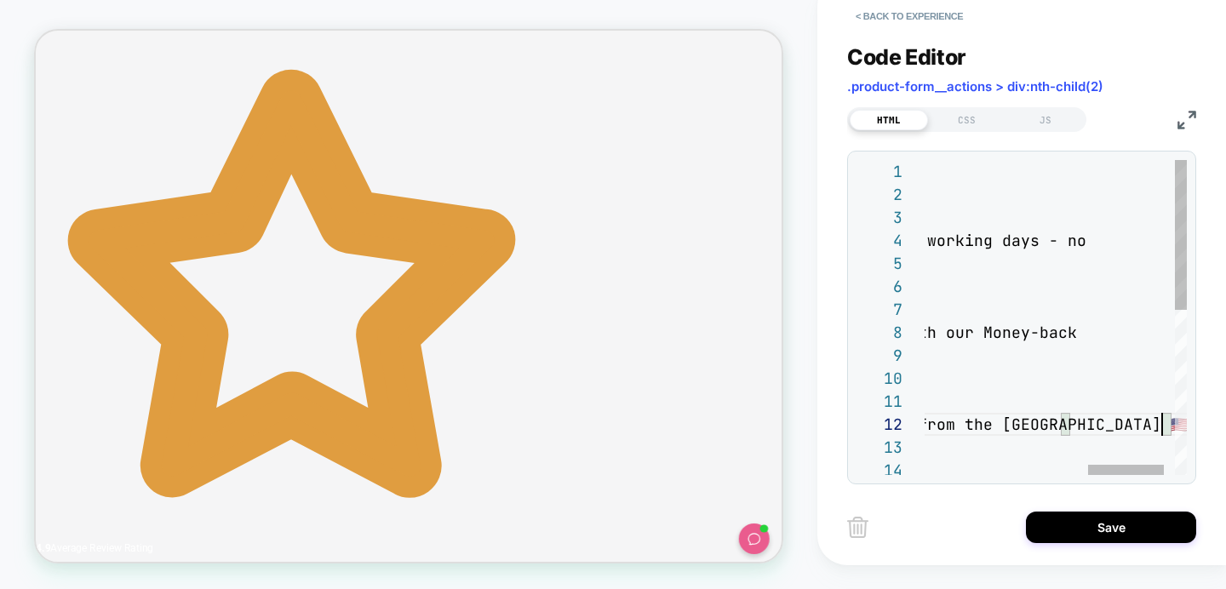
scroll to position [23, 797]
click at [1098, 423] on div "< div class = "info-box" > < ul > < li > < span class = "check" > ✔ </ span > F…" at bounding box center [794, 490] width 858 height 660
click at [1149, 425] on div "< div class = "info-box" > < ul > < li > < span class = "check" > ✔ </ span > F…" at bounding box center [816, 490] width 938 height 660
click at [1099, 421] on div "< div class = "info-box" > < ul > < li > < span class = "check" > ✔ </ span > F…" at bounding box center [816, 490] width 938 height 660
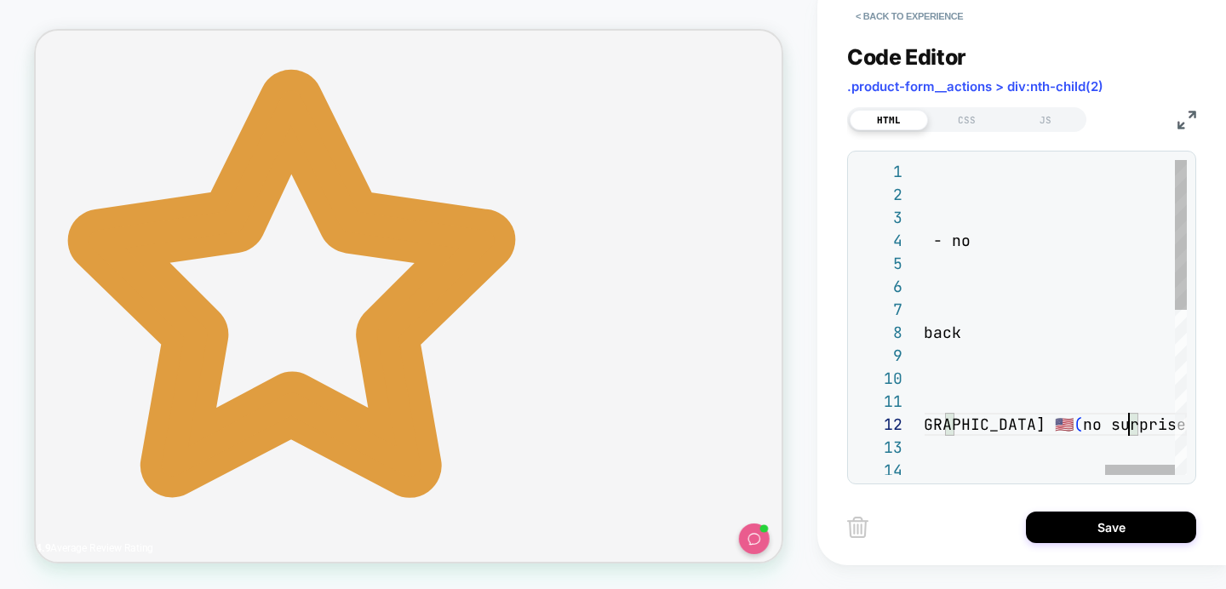
click at [1130, 427] on div "< div class = "info-box" > < ul > < li > < span class = "check" > ✔ </ span > F…" at bounding box center [719, 490] width 938 height 660
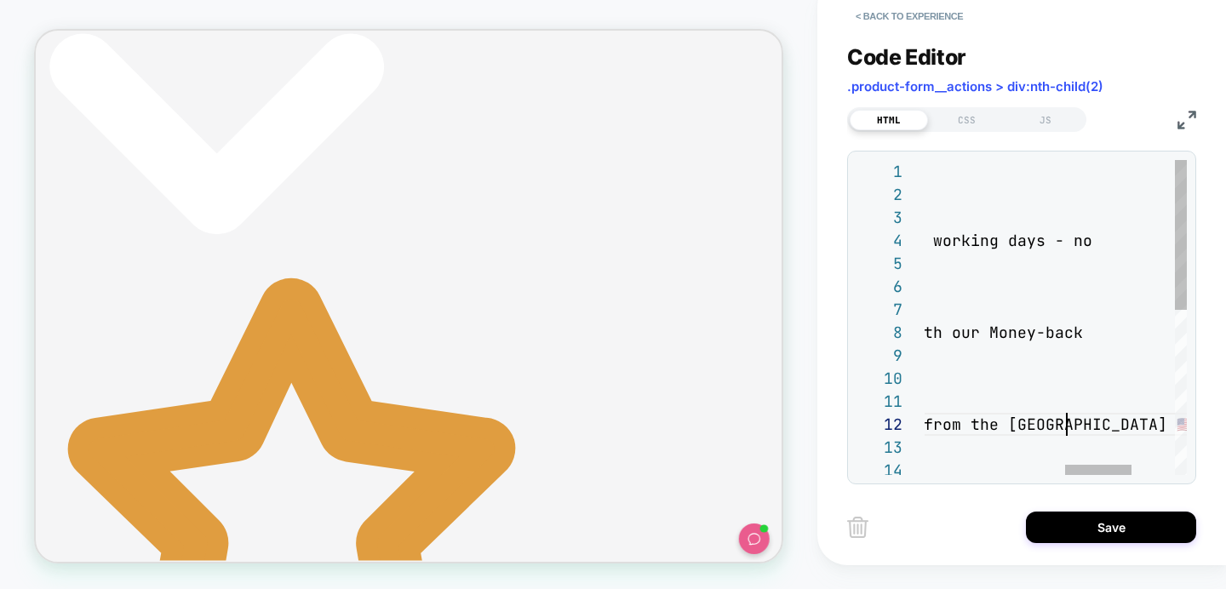
click at [1067, 416] on div "< div class = "info-box" > < ul > < li > < span class = "check" > ✔ </ span > F…" at bounding box center [864, 490] width 987 height 660
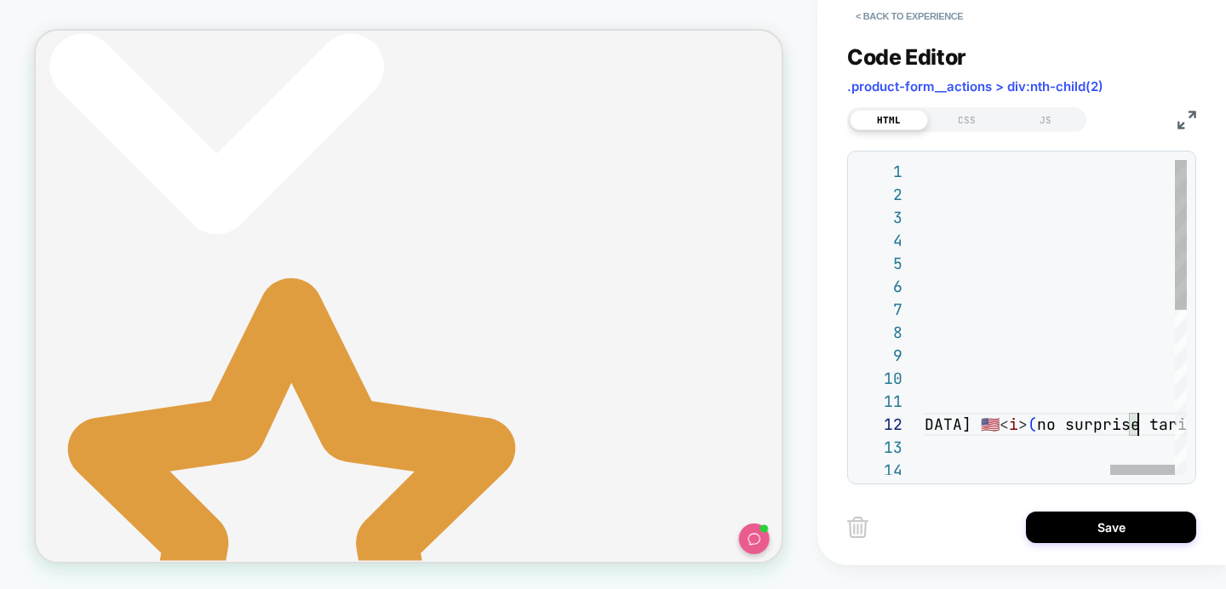
click at [1143, 429] on div "< div class = "info-box" > < ul > < li > < span class = "check" > ✔ </ span > F…" at bounding box center [681, 490] width 1012 height 660
drag, startPoint x: 980, startPoint y: 426, endPoint x: 1009, endPoint y: 425, distance: 29.0
click at [1009, 425] on div "< div class = "info-box" > < ul > < li > < span class = "check" > ✔ </ span > F…" at bounding box center [815, 490] width 1061 height 660
click at [1095, 418] on div "< div class = "info-box" > < ul > < li > < span class = "check" > ✔ </ span > F…" at bounding box center [656, 490] width 1061 height 660
click at [1042, 425] on div "< div class = "info-box" > < ul > < li > < span class = "check" > ✔ </ span > F…" at bounding box center [797, 490] width 1061 height 660
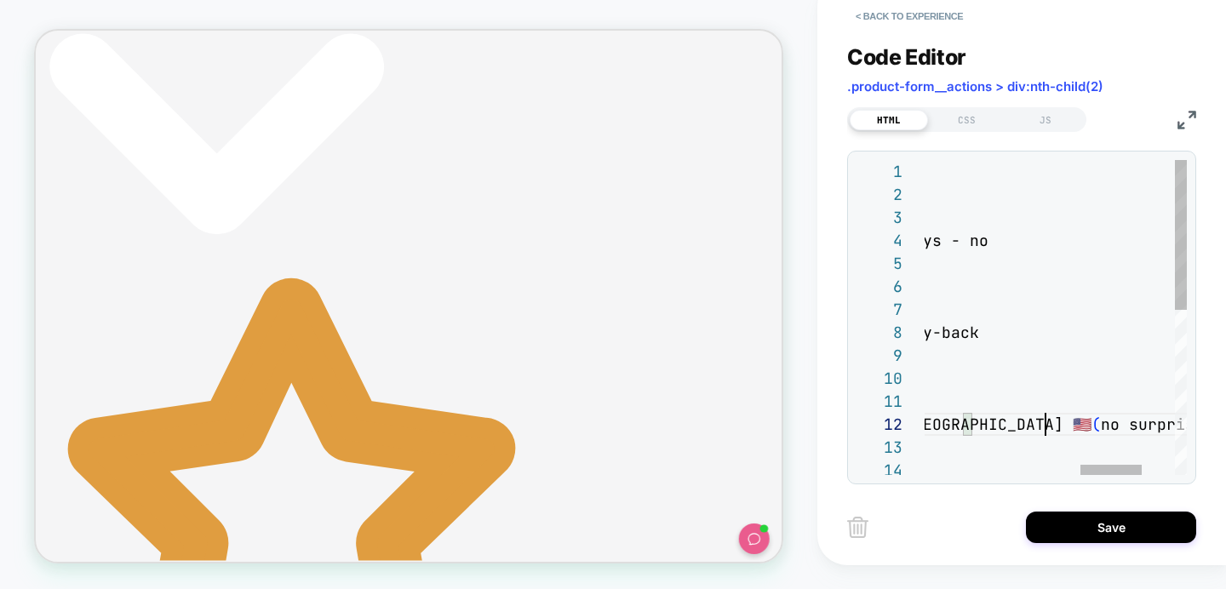
click at [1042, 425] on div "< div class = "info-box" > < ul > < li > < span class = "check" > ✔ </ span > F…" at bounding box center [797, 490] width 1061 height 660
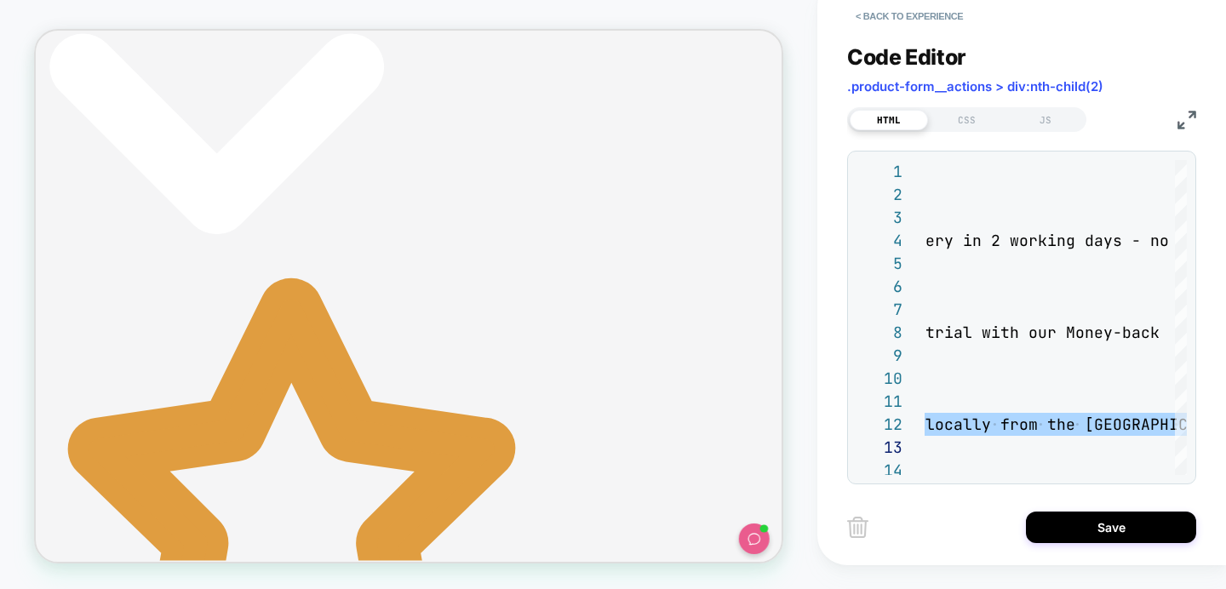
type textarea "**********"
